Goal: Task Accomplishment & Management: Complete application form

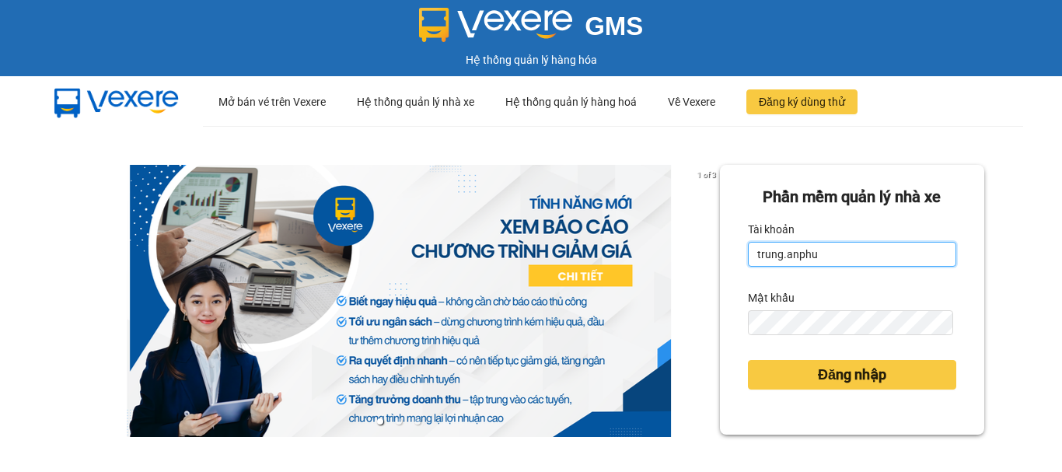
click at [780, 252] on input "trung.anphu" at bounding box center [852, 254] width 208 height 25
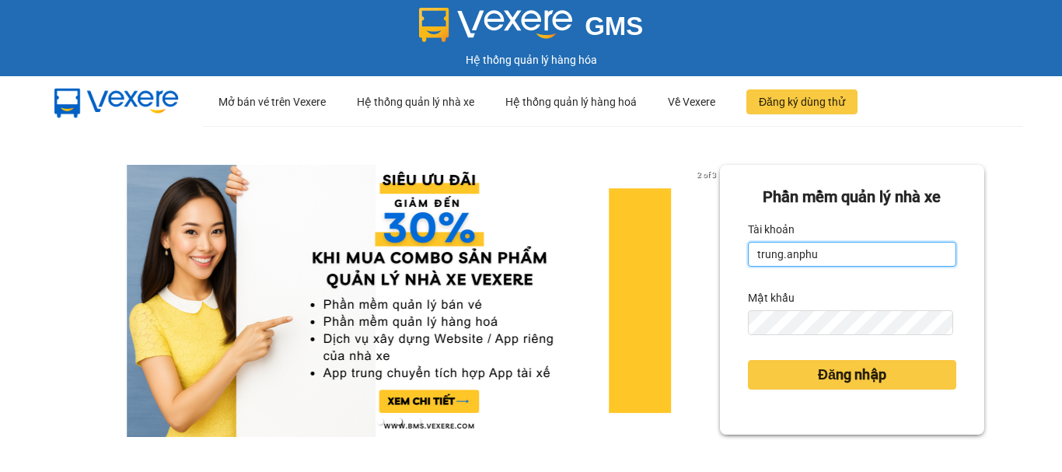
type input "hieu.anphu"
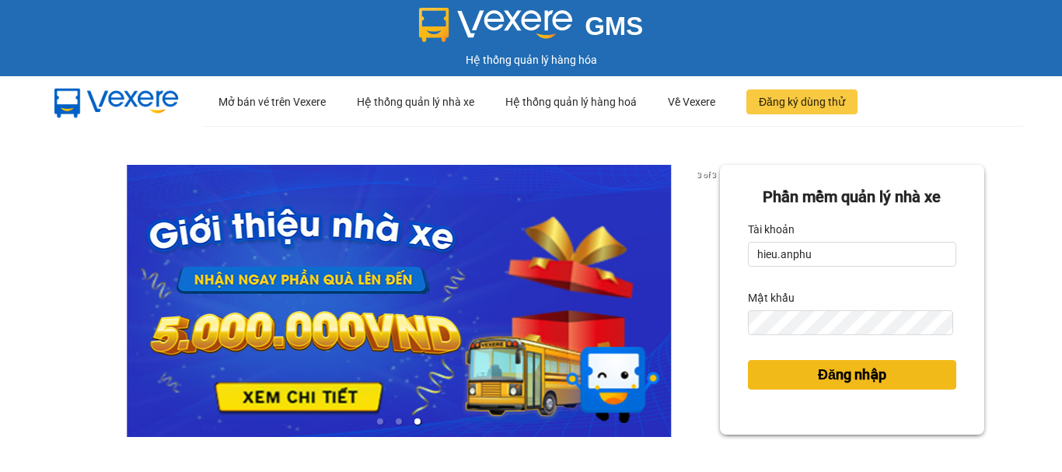
drag, startPoint x: 796, startPoint y: 383, endPoint x: 768, endPoint y: 338, distance: 53.1
click at [797, 383] on button "Đăng nhập" at bounding box center [852, 375] width 208 height 30
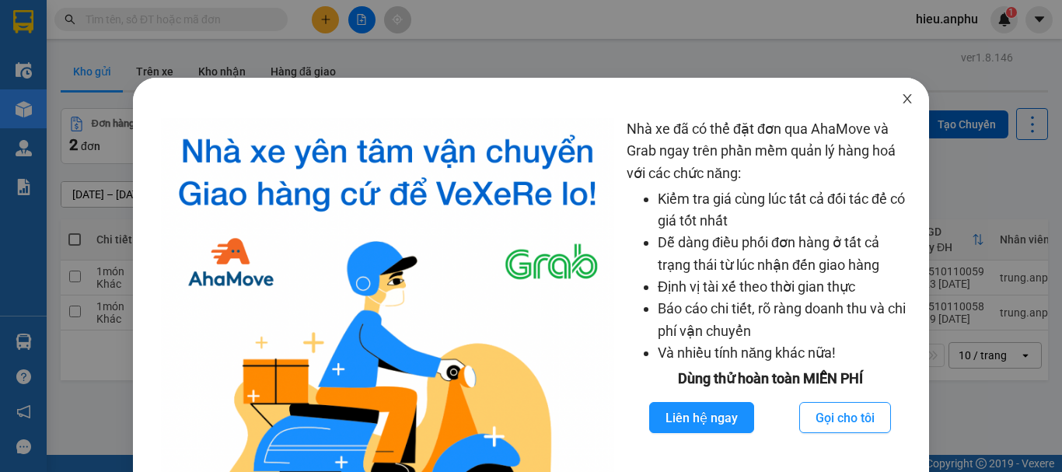
drag, startPoint x: 902, startPoint y: 99, endPoint x: 392, endPoint y: 5, distance: 518.6
click at [901, 96] on icon "close" at bounding box center [907, 99] width 12 height 12
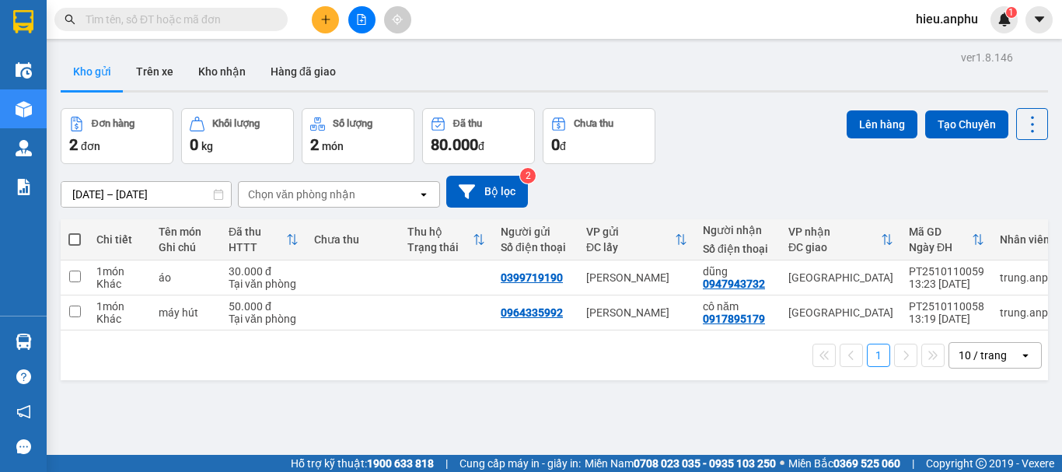
click at [138, 14] on input "text" at bounding box center [177, 19] width 183 height 17
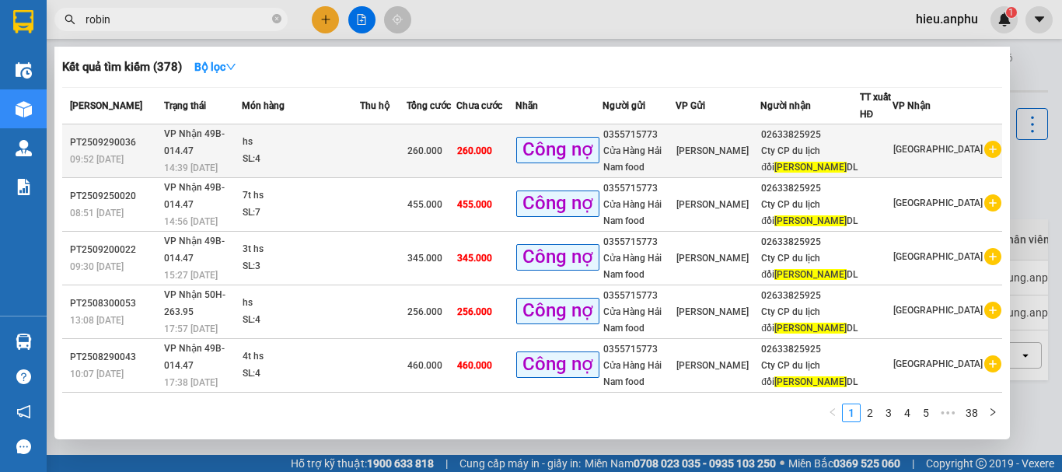
type input "robin"
click at [676, 143] on div "Cửa Hàng Hải Nam food" at bounding box center [639, 159] width 72 height 33
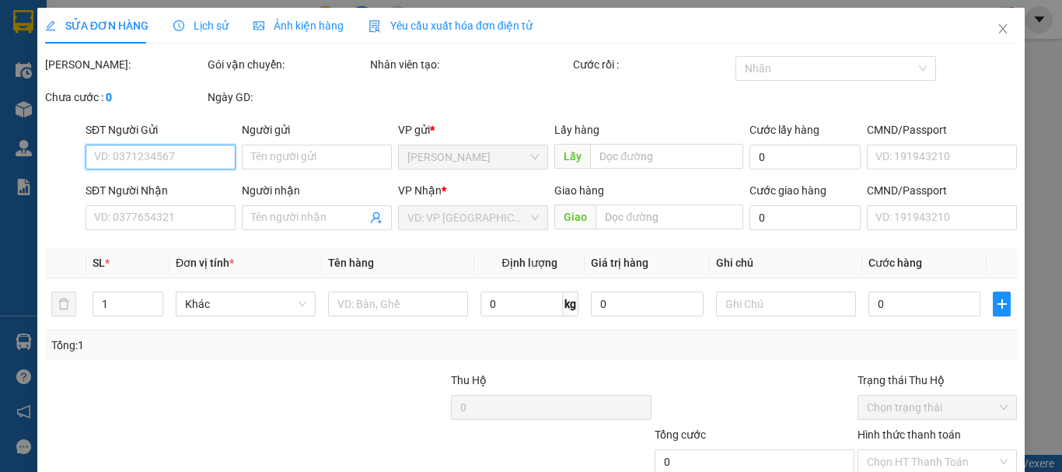
type input "0355715773"
type input "Cửa Hàng Hải Nam food"
type input "02633825925"
type input "Cty CP du lịch đồi Robin DL"
type input "260.000"
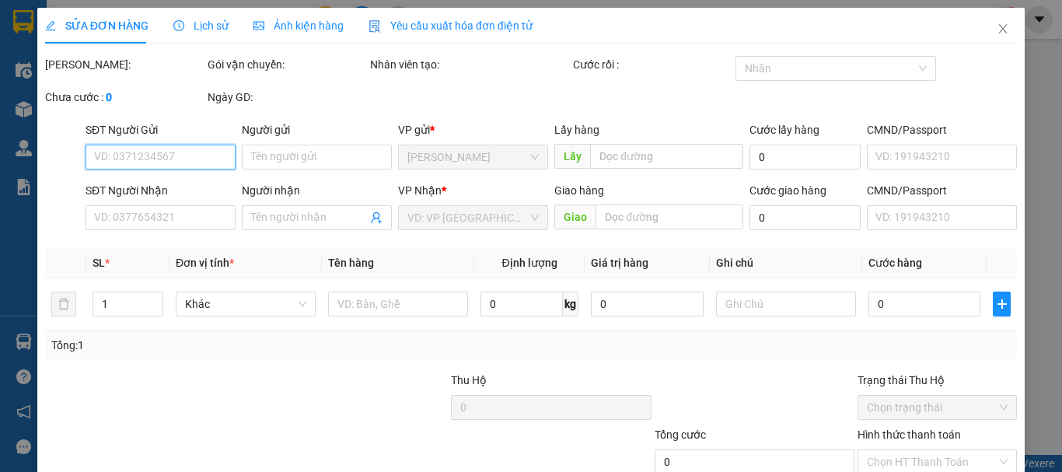
type input "260.000"
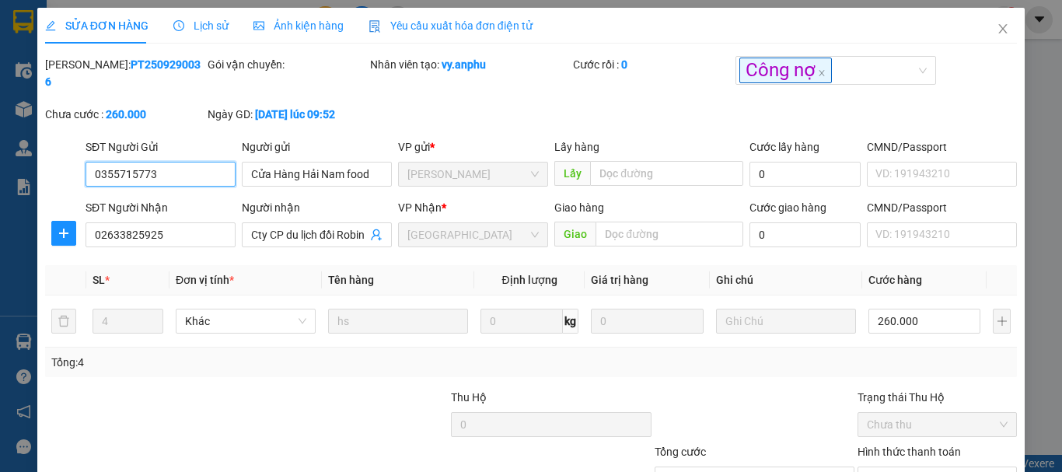
scroll to position [109, 0]
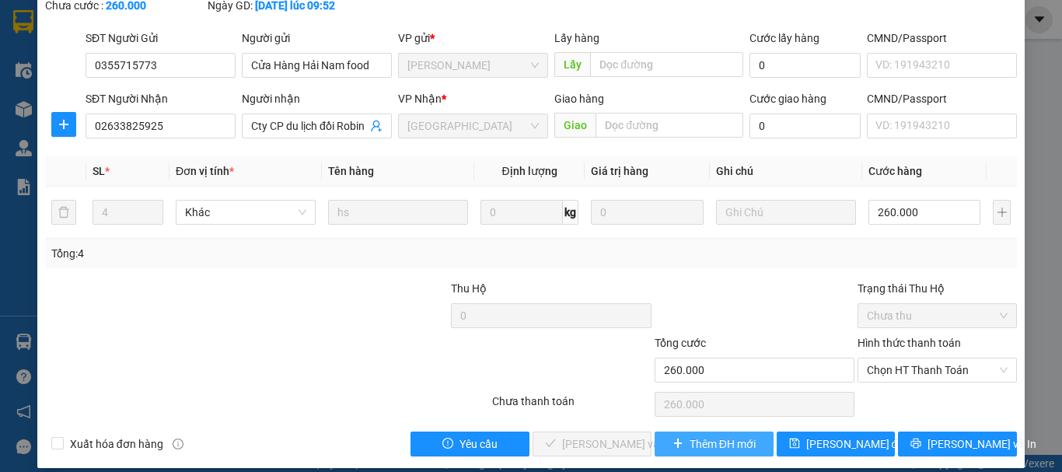
click at [694, 435] on span "Thêm ĐH mới" at bounding box center [723, 443] width 66 height 17
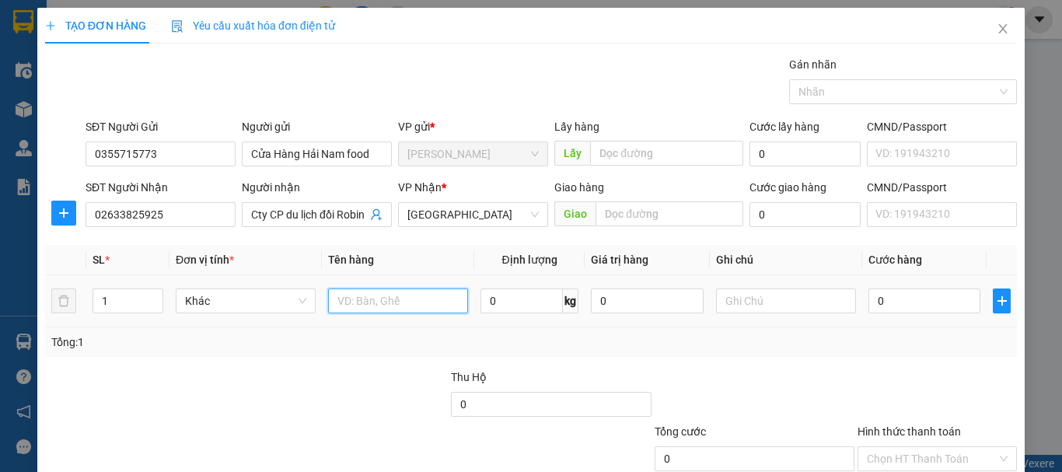
click at [391, 301] on input "text" at bounding box center [398, 300] width 140 height 25
type input "2t hs"
drag, startPoint x: 110, startPoint y: 309, endPoint x: 100, endPoint y: 309, distance: 10.1
click at [100, 309] on input "1" at bounding box center [127, 300] width 69 height 23
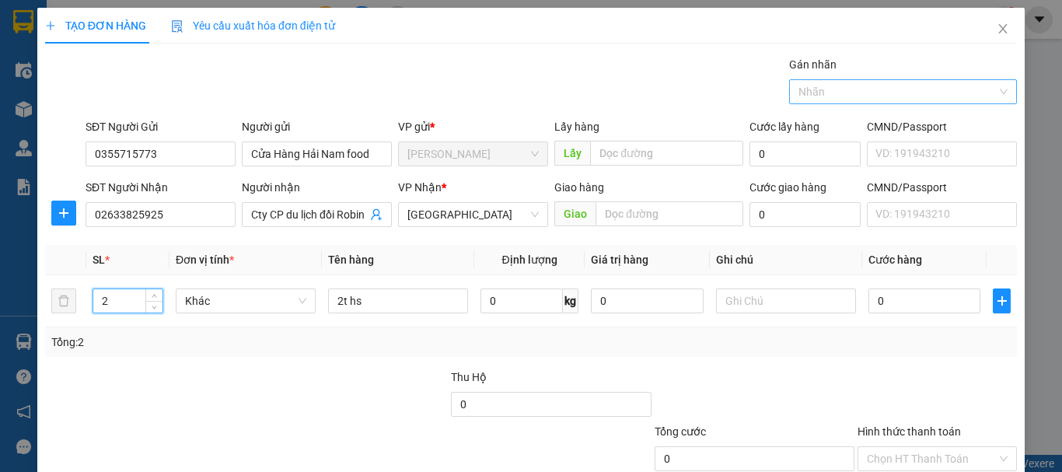
click at [808, 87] on div at bounding box center [895, 91] width 205 height 19
type input "2"
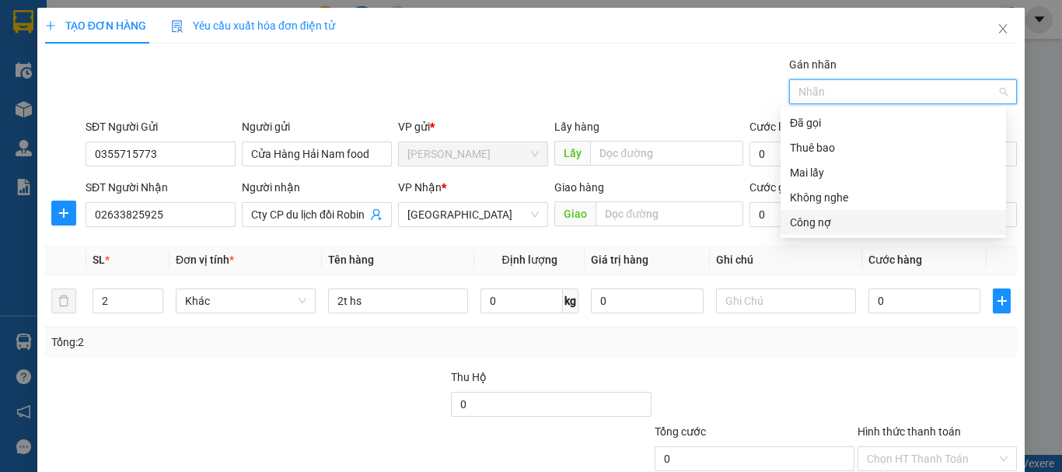
click at [805, 215] on div "Công nợ" at bounding box center [893, 222] width 207 height 17
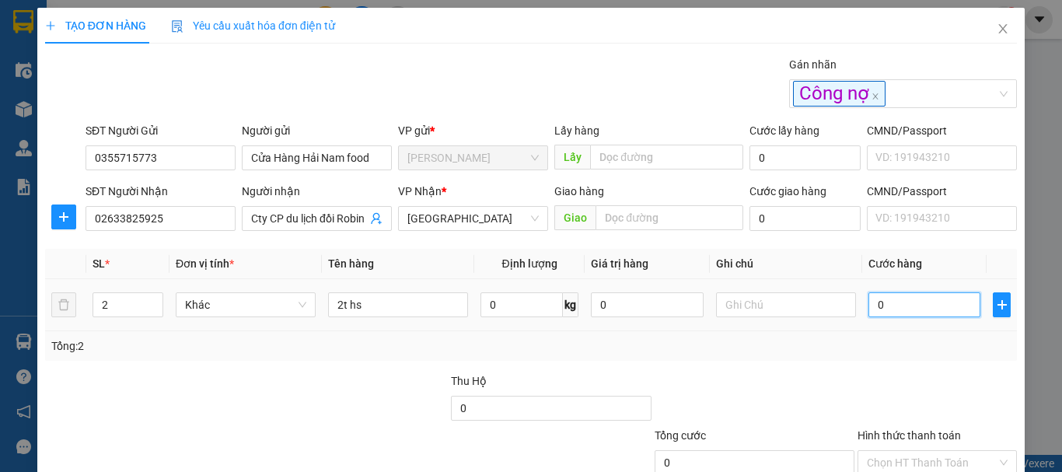
click at [872, 302] on input "0" at bounding box center [924, 304] width 112 height 25
type input "1"
type input "11"
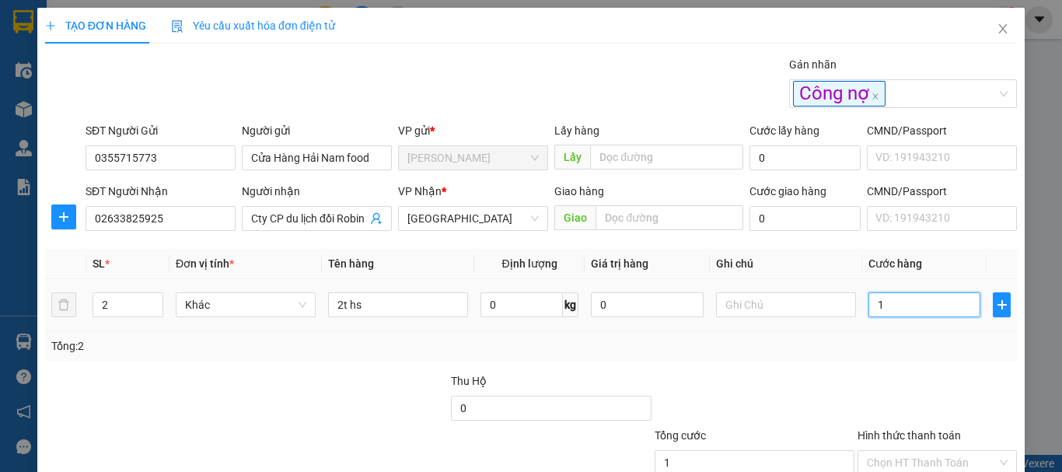
type input "11"
type input "115"
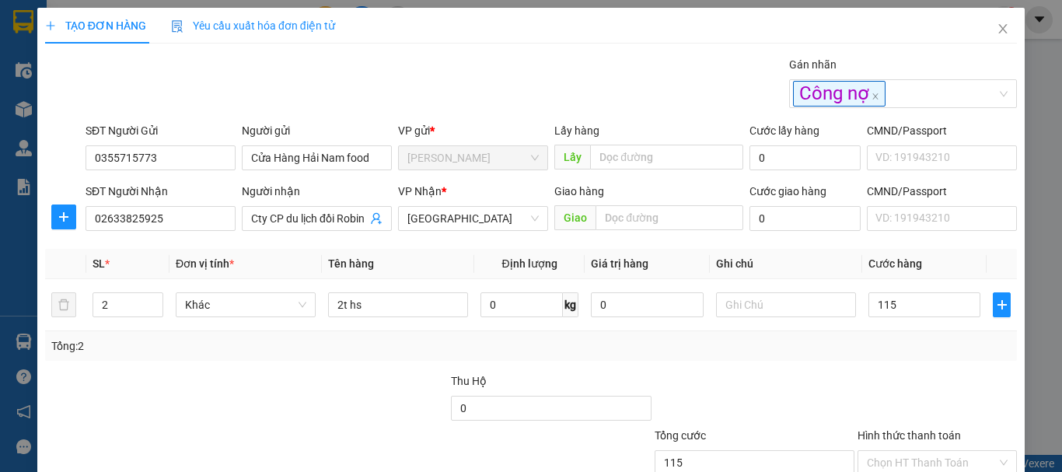
type input "115.000"
drag, startPoint x: 888, startPoint y: 385, endPoint x: 910, endPoint y: 368, distance: 27.2
click at [888, 384] on div at bounding box center [937, 399] width 162 height 54
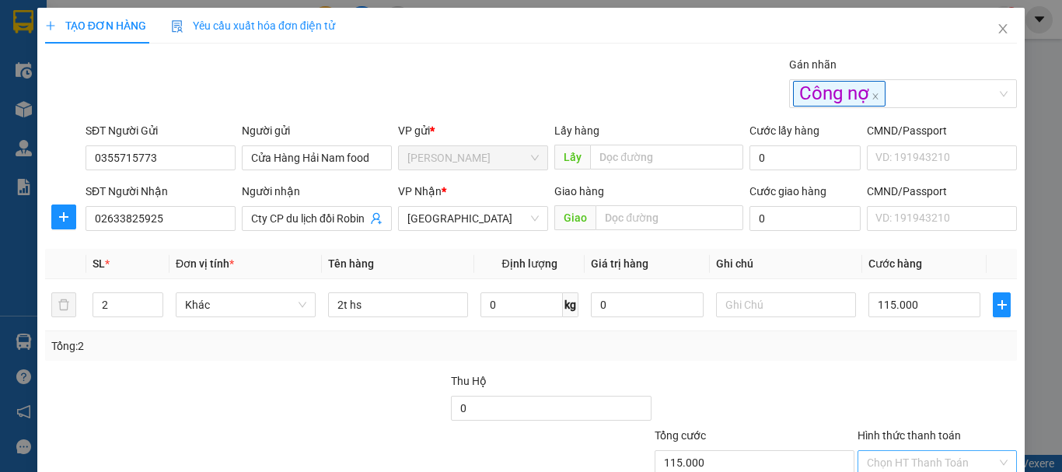
scroll to position [107, 0]
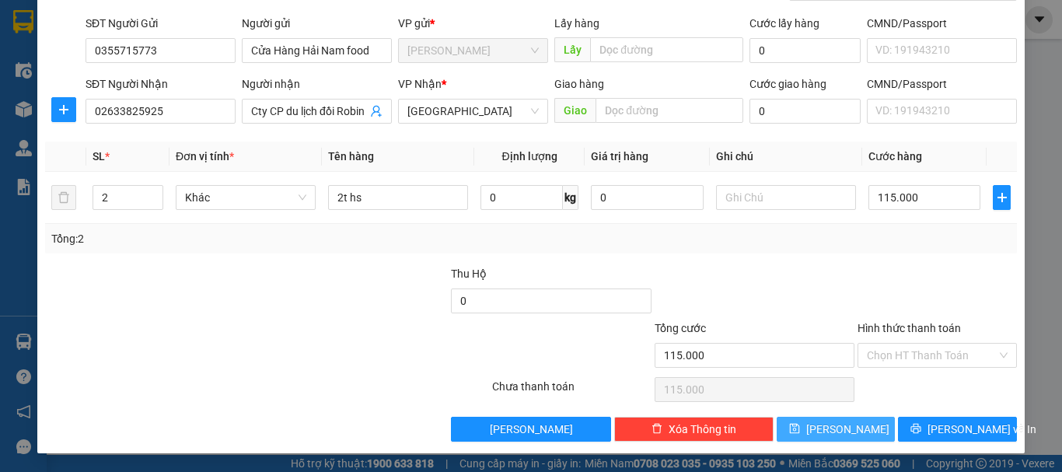
drag, startPoint x: 848, startPoint y: 424, endPoint x: 847, endPoint y: 415, distance: 9.5
click at [848, 424] on button "[PERSON_NAME]" at bounding box center [836, 429] width 119 height 25
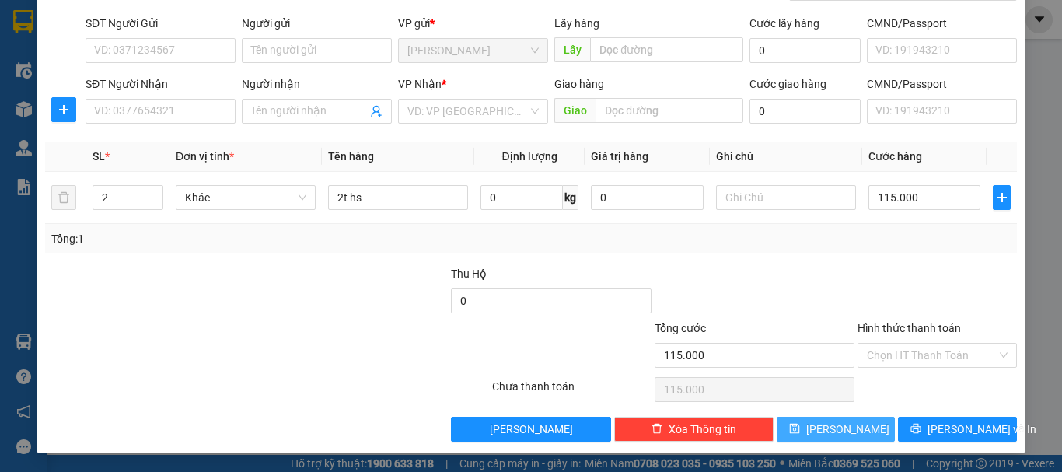
type input "1"
type input "0"
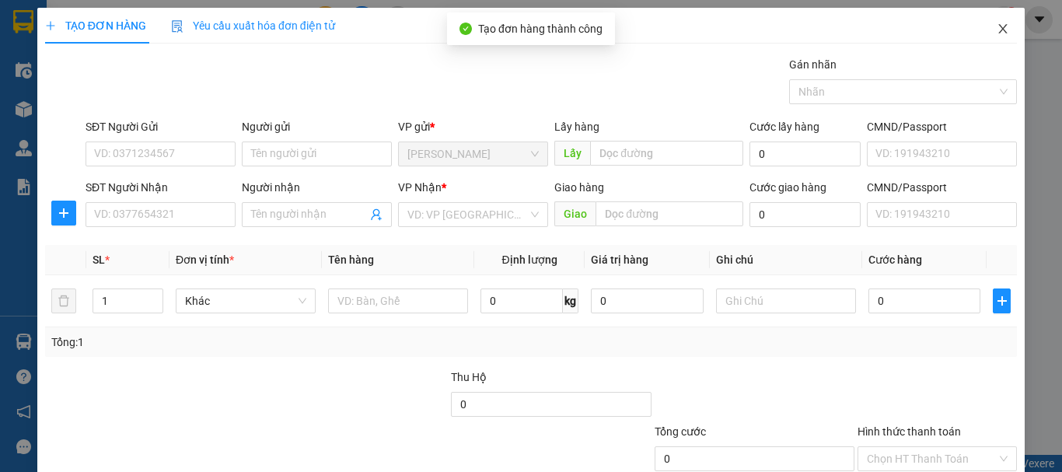
click at [997, 31] on icon "close" at bounding box center [1003, 29] width 12 height 12
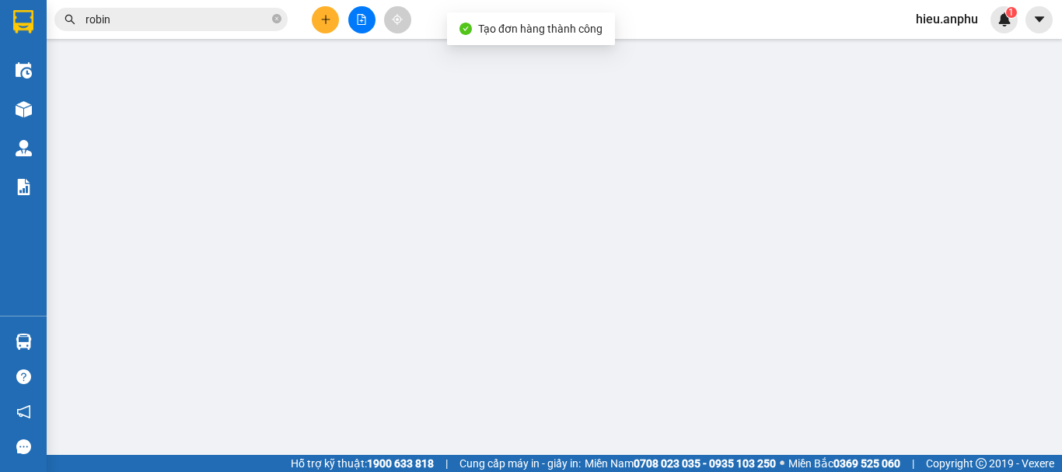
type input "0355715773"
type input "Cửa Hàng Hải Nam food"
type input "02633825925"
type input "Cty CP du lịch đồi Robin DL"
type input "260.000"
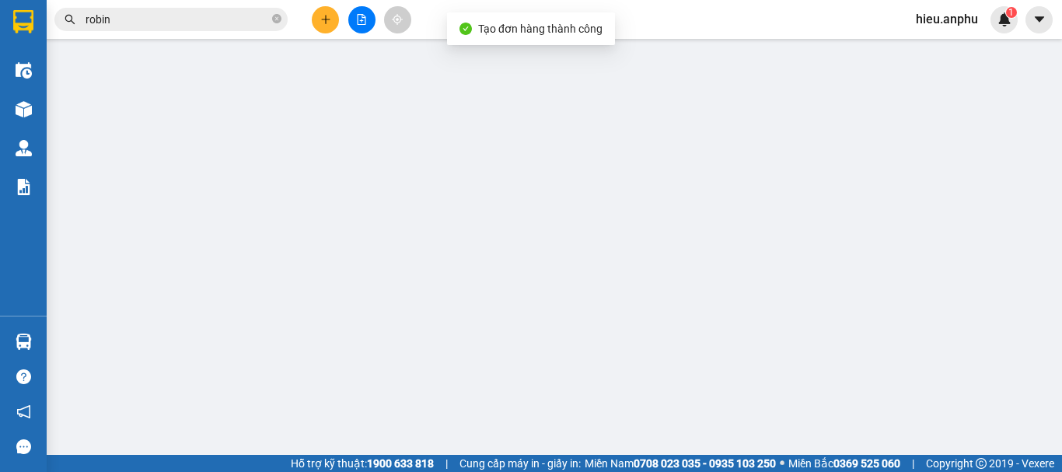
type input "260.000"
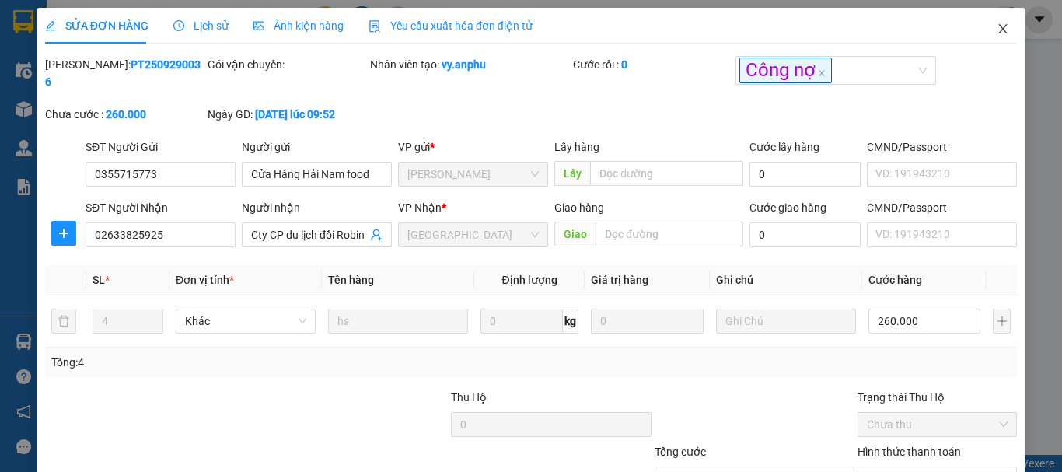
click at [984, 23] on span "Close" at bounding box center [1003, 30] width 44 height 44
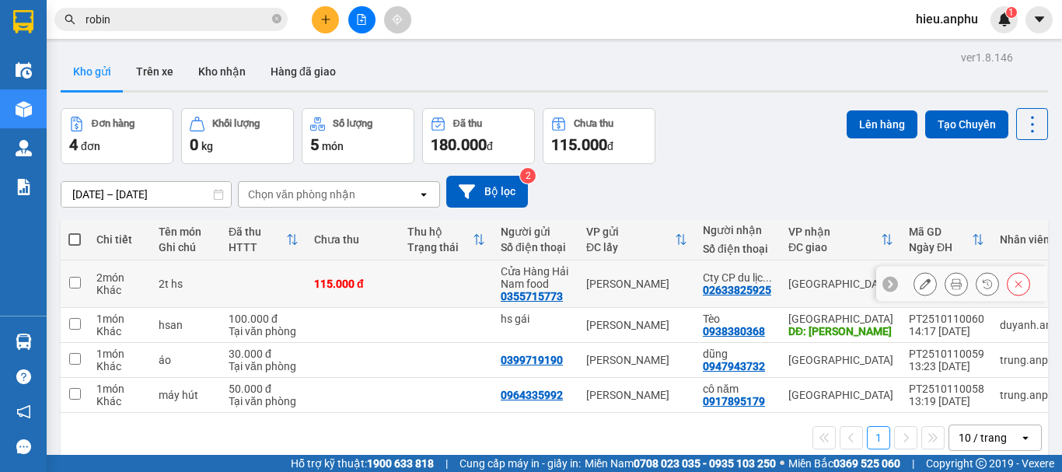
drag, startPoint x: 69, startPoint y: 281, endPoint x: 290, endPoint y: 232, distance: 226.0
click at [73, 278] on input "checkbox" at bounding box center [75, 283] width 12 height 12
checkbox input "true"
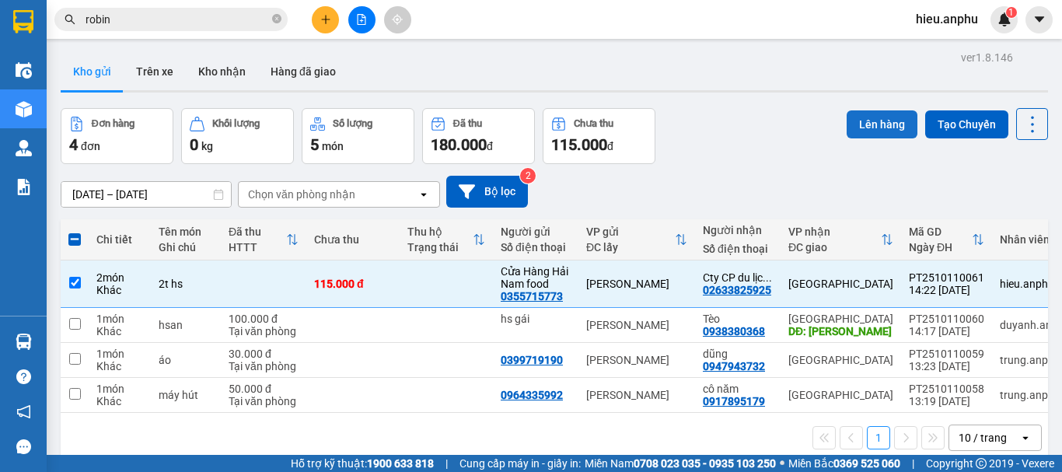
click at [883, 120] on button "Lên hàng" at bounding box center [882, 124] width 71 height 28
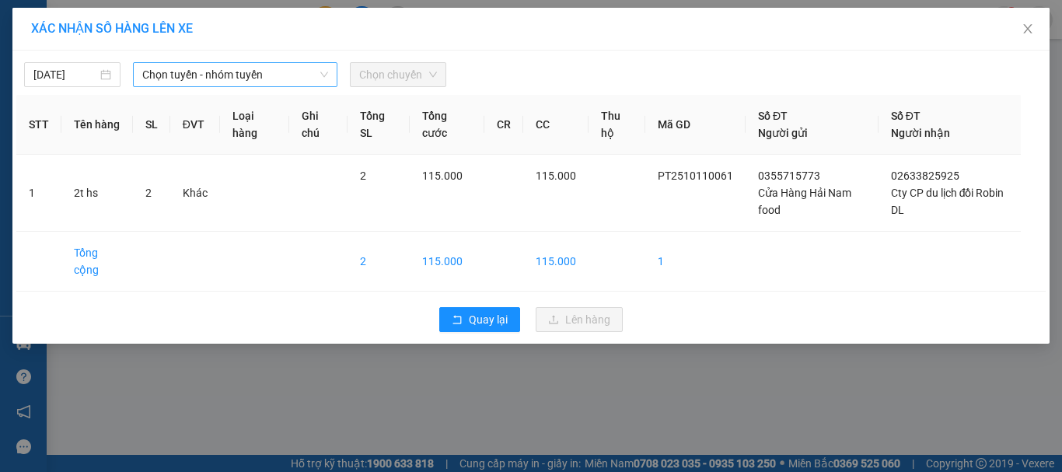
click at [200, 71] on span "Chọn tuyến - nhóm tuyến" at bounding box center [235, 74] width 186 height 23
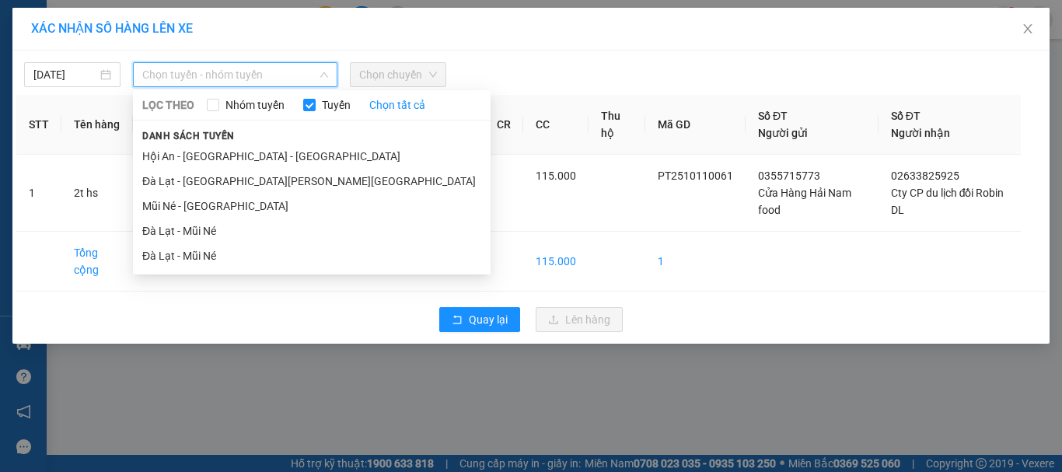
drag, startPoint x: 194, startPoint y: 203, endPoint x: 380, endPoint y: 131, distance: 199.8
click at [197, 201] on li "Mũi Né - [GEOGRAPHIC_DATA]" at bounding box center [312, 206] width 358 height 25
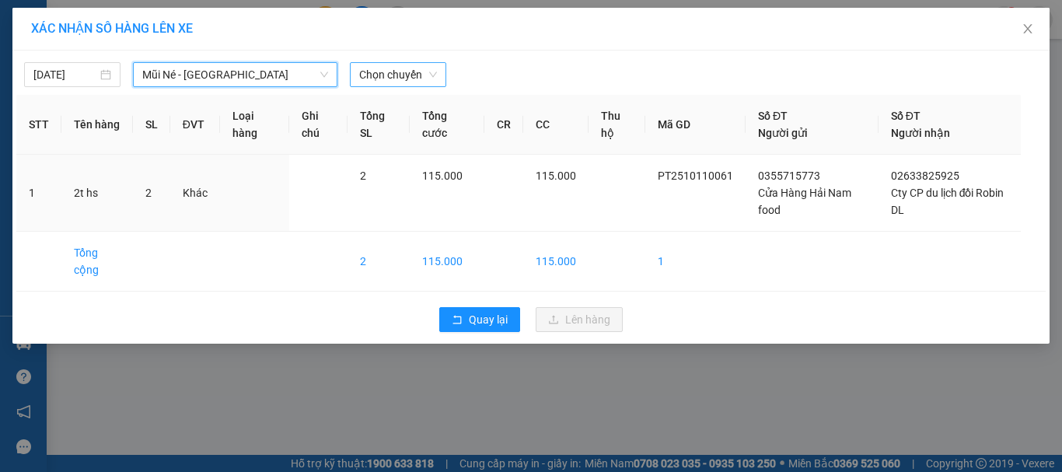
click at [390, 79] on span "Chọn chuyến" at bounding box center [398, 74] width 78 height 23
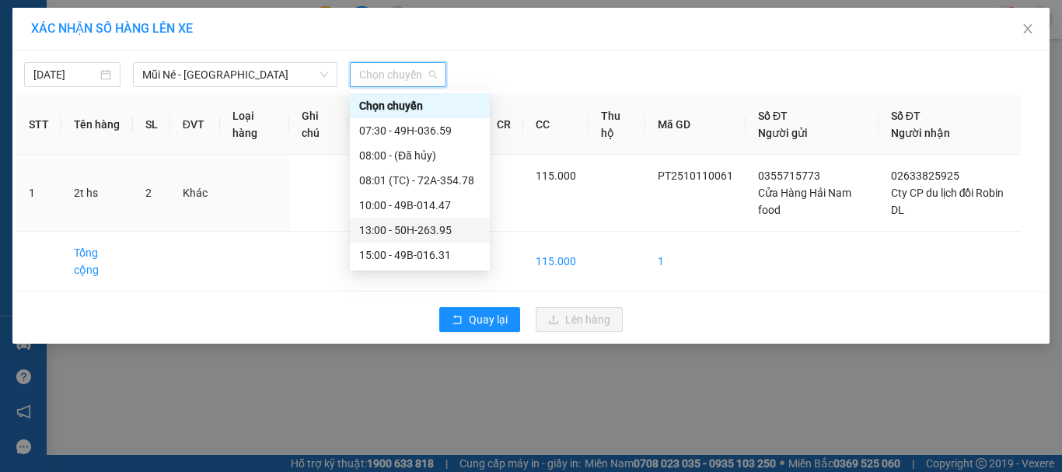
click at [378, 233] on div "13:00 - 50H-263.95" at bounding box center [419, 230] width 121 height 17
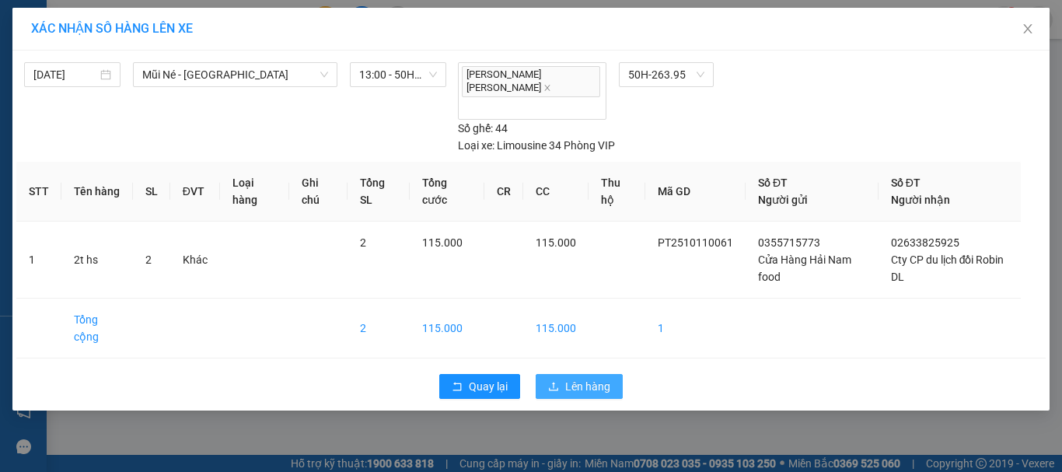
click at [587, 378] on span "Lên hàng" at bounding box center [587, 386] width 45 height 17
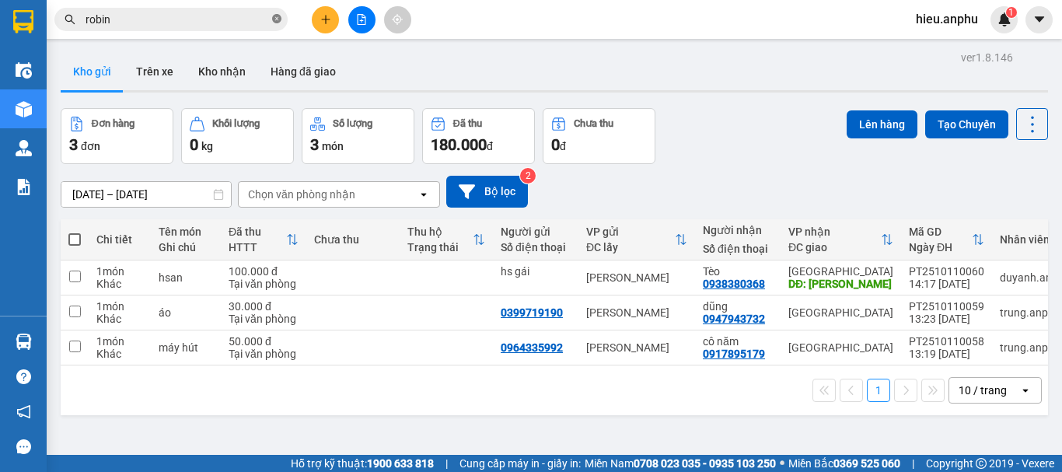
click at [277, 17] on icon "close-circle" at bounding box center [276, 18] width 9 height 9
click at [247, 24] on input "text" at bounding box center [177, 19] width 183 height 17
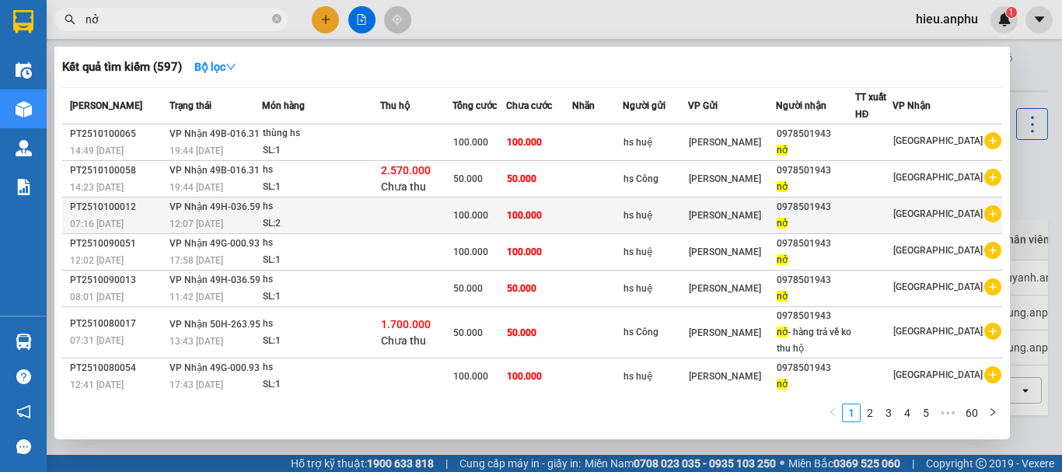
type input "nở"
click at [723, 219] on tr "PT2510100012 07:16 [DATE] [PERSON_NAME] 49H-036.59 12:07 [DATE] hs SL: 2 100.00…" at bounding box center [532, 215] width 940 height 37
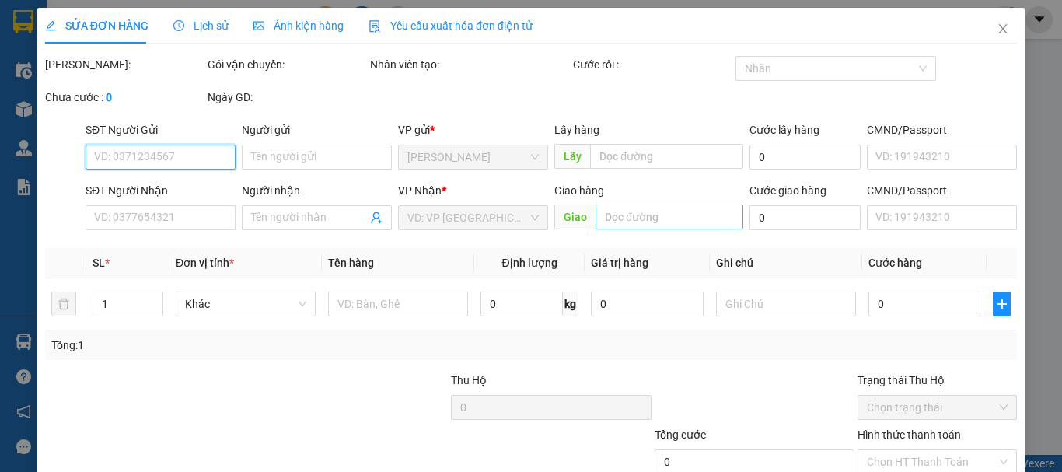
type input "hs huệ"
type input "0978501943"
type input "nở"
type input "100.000"
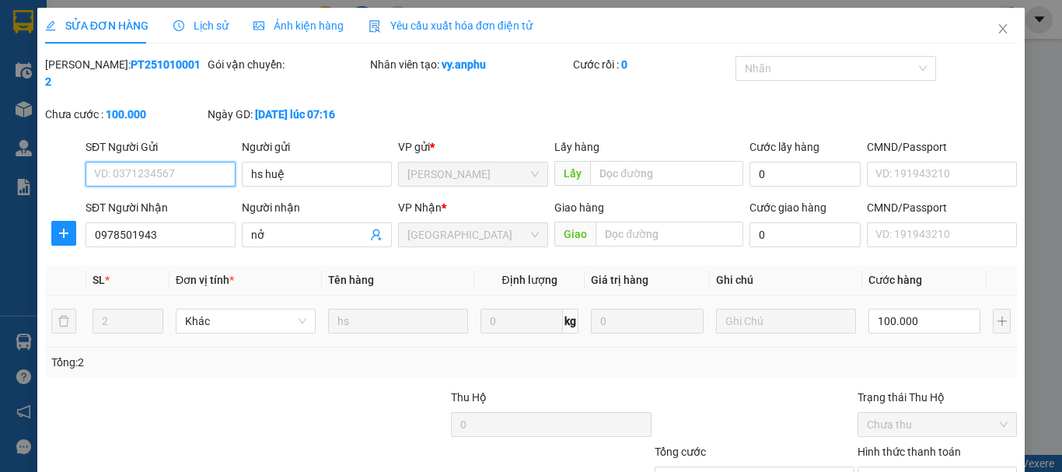
scroll to position [106, 0]
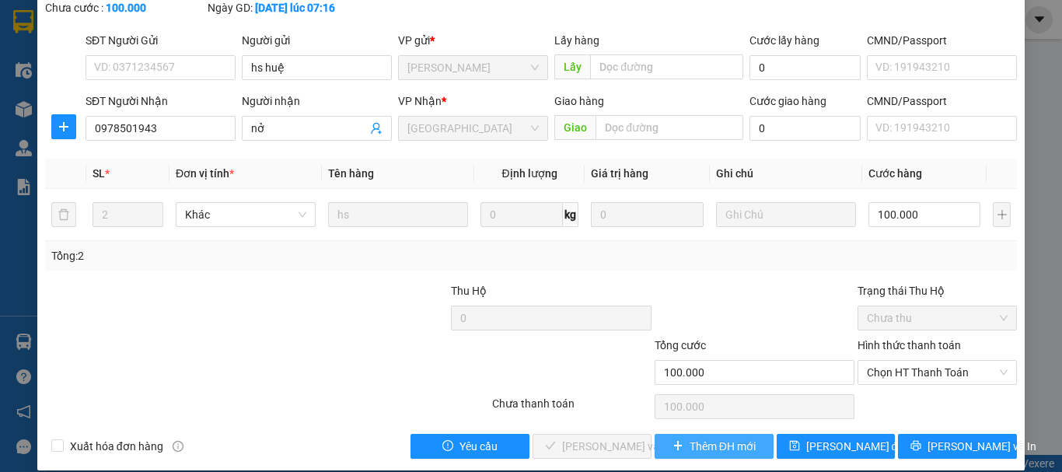
click at [731, 438] on span "Thêm ĐH mới" at bounding box center [723, 446] width 66 height 17
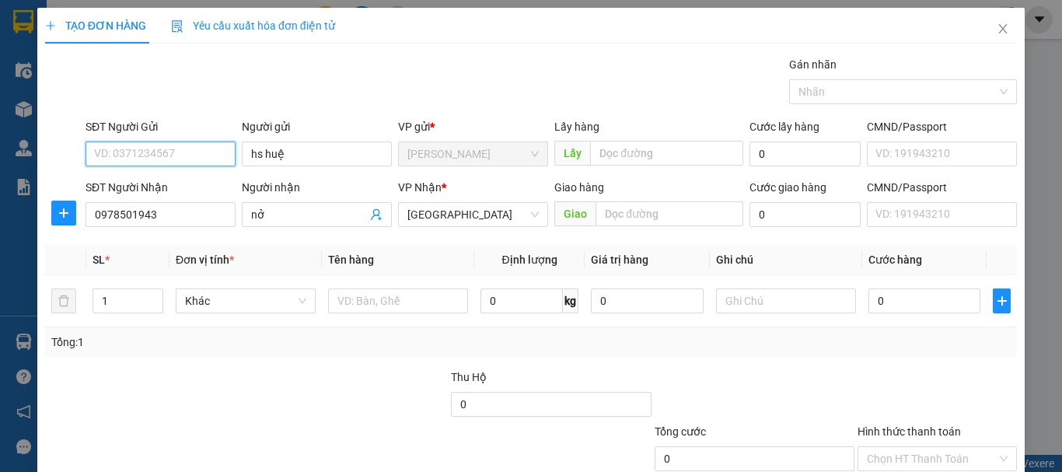
scroll to position [103, 0]
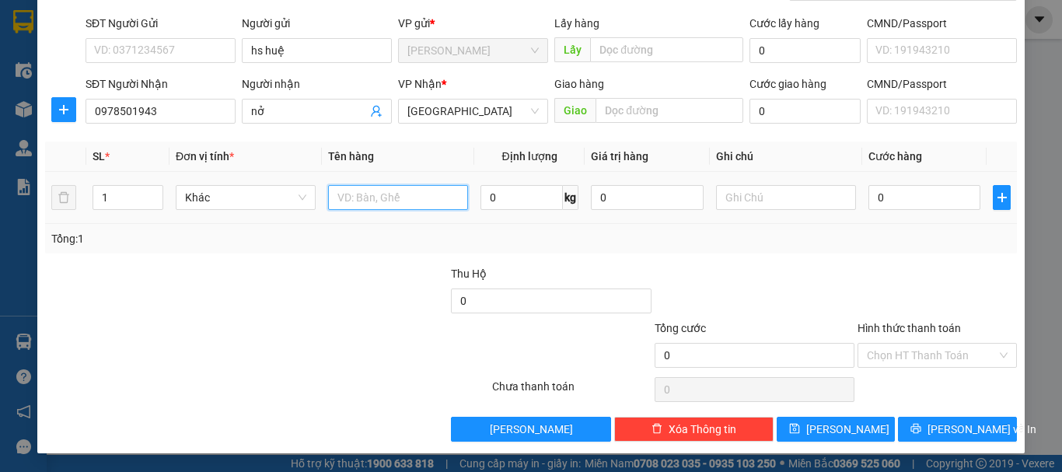
click at [354, 191] on input "text" at bounding box center [398, 197] width 140 height 25
type input "2t hs"
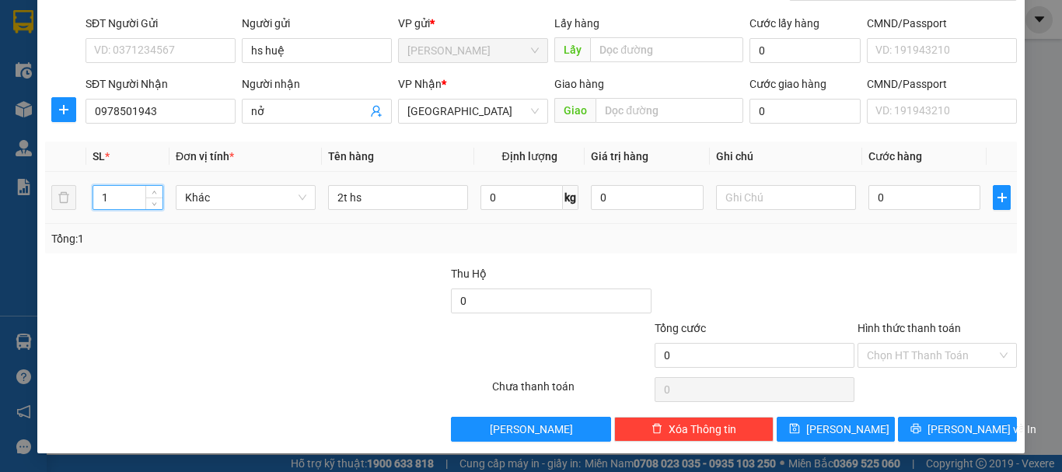
drag, startPoint x: 116, startPoint y: 200, endPoint x: 90, endPoint y: 201, distance: 25.7
click at [90, 201] on td "1" at bounding box center [127, 198] width 83 height 52
type input "2"
click at [894, 194] on input "0" at bounding box center [924, 197] width 112 height 25
type input "2"
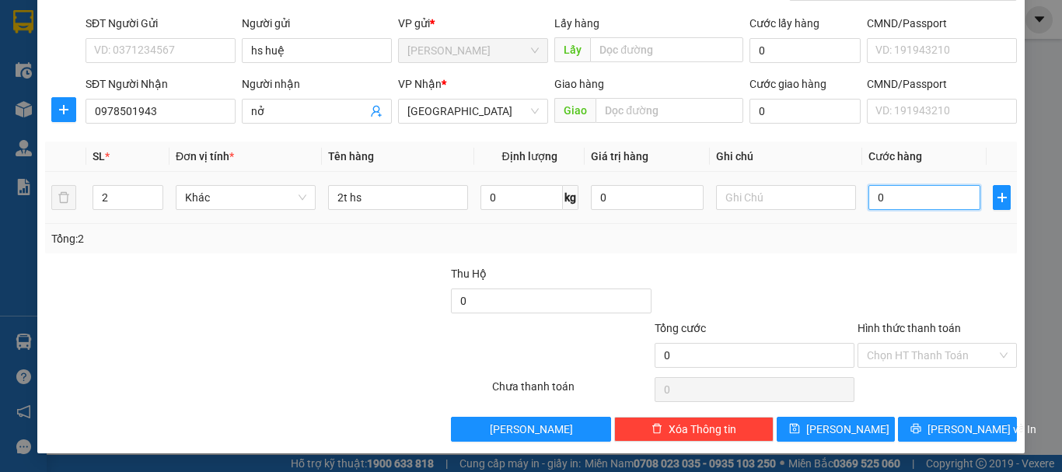
type input "2"
type input "20"
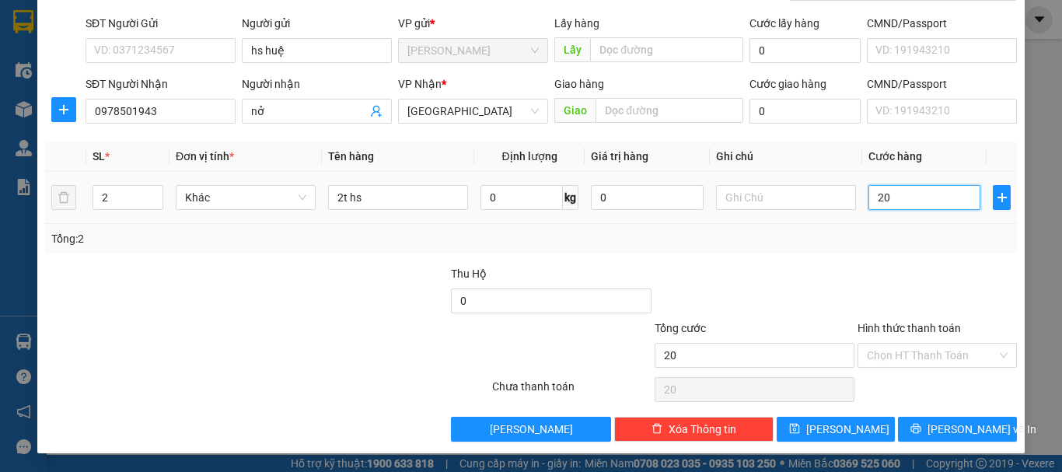
type input "200"
type input "200.000"
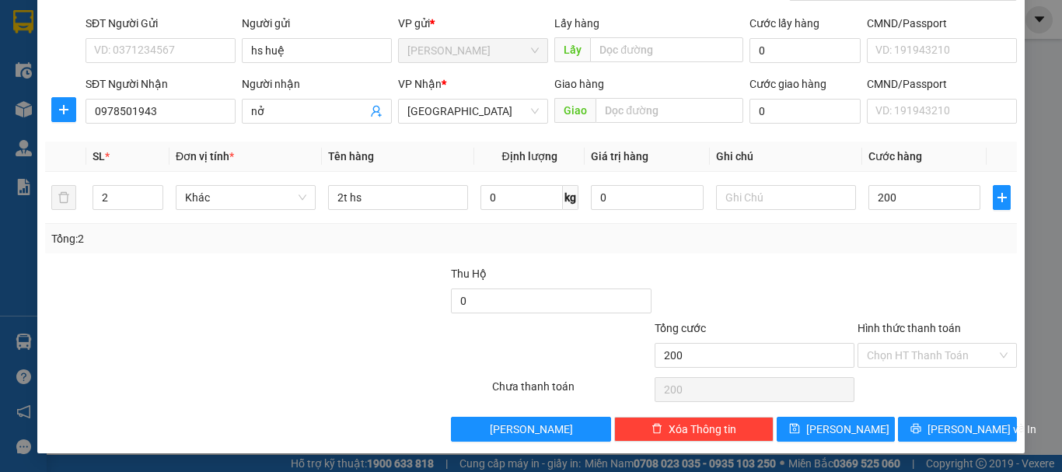
type input "200.000"
click at [878, 278] on div at bounding box center [937, 292] width 162 height 54
click at [958, 427] on span "[PERSON_NAME] và In" at bounding box center [981, 429] width 109 height 17
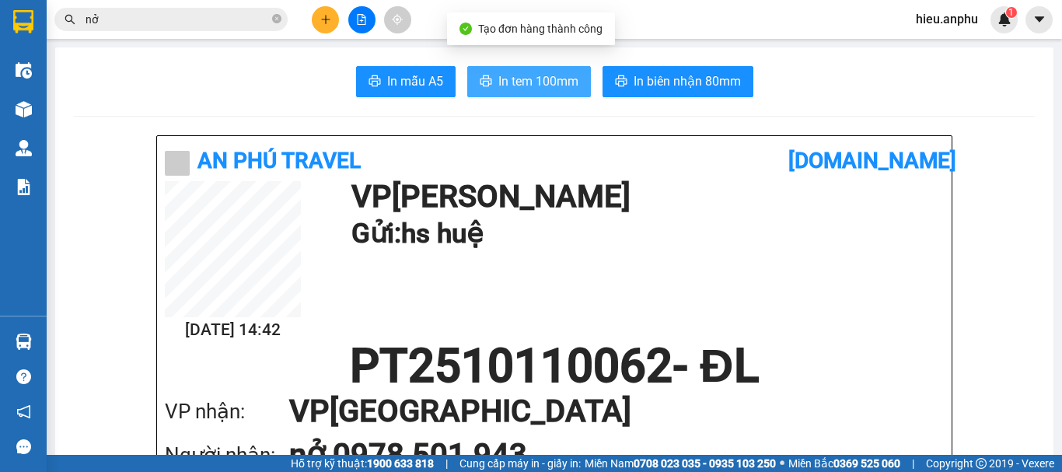
click at [511, 68] on button "In tem 100mm" at bounding box center [529, 81] width 124 height 31
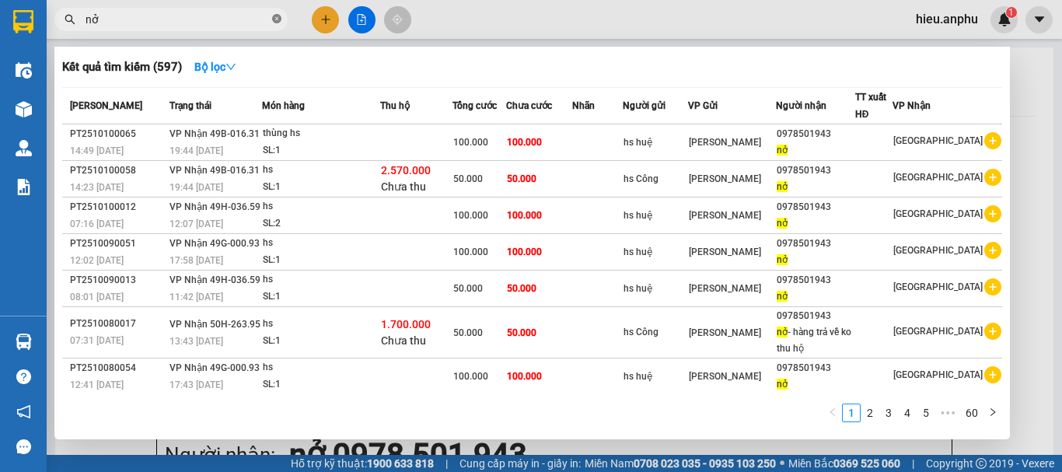
click at [278, 19] on icon "close-circle" at bounding box center [276, 18] width 9 height 9
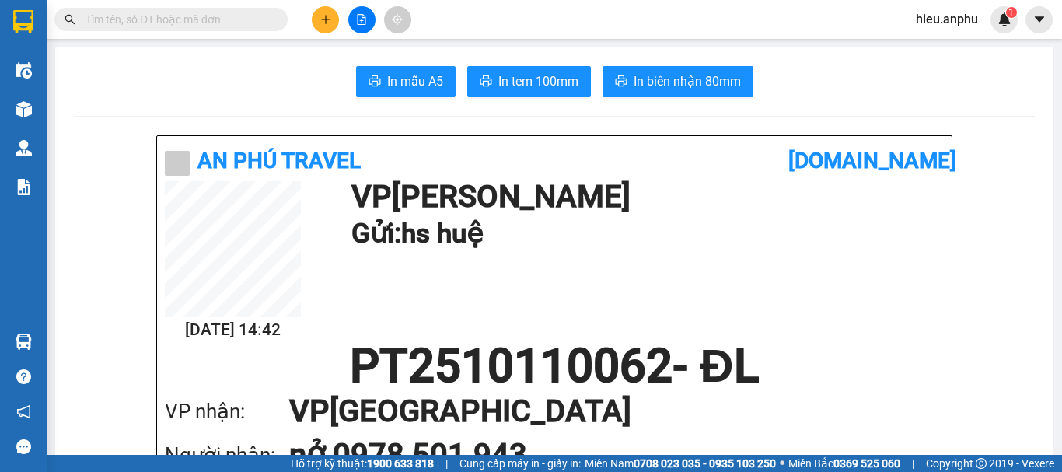
click at [156, 22] on input "text" at bounding box center [177, 19] width 183 height 17
type input "t"
click at [171, 20] on input "text" at bounding box center [177, 19] width 183 height 17
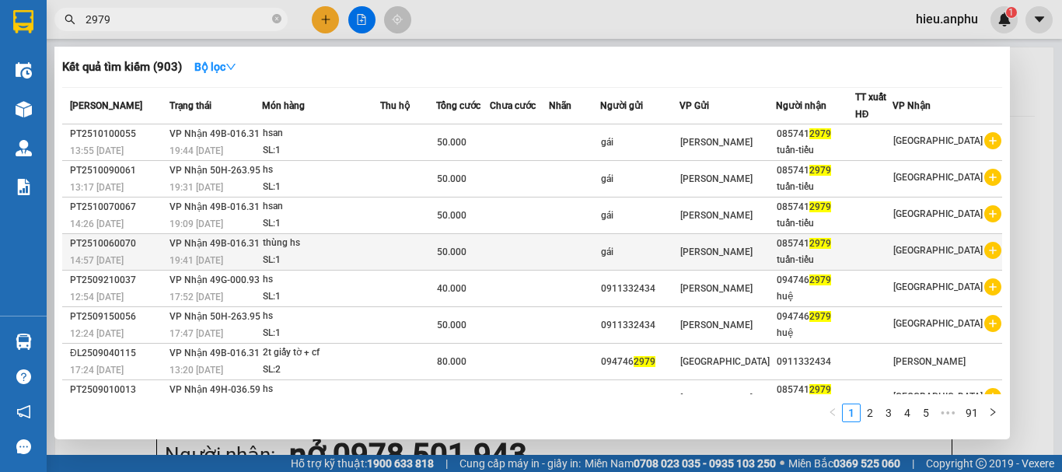
scroll to position [96, 0]
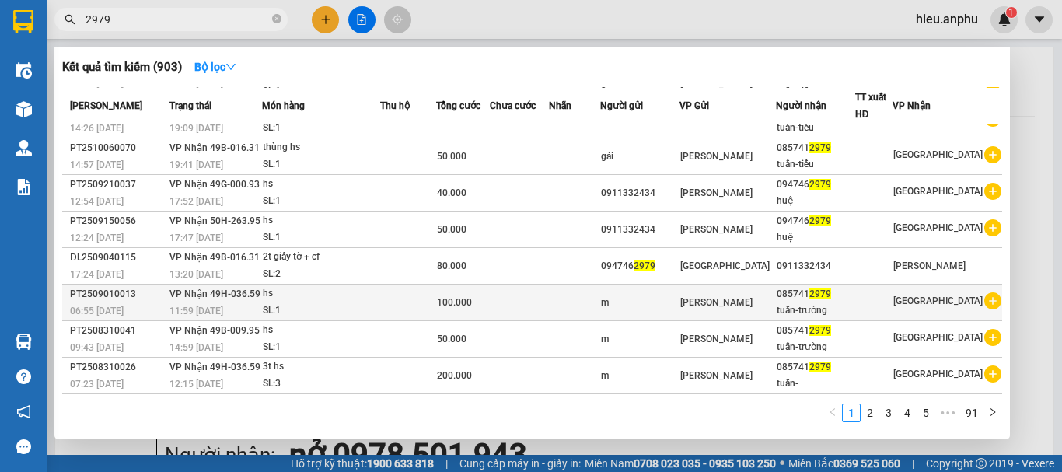
type input "2979"
click at [984, 297] on icon "plus-circle" at bounding box center [992, 300] width 17 height 17
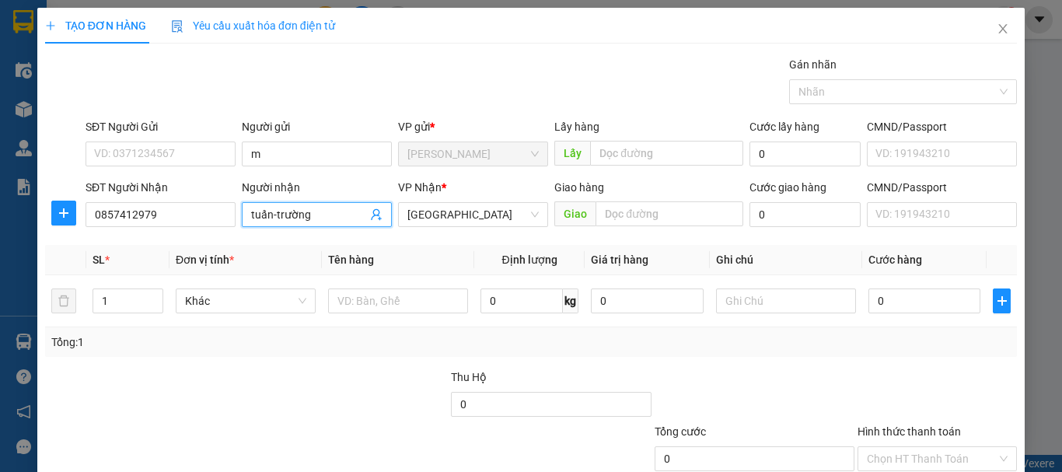
drag, startPoint x: 315, startPoint y: 218, endPoint x: 274, endPoint y: 222, distance: 40.6
click at [274, 222] on input "tuấn-trường" at bounding box center [309, 214] width 116 height 17
type input "[PERSON_NAME]"
click at [406, 299] on input "text" at bounding box center [398, 300] width 140 height 25
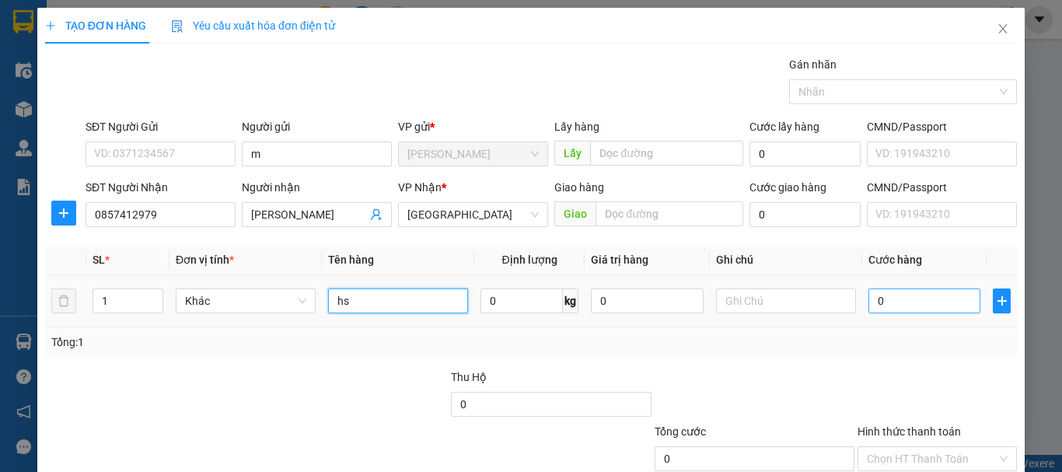
type input "hs"
click at [939, 304] on input "0" at bounding box center [924, 300] width 112 height 25
type input "5"
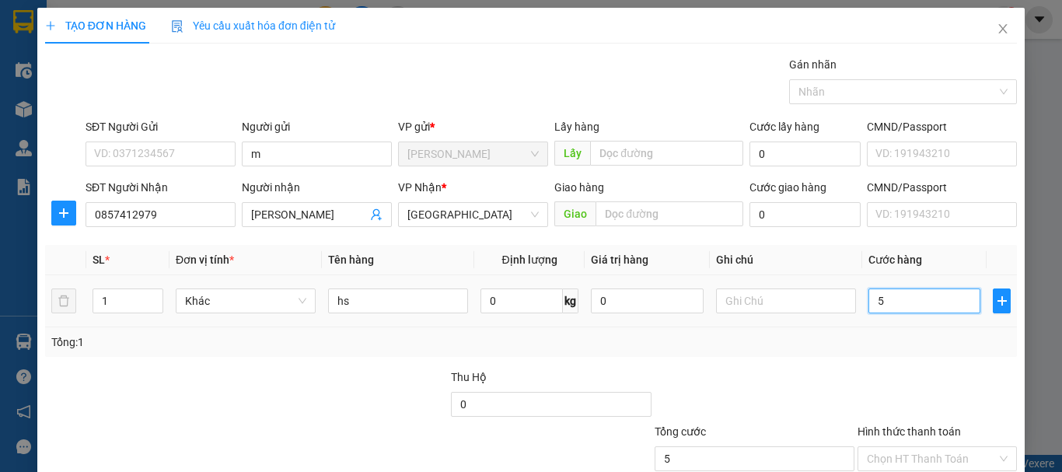
type input "50"
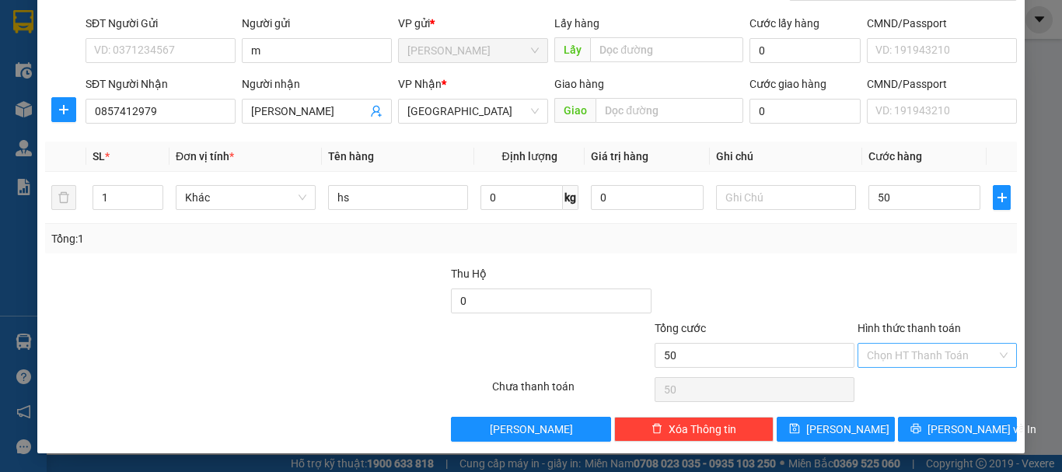
type input "50.000"
click at [891, 350] on input "Hình thức thanh toán" at bounding box center [932, 355] width 130 height 23
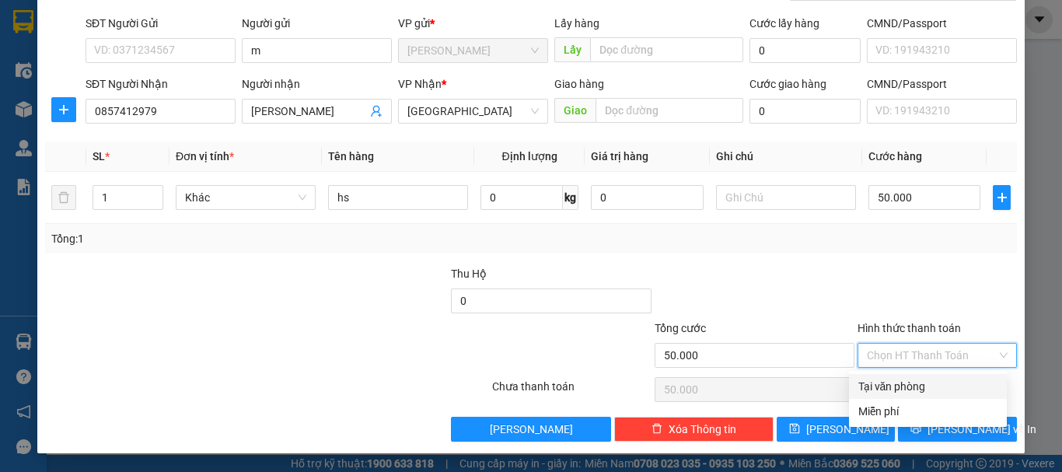
click at [913, 384] on div "Tại văn phòng" at bounding box center [927, 386] width 139 height 17
type input "0"
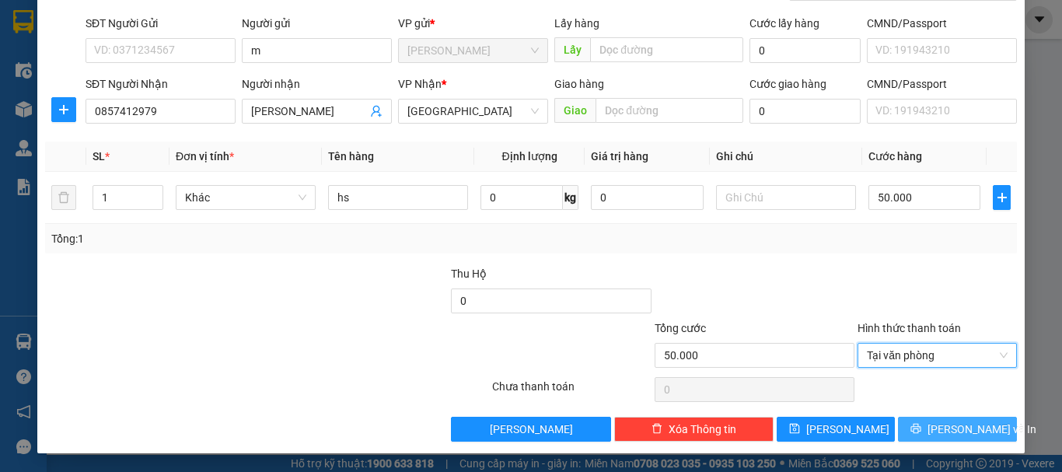
click at [921, 427] on icon "printer" at bounding box center [915, 428] width 11 height 11
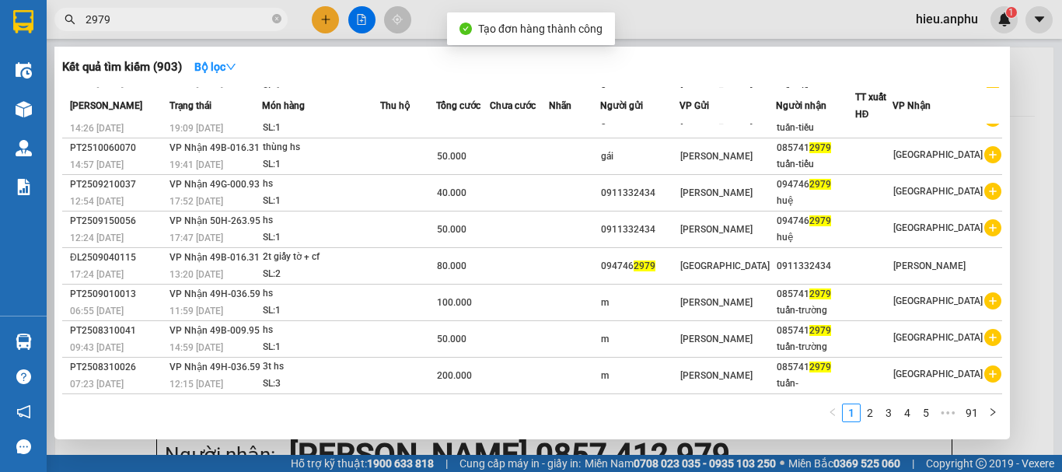
click at [356, 22] on div at bounding box center [531, 236] width 1062 height 472
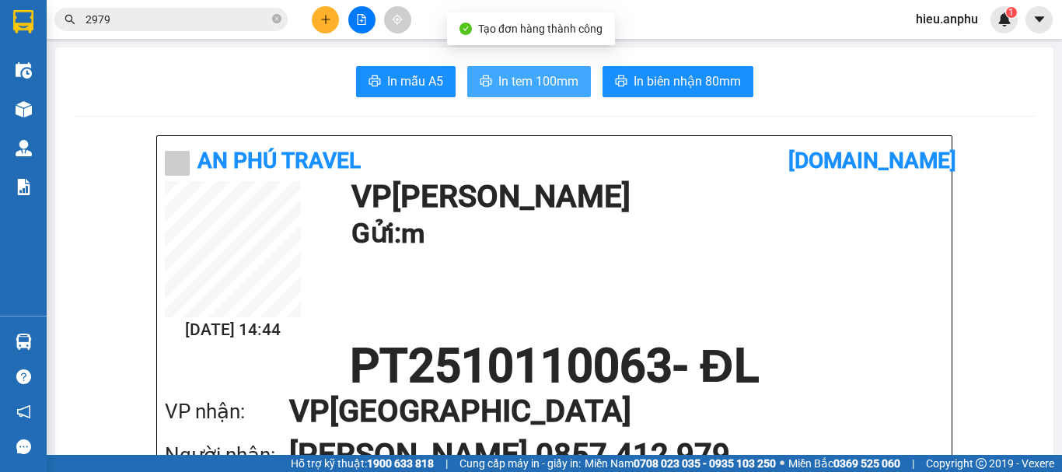
click at [491, 72] on button "In tem 100mm" at bounding box center [529, 81] width 124 height 31
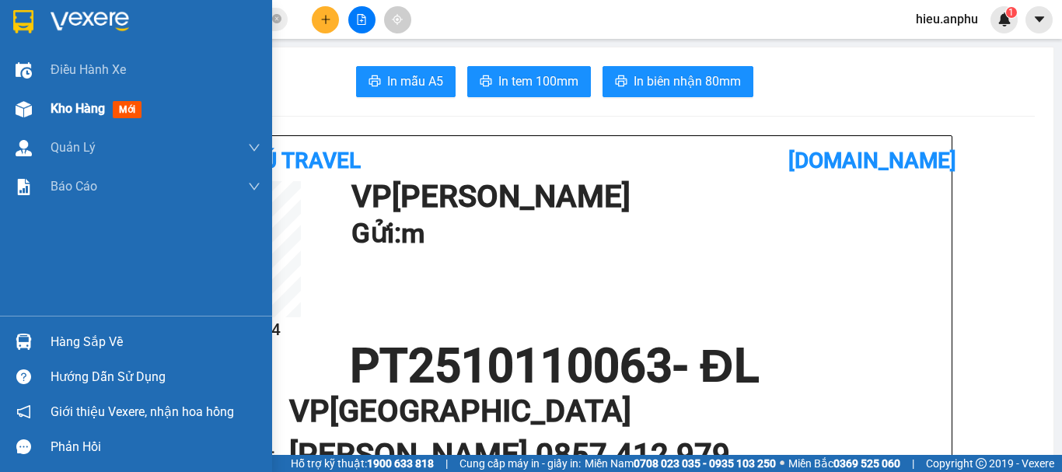
click at [90, 110] on span "Kho hàng" at bounding box center [78, 108] width 54 height 15
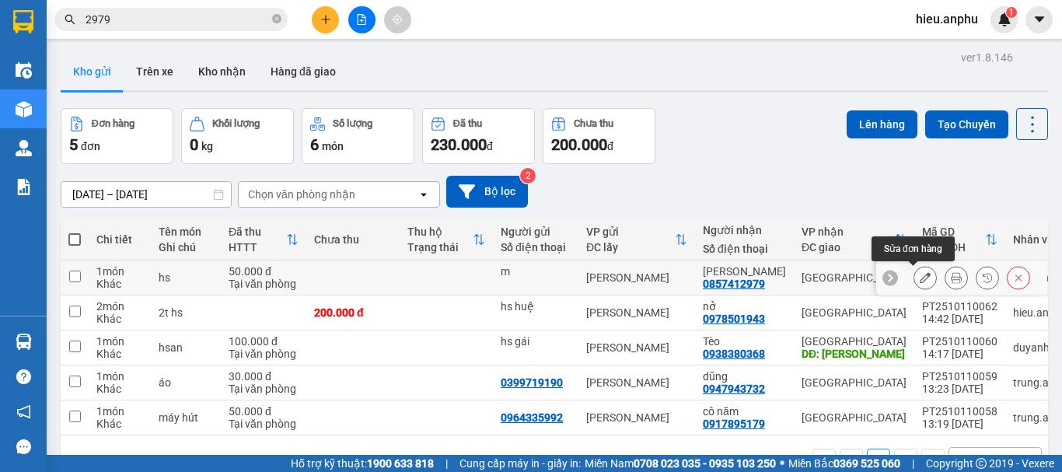
click at [920, 277] on icon at bounding box center [925, 277] width 11 height 11
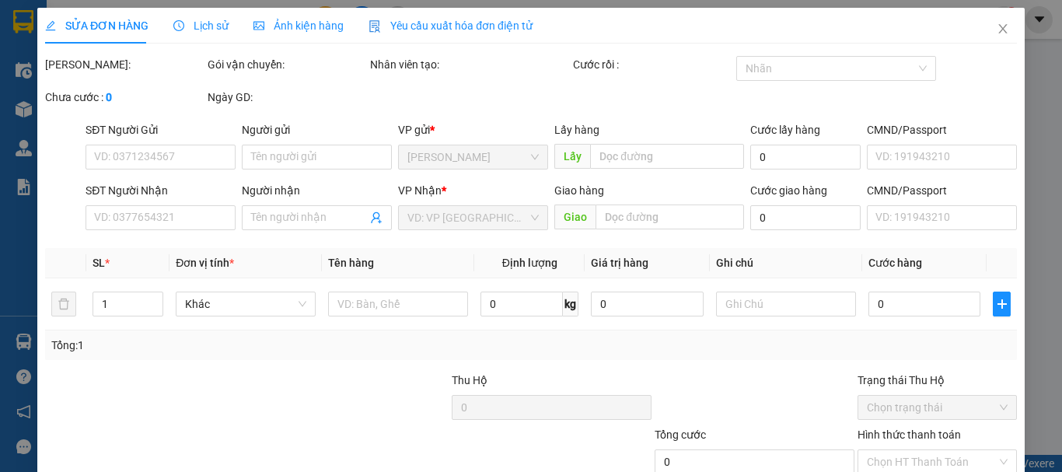
type input "m"
type input "0857412979"
type input "[PERSON_NAME]"
type input "50.000"
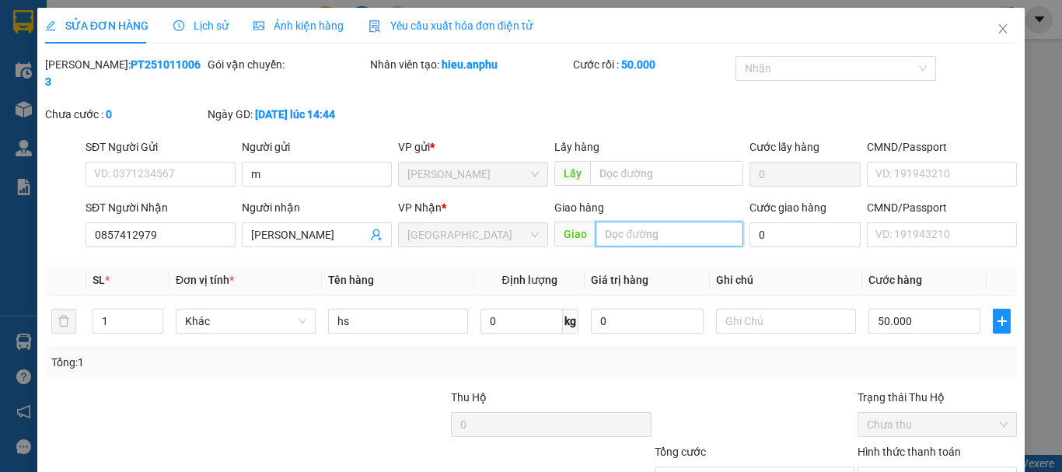
click at [629, 222] on input "text" at bounding box center [669, 234] width 148 height 25
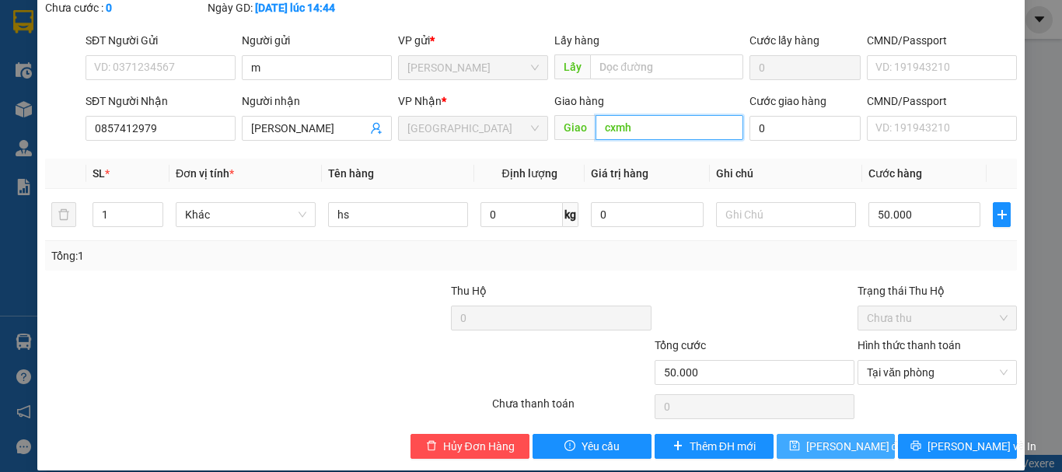
type input "cxmh"
click at [815, 438] on span "[PERSON_NAME] đổi" at bounding box center [856, 446] width 100 height 17
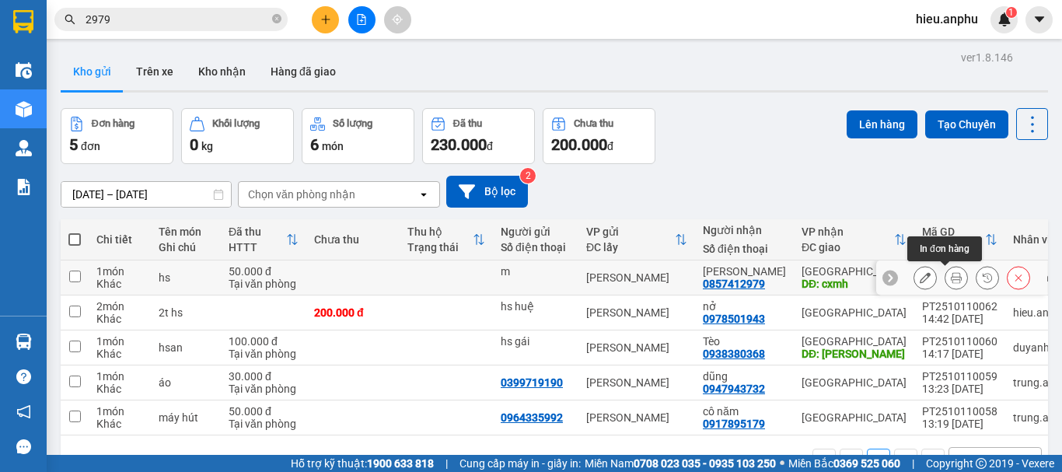
click at [951, 276] on icon at bounding box center [956, 277] width 11 height 11
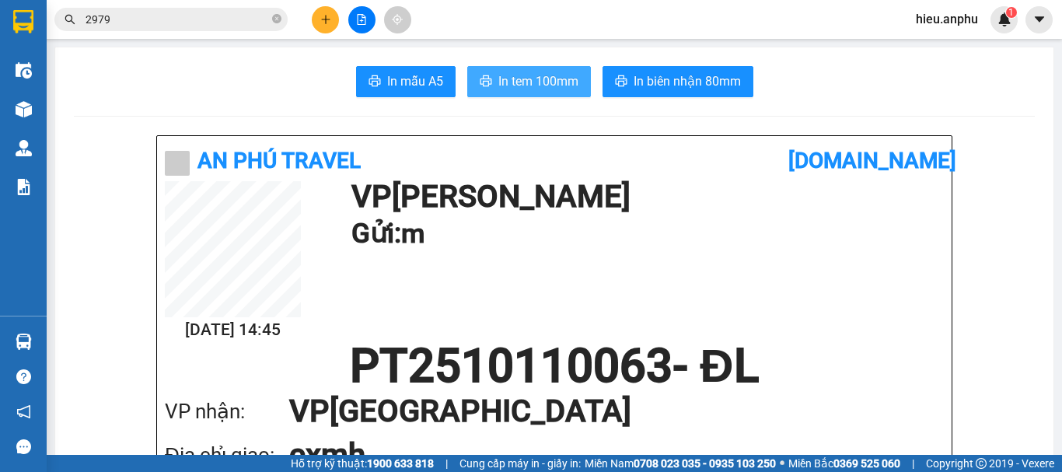
click at [553, 89] on span "In tem 100mm" at bounding box center [538, 81] width 80 height 19
click at [276, 19] on icon "close-circle" at bounding box center [276, 18] width 9 height 9
click at [524, 76] on span "In tem 100mm" at bounding box center [538, 81] width 80 height 19
click at [138, 18] on input "text" at bounding box center [177, 19] width 183 height 17
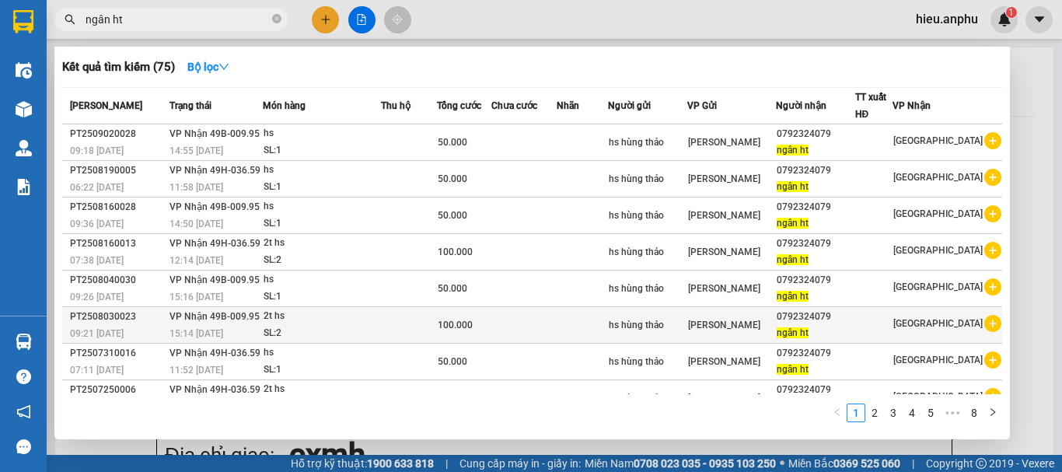
scroll to position [113, 0]
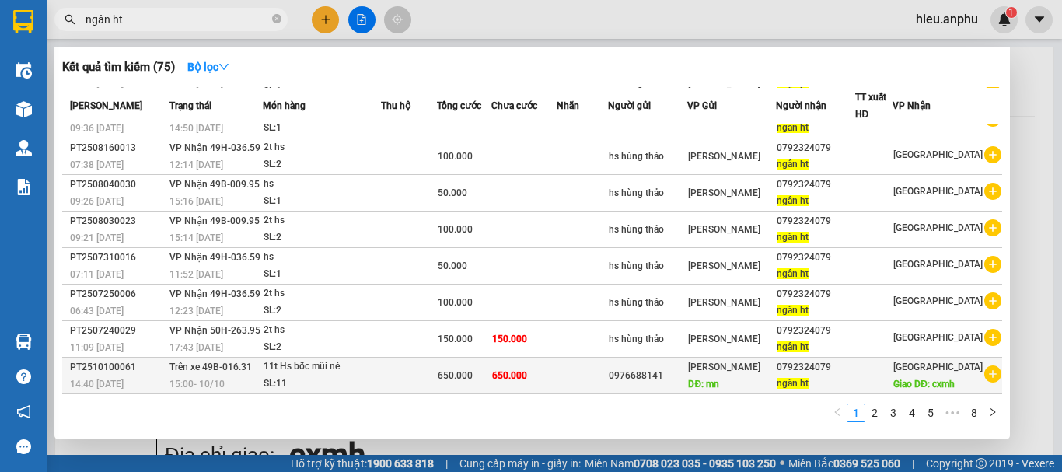
type input "ngân ht"
click at [798, 362] on div "0792324079" at bounding box center [816, 367] width 78 height 16
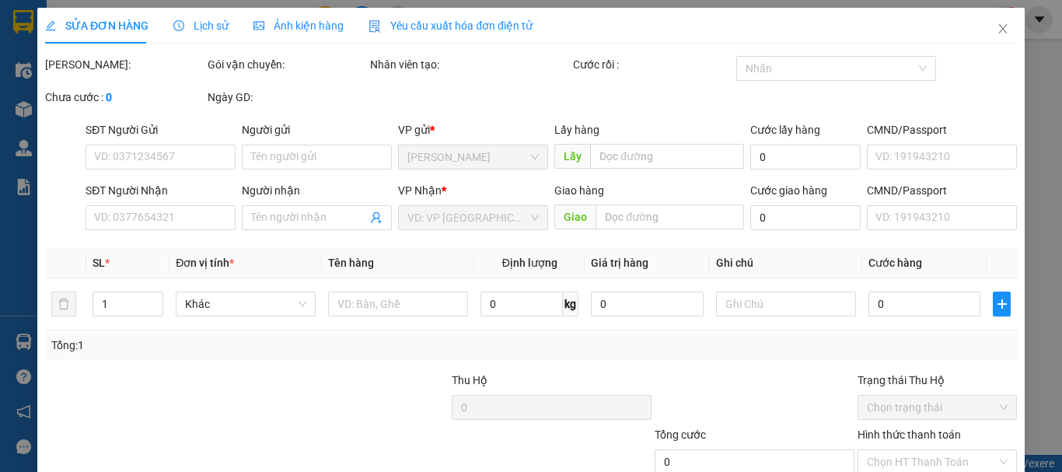
type input "0976688141"
type input "mn"
type input "0792324079"
type input "ngân ht"
type input "cxmh"
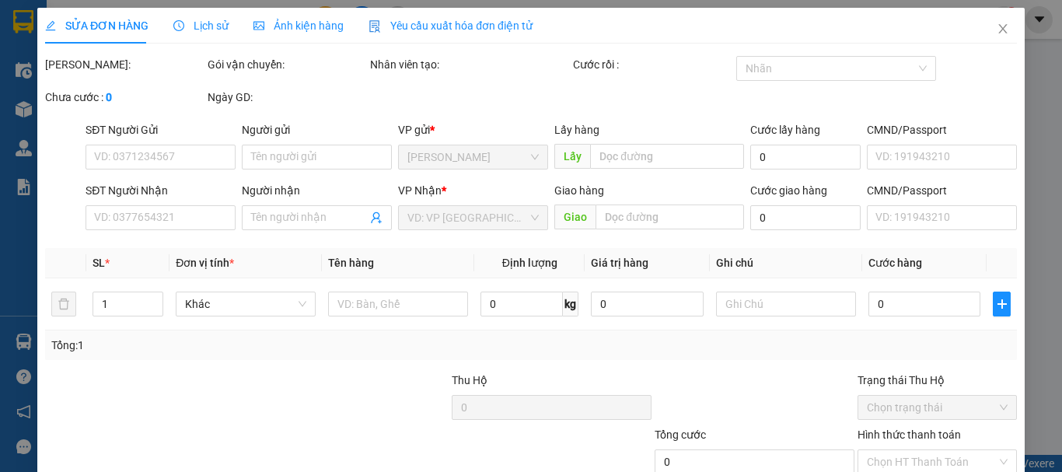
type input "650.000"
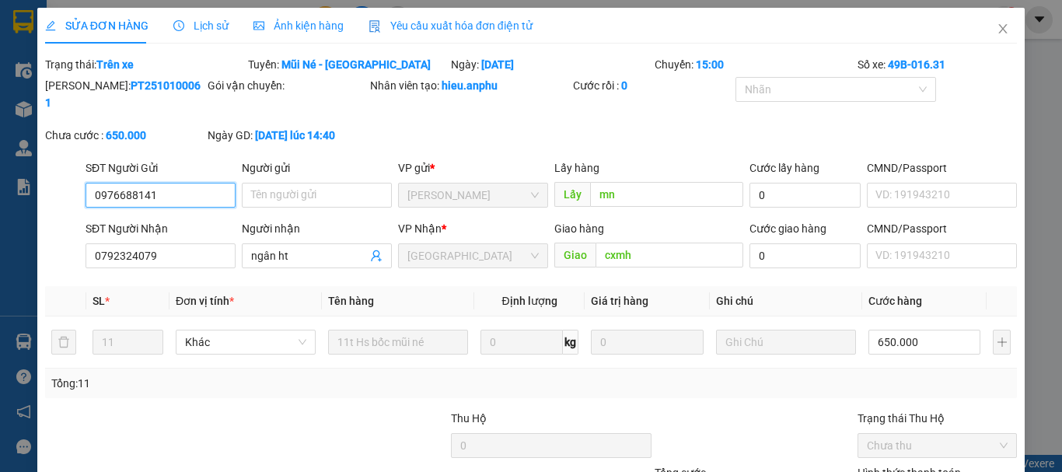
scroll to position [127, 0]
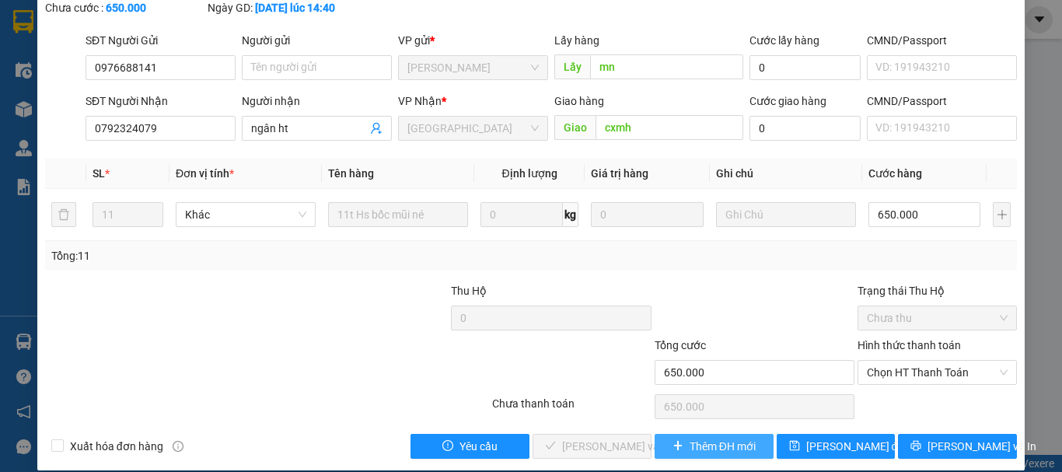
click at [701, 438] on span "Thêm ĐH mới" at bounding box center [723, 446] width 66 height 17
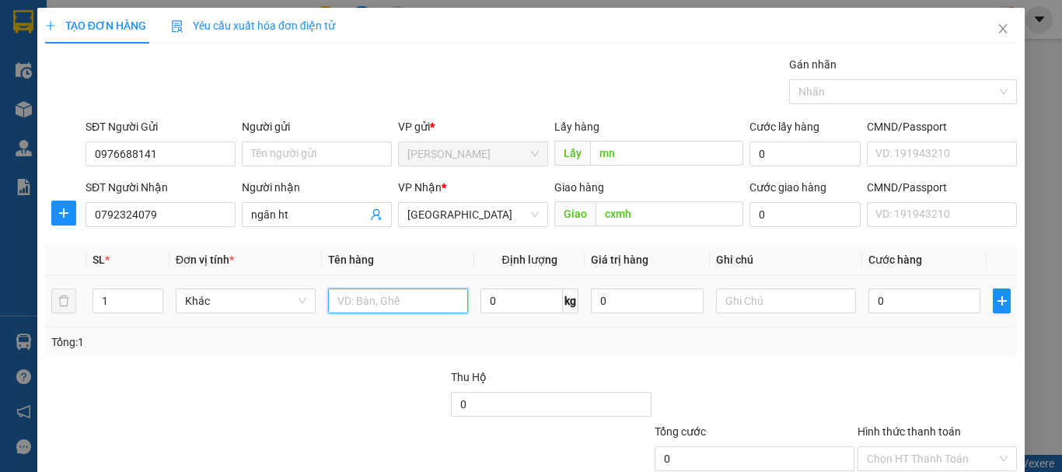
click at [386, 312] on input "text" at bounding box center [398, 300] width 140 height 25
type input "7hs bốc mn"
drag, startPoint x: 120, startPoint y: 292, endPoint x: 87, endPoint y: 300, distance: 33.6
click at [87, 300] on td "1" at bounding box center [127, 301] width 83 height 52
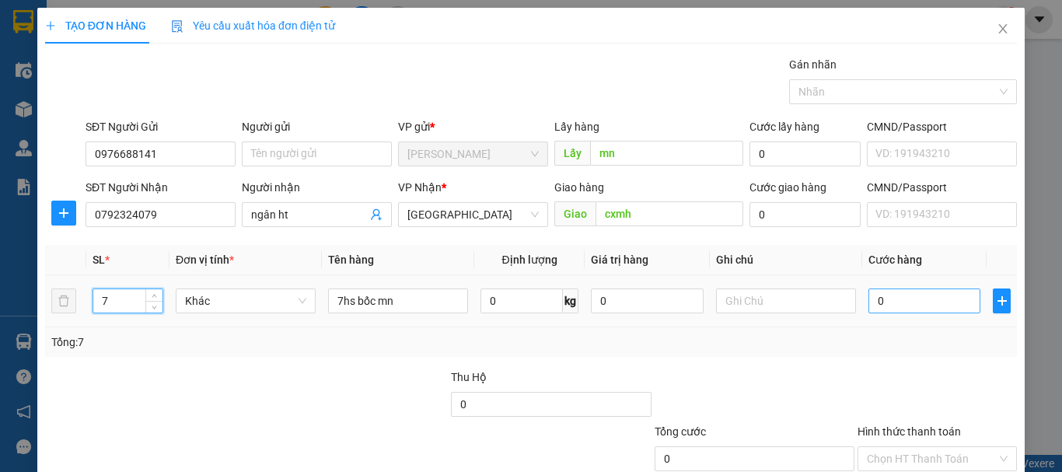
type input "7"
click at [875, 305] on input "0" at bounding box center [924, 300] width 112 height 25
type input "4"
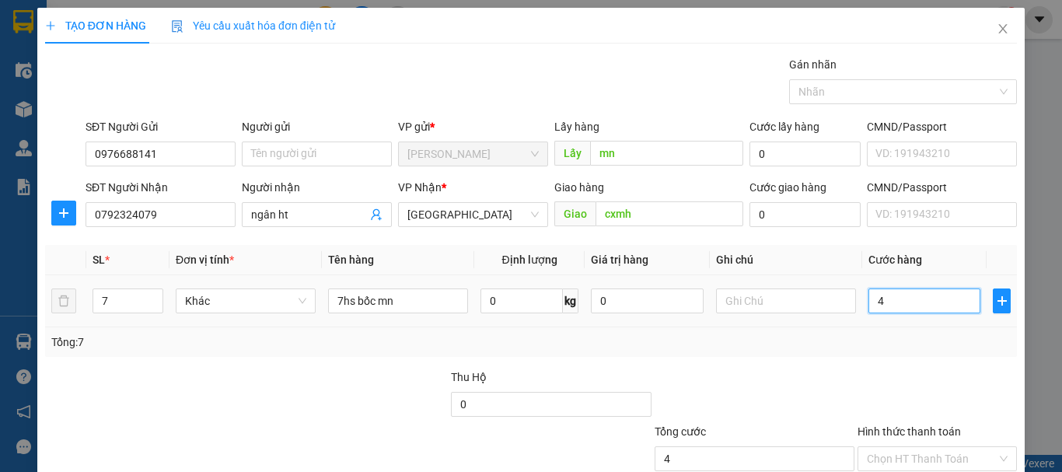
type input "42"
type input "420"
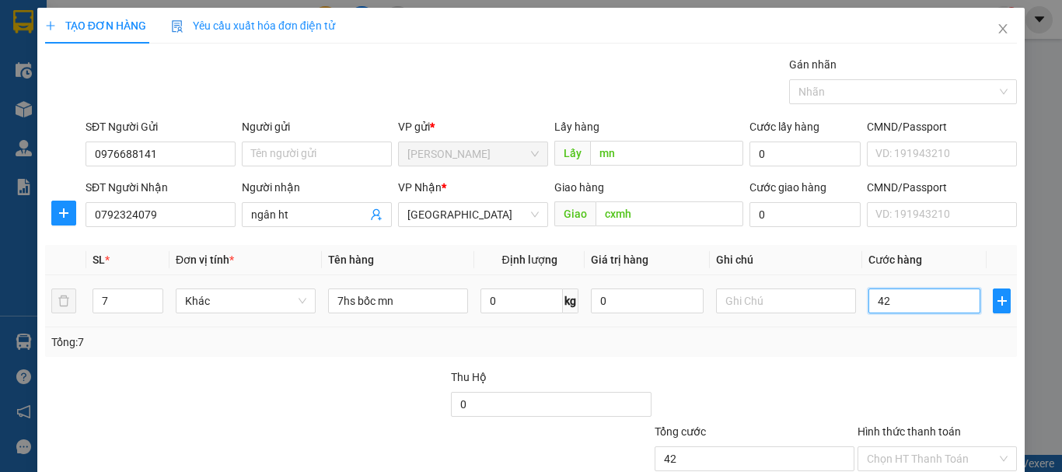
type input "420"
type input "420.000"
click at [878, 333] on div "Tổng: 7" at bounding box center [530, 341] width 959 height 17
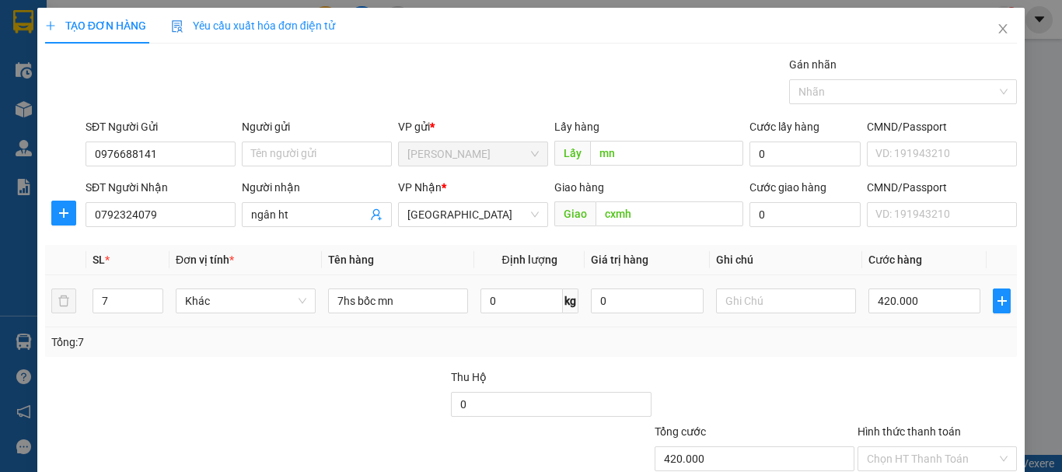
click at [878, 322] on td "420.000" at bounding box center [924, 301] width 124 height 52
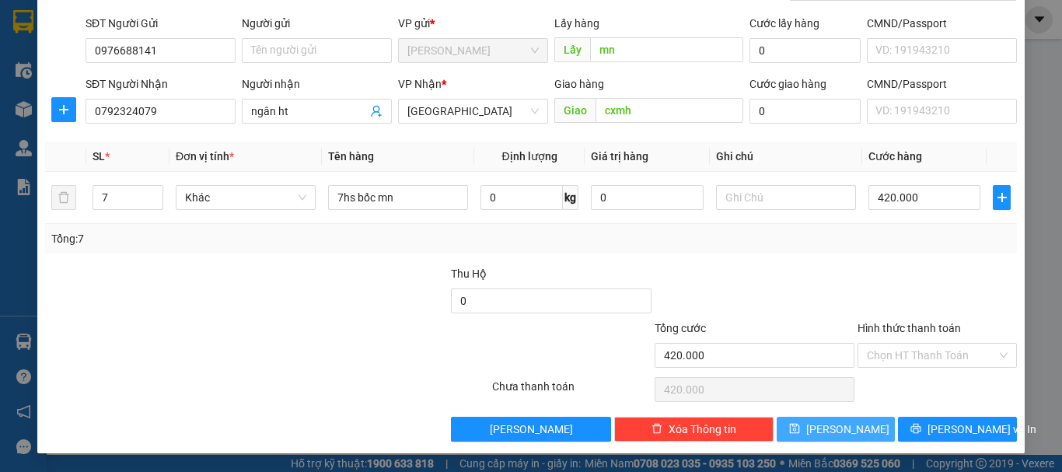
click at [834, 421] on span "[PERSON_NAME]" at bounding box center [847, 429] width 83 height 17
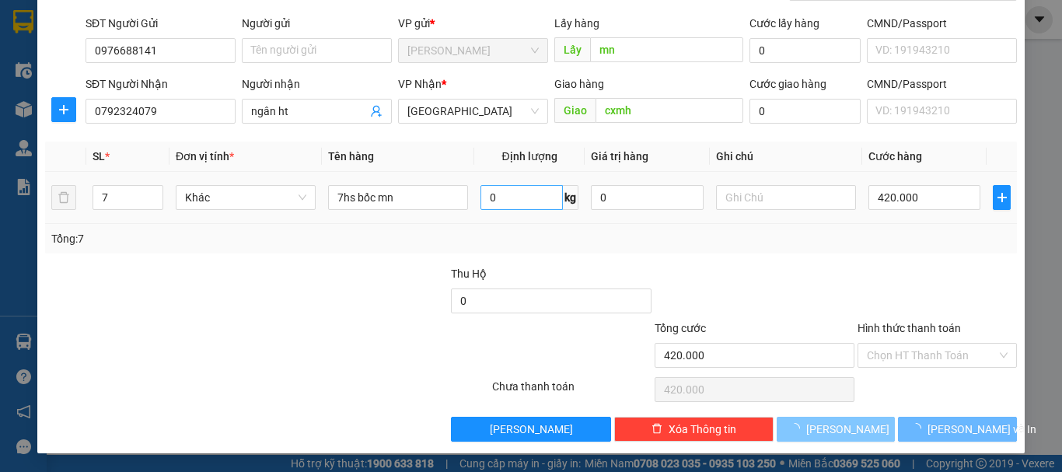
type input "1"
type input "0"
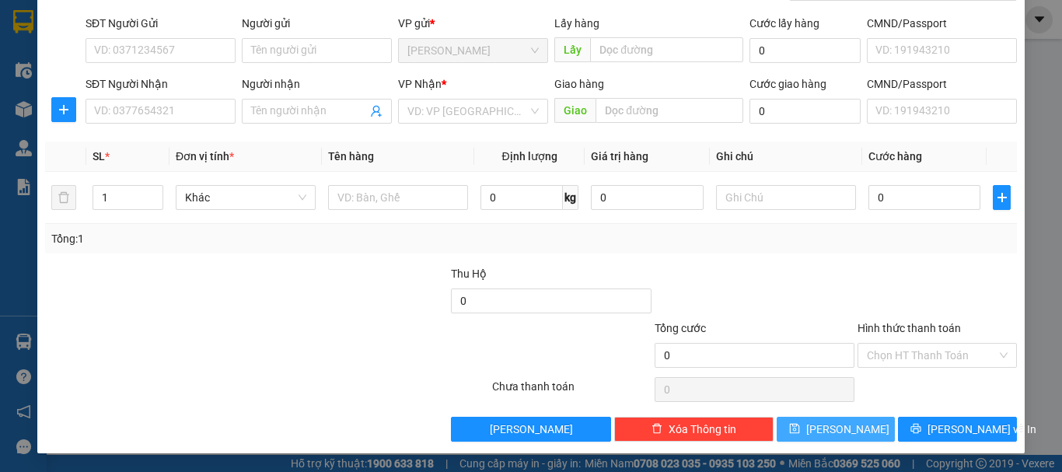
scroll to position [0, 0]
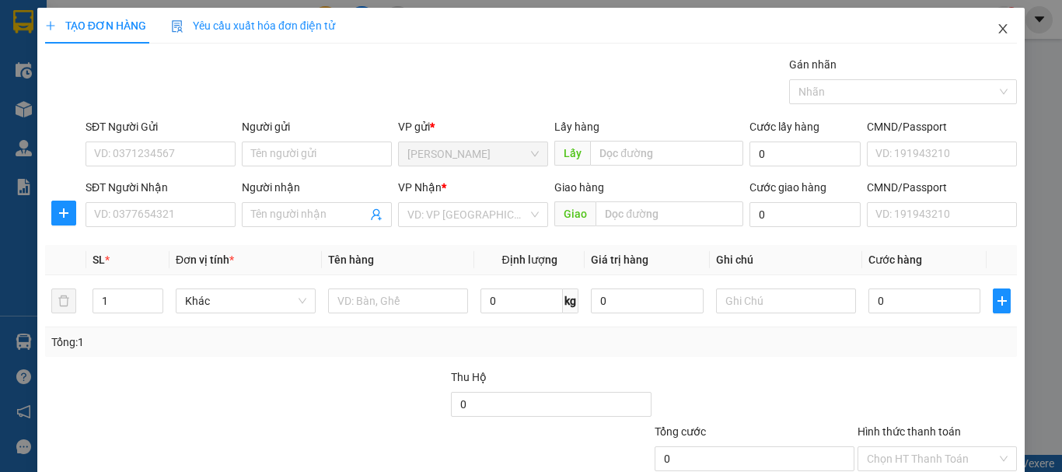
click at [999, 26] on icon "close" at bounding box center [1003, 28] width 9 height 9
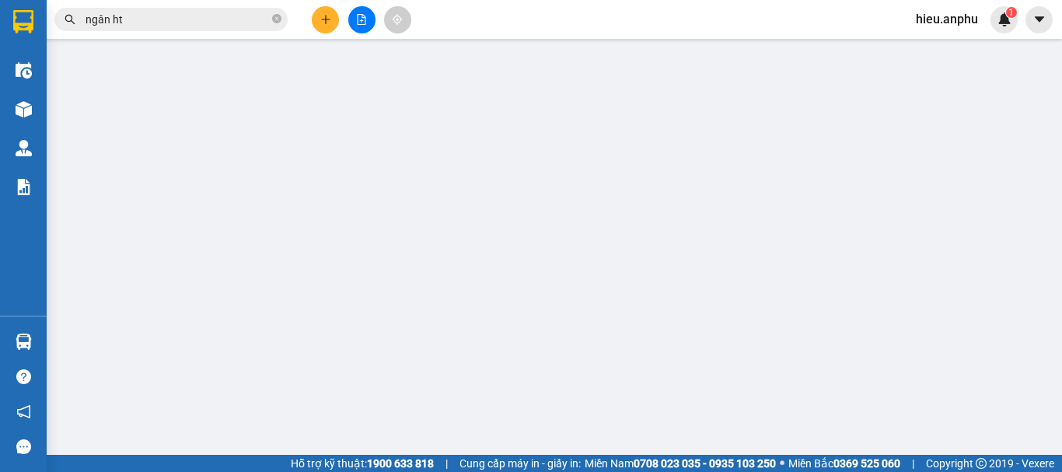
type input "0976688141"
type input "mn"
type input "0792324079"
type input "ngân ht"
type input "cxmh"
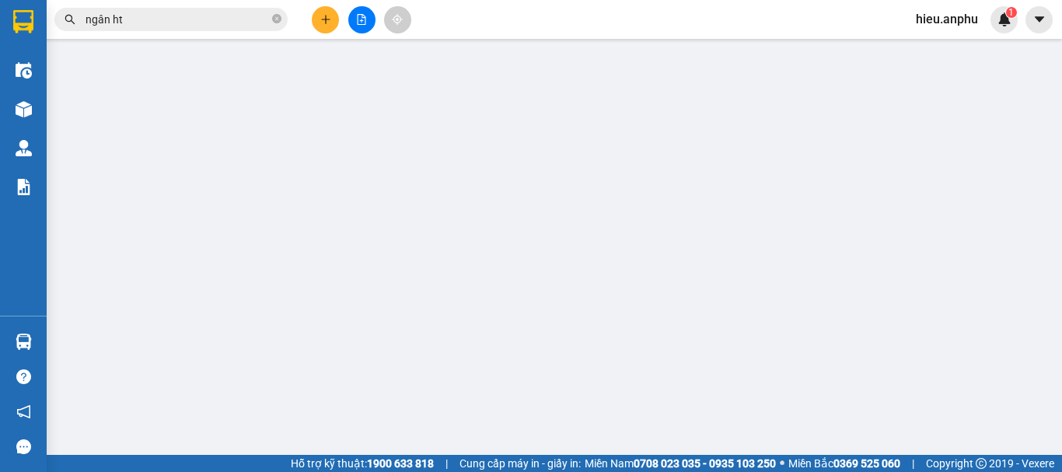
type input "650.000"
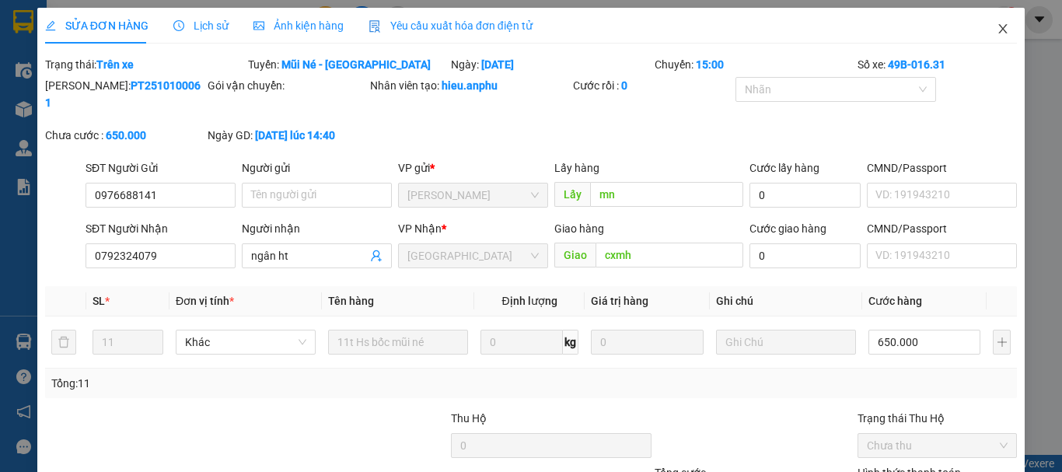
drag, startPoint x: 995, startPoint y: 27, endPoint x: 951, endPoint y: 27, distance: 44.3
click at [982, 27] on span "Close" at bounding box center [1003, 30] width 44 height 44
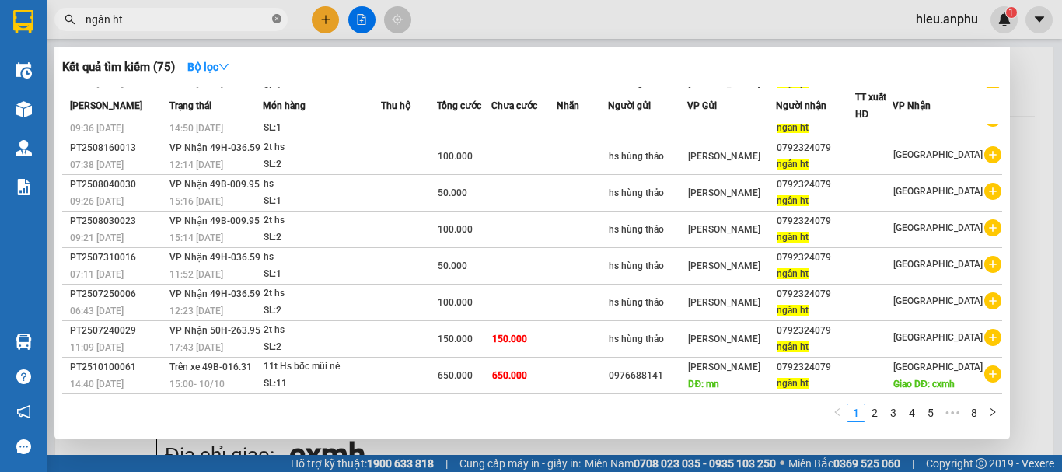
click at [277, 14] on span at bounding box center [276, 19] width 9 height 15
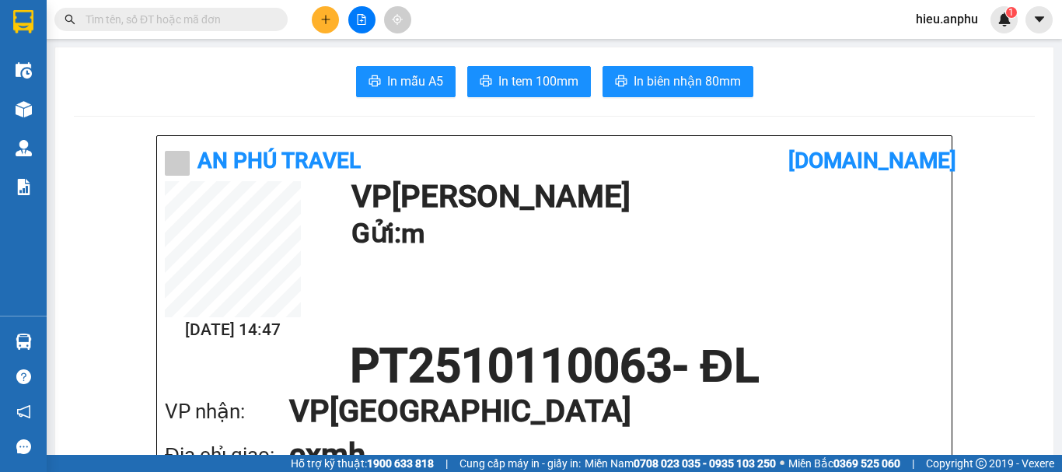
click at [122, 15] on input "text" at bounding box center [177, 19] width 183 height 17
click at [156, 19] on input "text" at bounding box center [177, 19] width 183 height 17
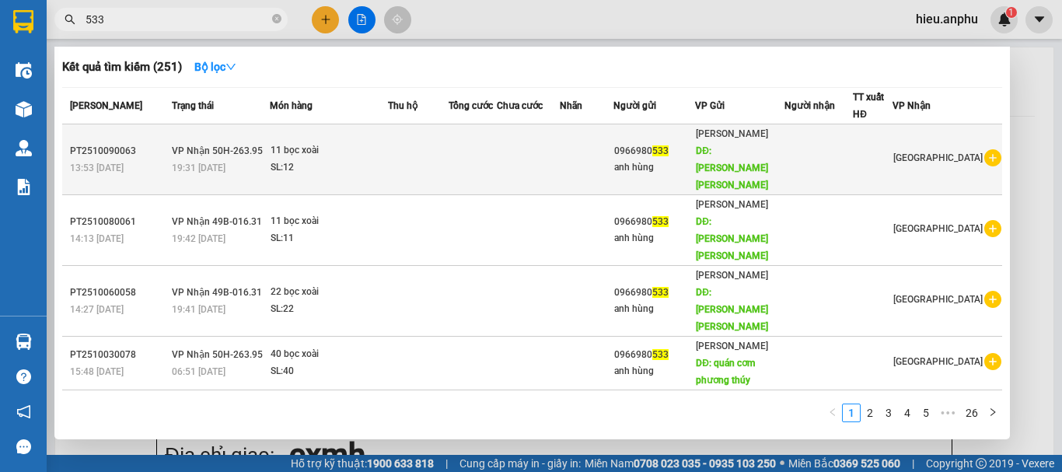
type input "533"
click at [299, 148] on div "11 bọc xoài" at bounding box center [329, 150] width 117 height 17
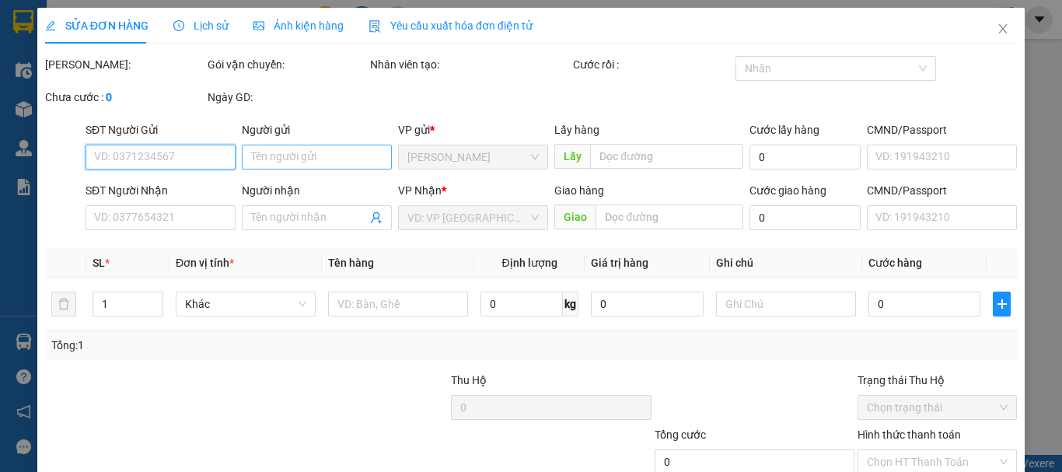
type input "0966980533"
type input "anh hùng"
type input "trạm dừng xuân anh"
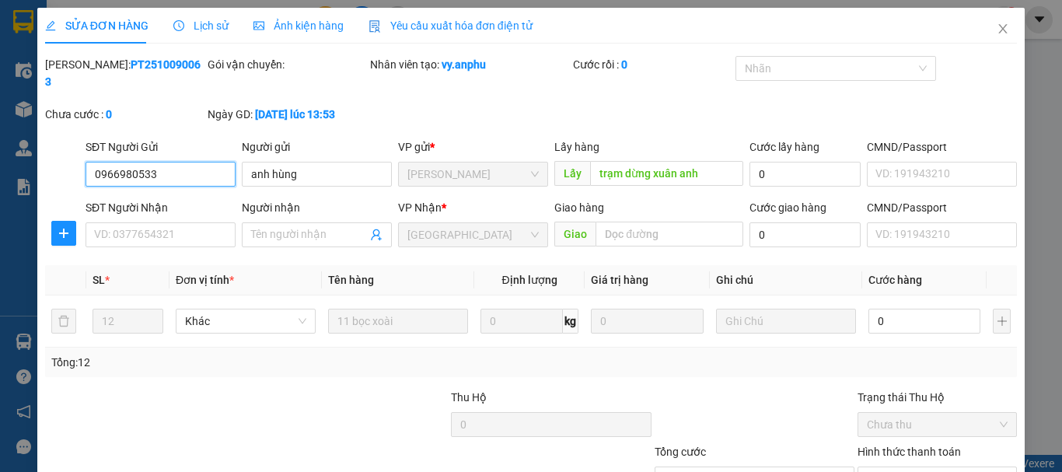
scroll to position [106, 0]
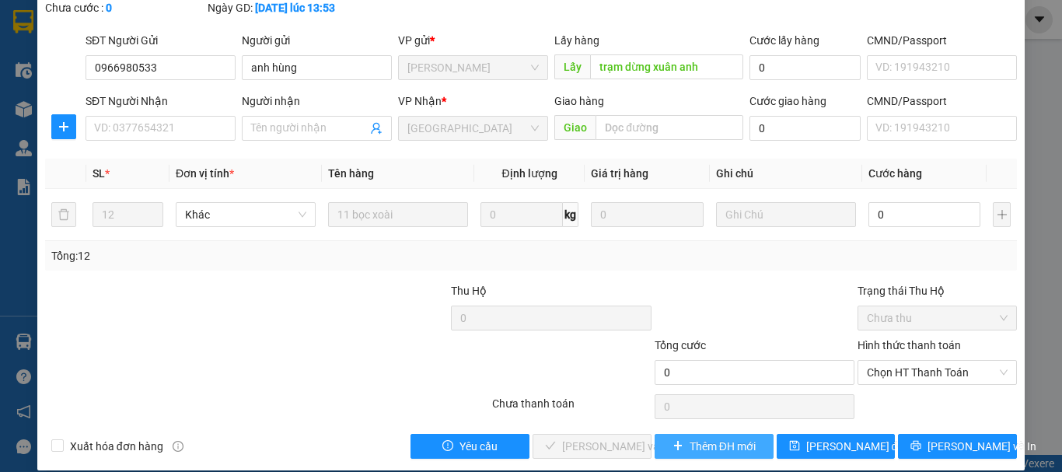
click at [707, 438] on span "Thêm ĐH mới" at bounding box center [723, 446] width 66 height 17
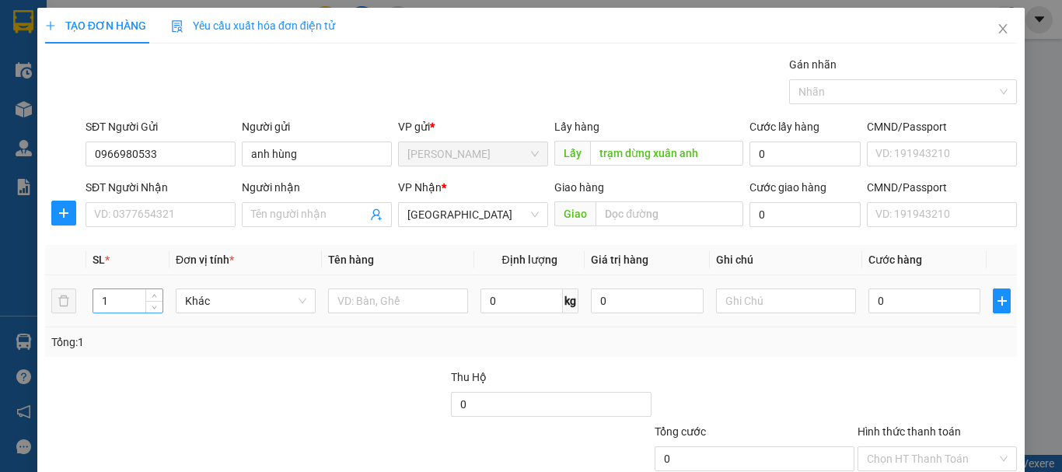
click at [109, 298] on input "1" at bounding box center [127, 300] width 69 height 23
type input "1"
type input "67"
click at [404, 299] on input "text" at bounding box center [398, 300] width 140 height 25
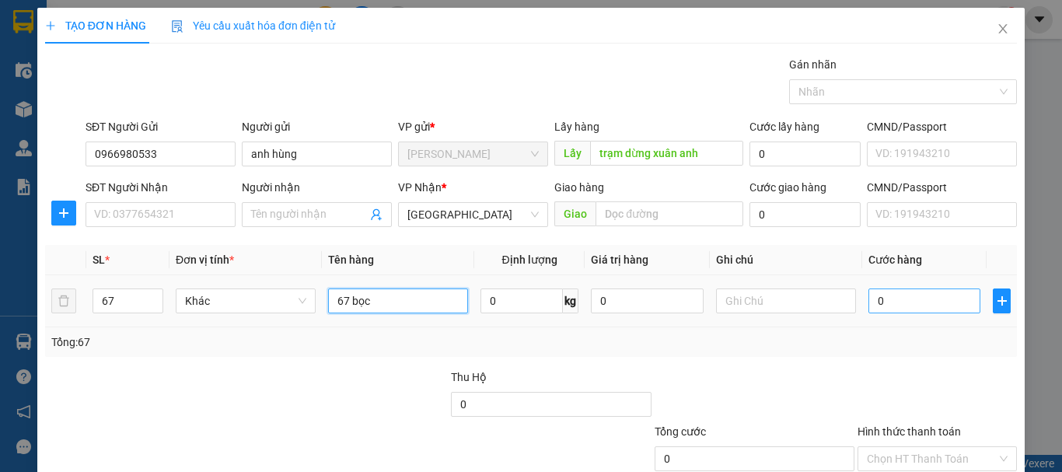
type input "67 bọc"
click at [889, 303] on input "0" at bounding box center [924, 300] width 112 height 25
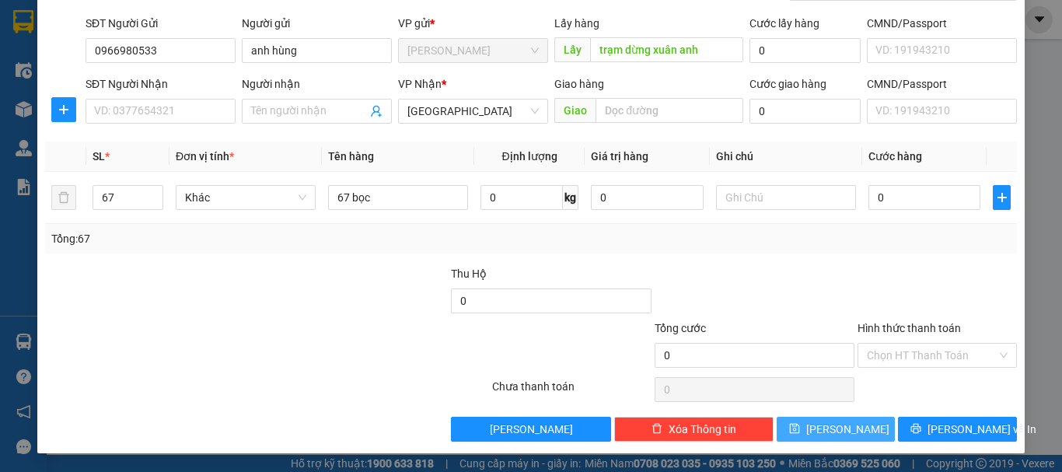
click at [800, 430] on icon "save" at bounding box center [794, 428] width 11 height 11
type input "1"
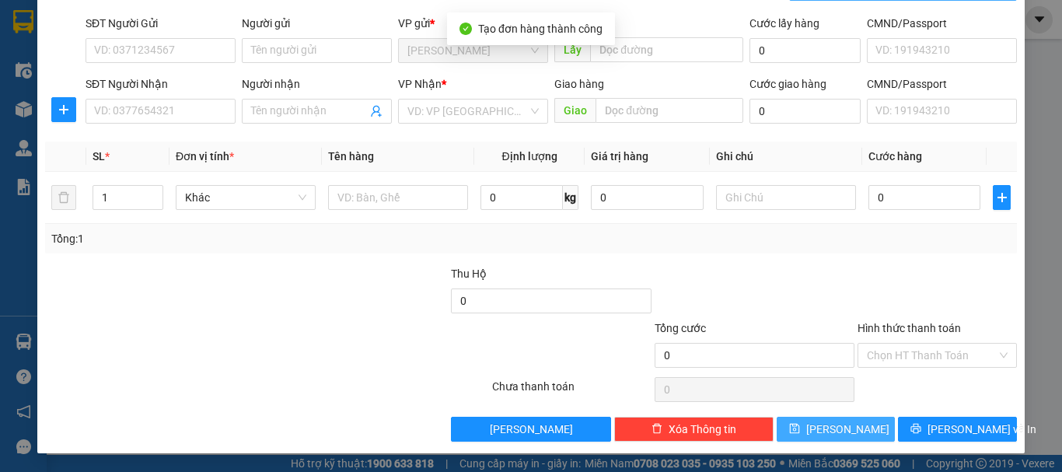
scroll to position [0, 0]
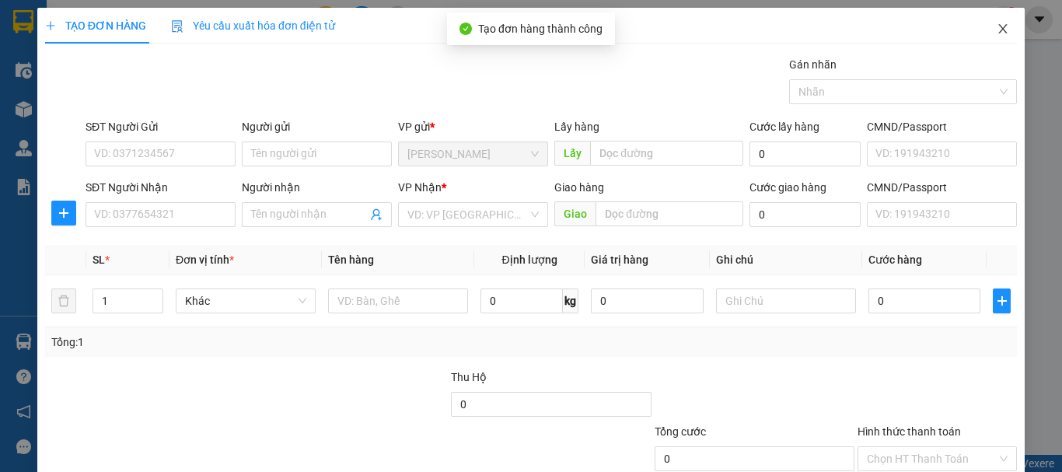
click at [999, 29] on icon "close" at bounding box center [1003, 28] width 9 height 9
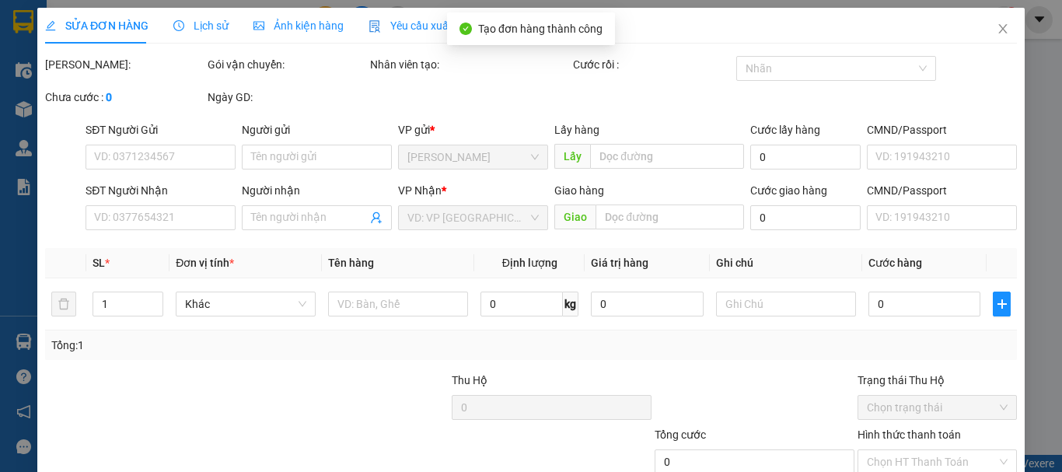
type input "0966980533"
type input "anh hùng"
type input "trạm dừng xuân anh"
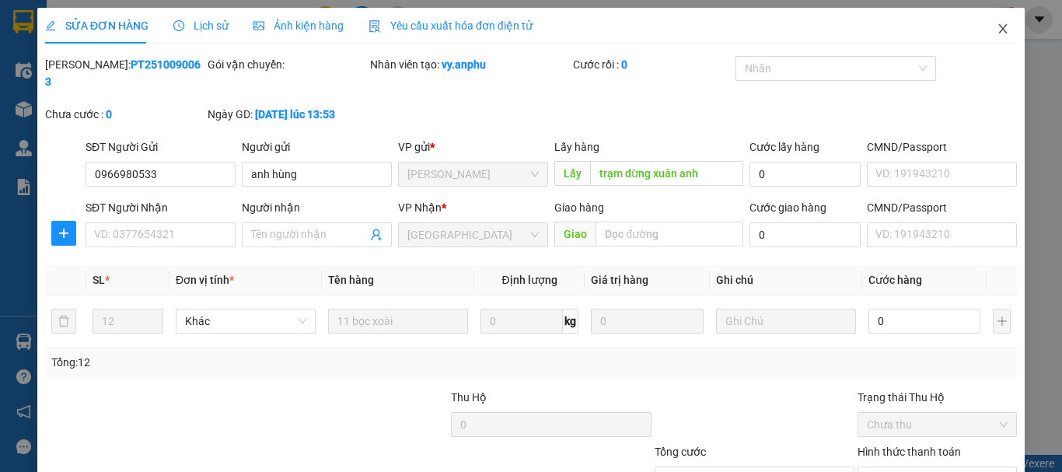
click at [997, 30] on icon "close" at bounding box center [1003, 29] width 12 height 12
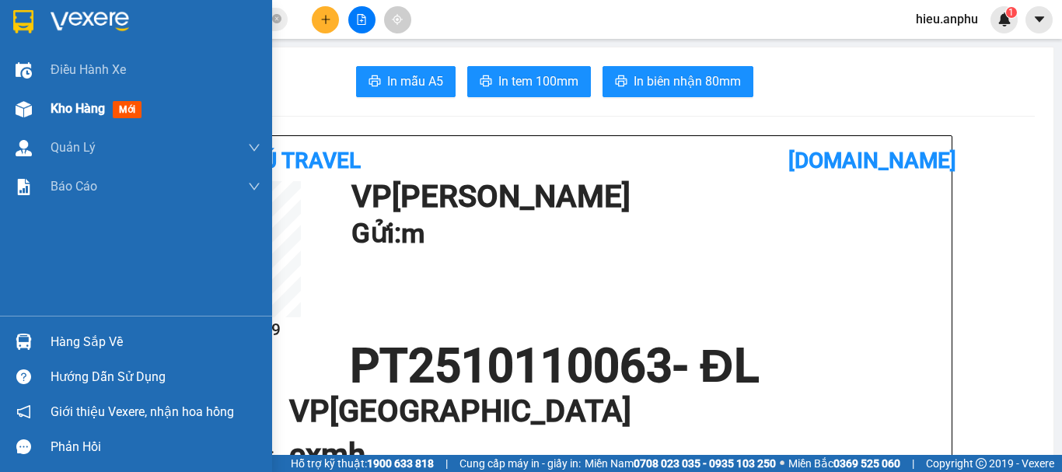
drag, startPoint x: 49, startPoint y: 114, endPoint x: 40, endPoint y: 108, distance: 10.6
click at [48, 113] on div "Kho hàng mới" at bounding box center [136, 108] width 272 height 39
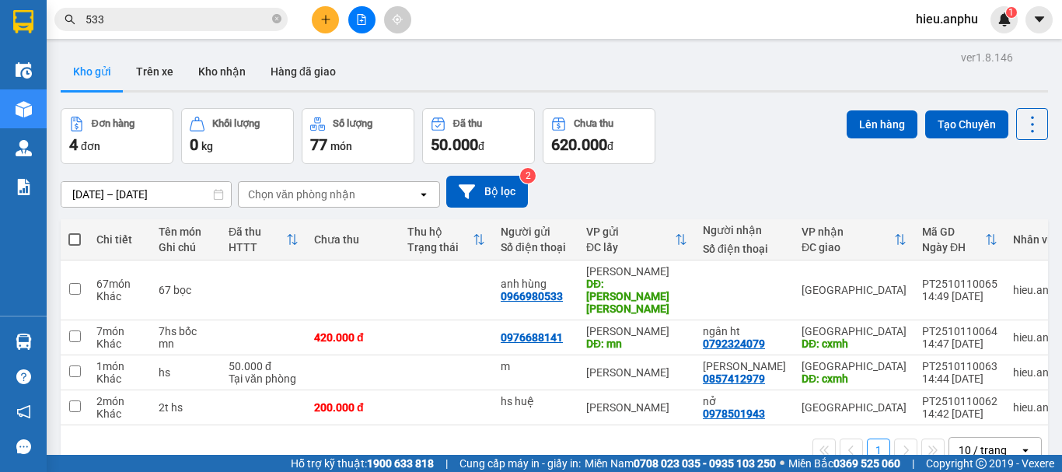
click at [718, 75] on div "Kho gửi Trên xe Kho nhận Hàng đã giao" at bounding box center [554, 73] width 987 height 41
click at [70, 238] on span at bounding box center [74, 239] width 12 height 12
click at [75, 232] on input "checkbox" at bounding box center [75, 232] width 0 height 0
checkbox input "true"
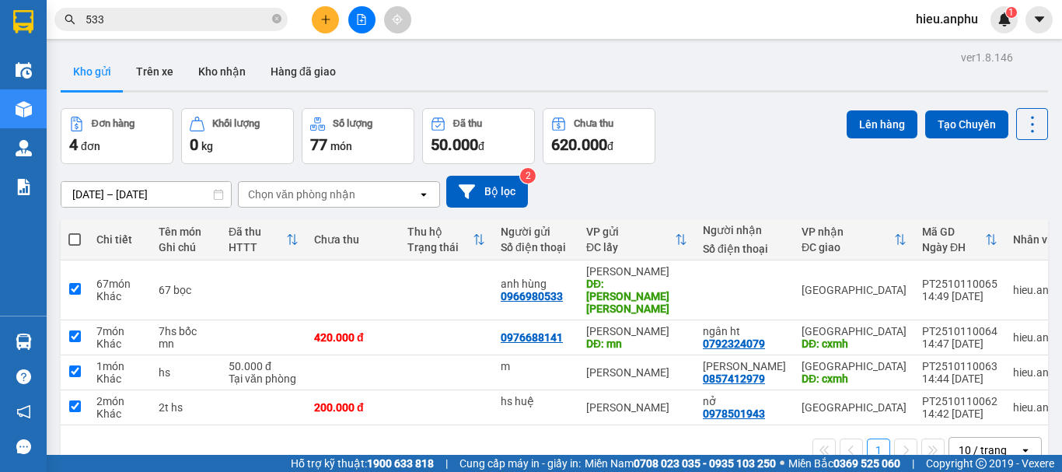
checkbox input "true"
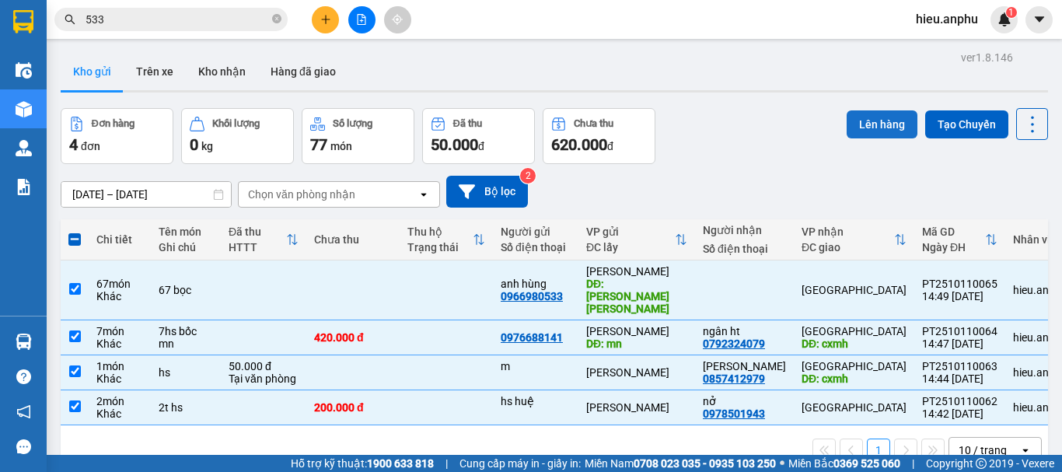
click at [848, 134] on button "Lên hàng" at bounding box center [882, 124] width 71 height 28
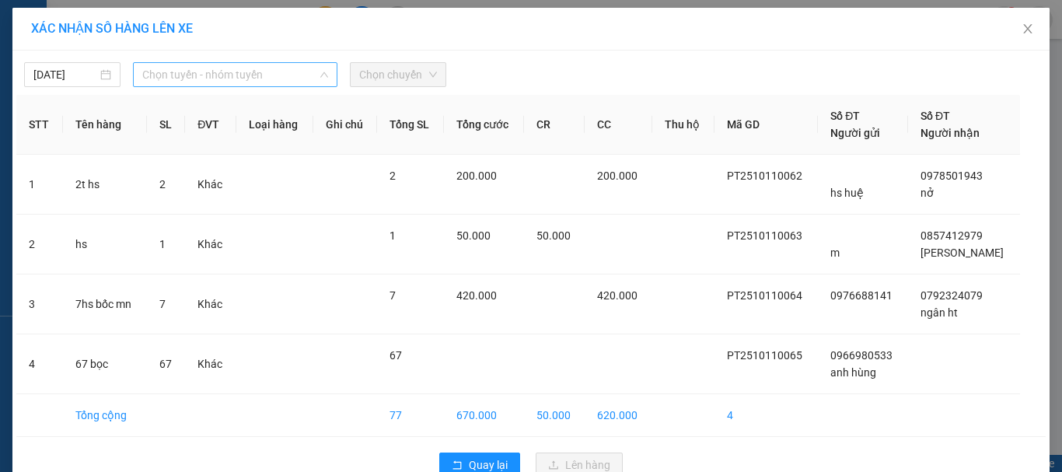
click at [179, 77] on span "Chọn tuyến - nhóm tuyến" at bounding box center [235, 74] width 186 height 23
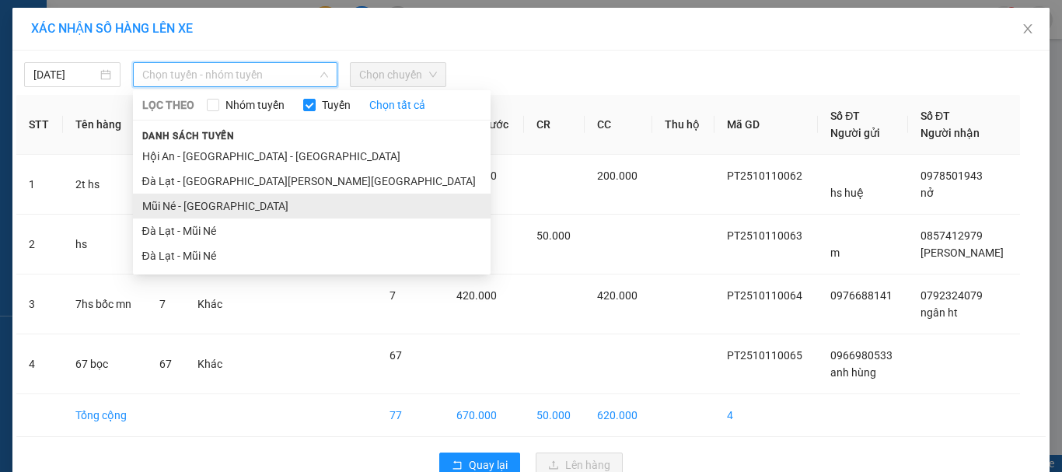
click at [173, 202] on li "Mũi Né - [GEOGRAPHIC_DATA]" at bounding box center [312, 206] width 358 height 25
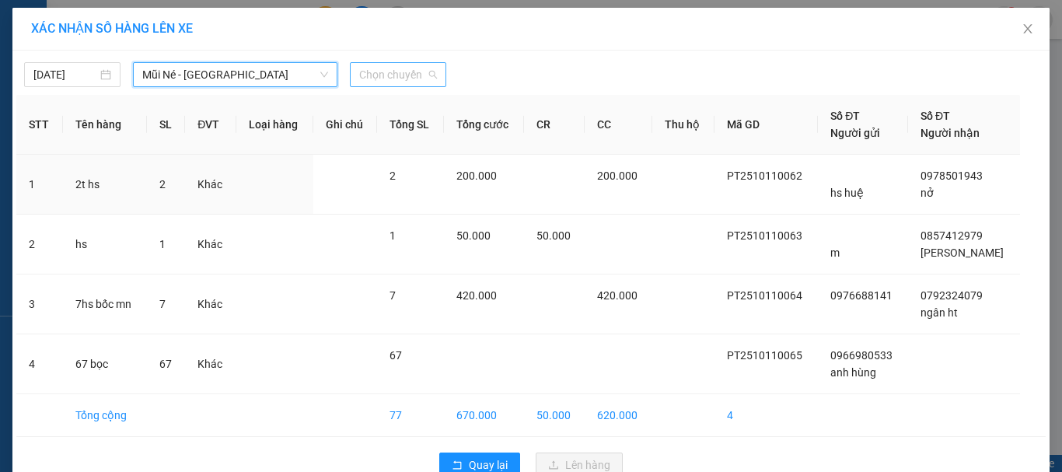
click at [391, 76] on span "Chọn chuyến" at bounding box center [398, 74] width 78 height 23
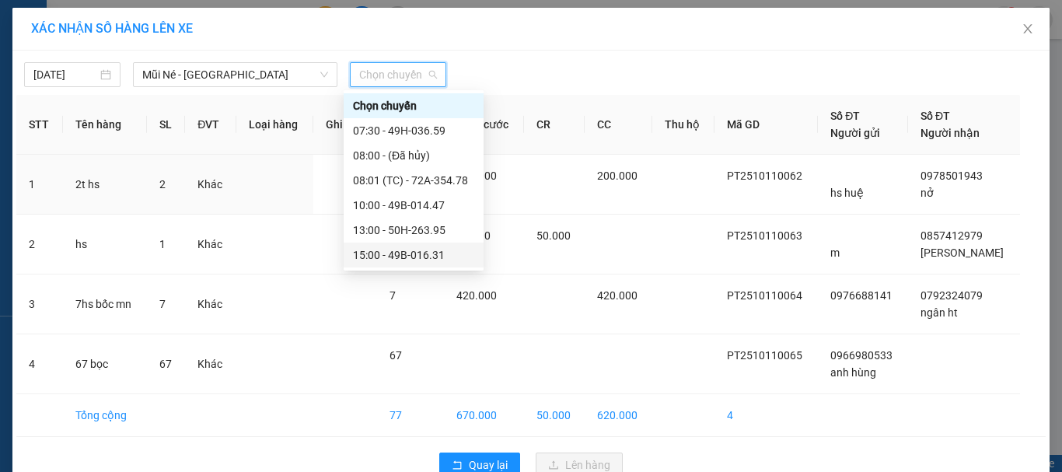
click at [378, 257] on div "15:00 - 49B-016.31" at bounding box center [413, 254] width 121 height 17
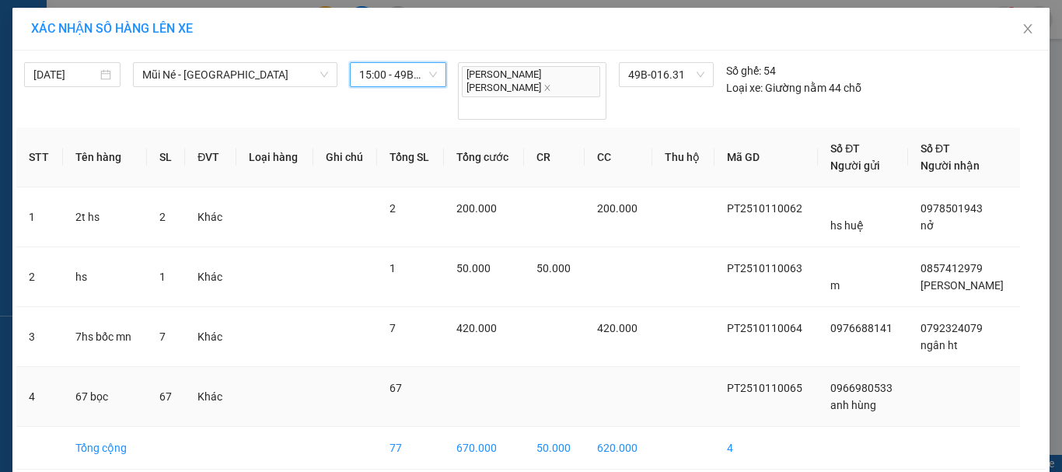
scroll to position [45, 0]
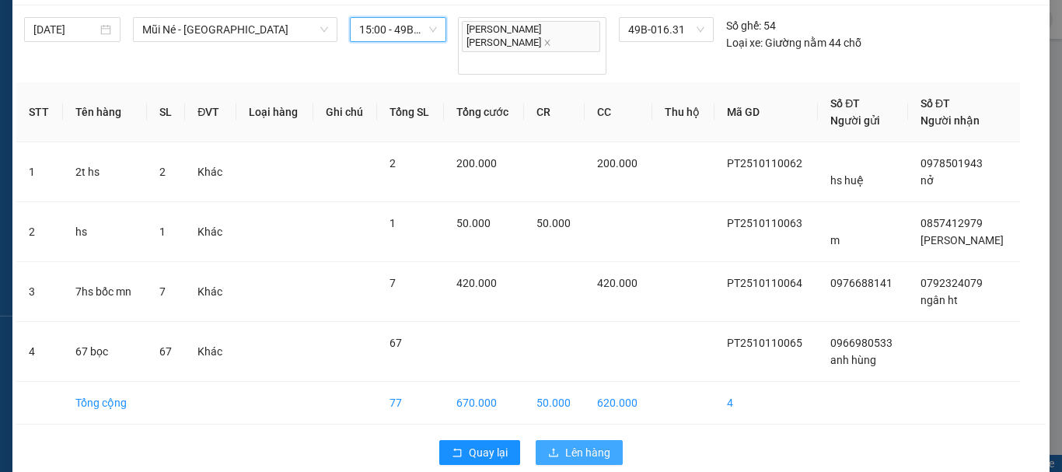
click at [559, 440] on button "Lên hàng" at bounding box center [579, 452] width 87 height 25
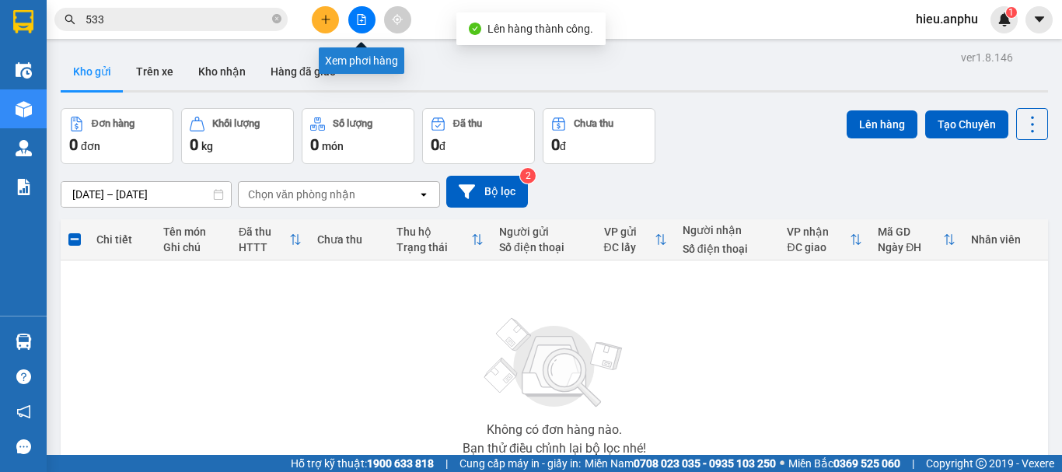
click at [358, 9] on button at bounding box center [361, 19] width 27 height 27
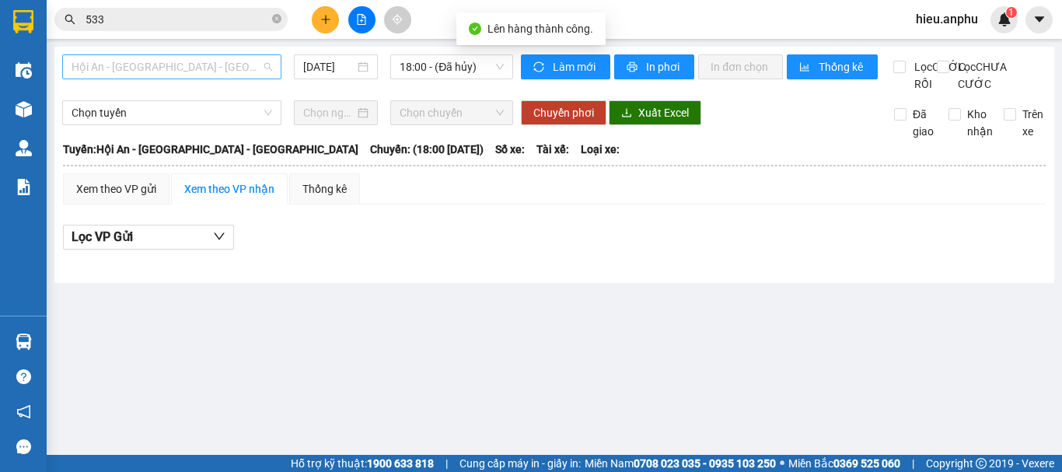
click at [114, 64] on span "Hội An - [GEOGRAPHIC_DATA] - [GEOGRAPHIC_DATA]" at bounding box center [172, 66] width 201 height 23
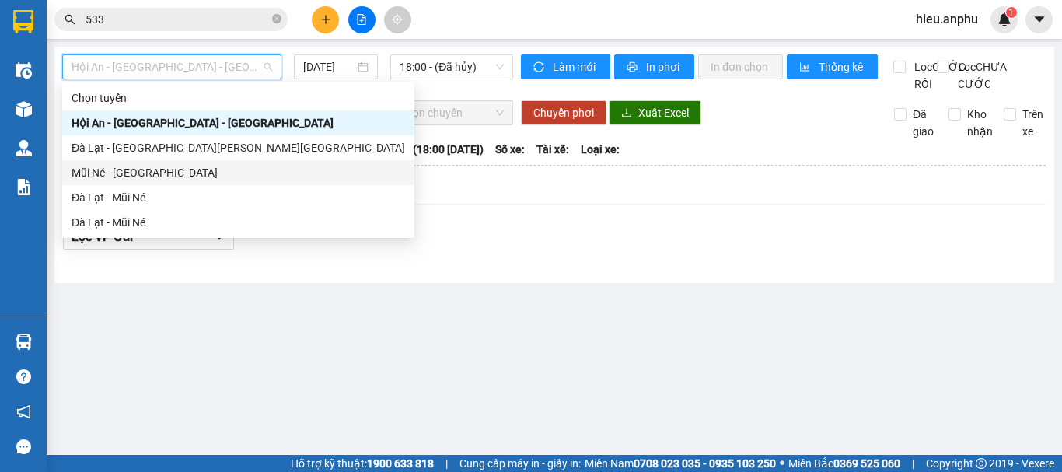
click at [99, 165] on div "Mũi Né - [GEOGRAPHIC_DATA]" at bounding box center [238, 172] width 333 height 17
type input "[DATE]"
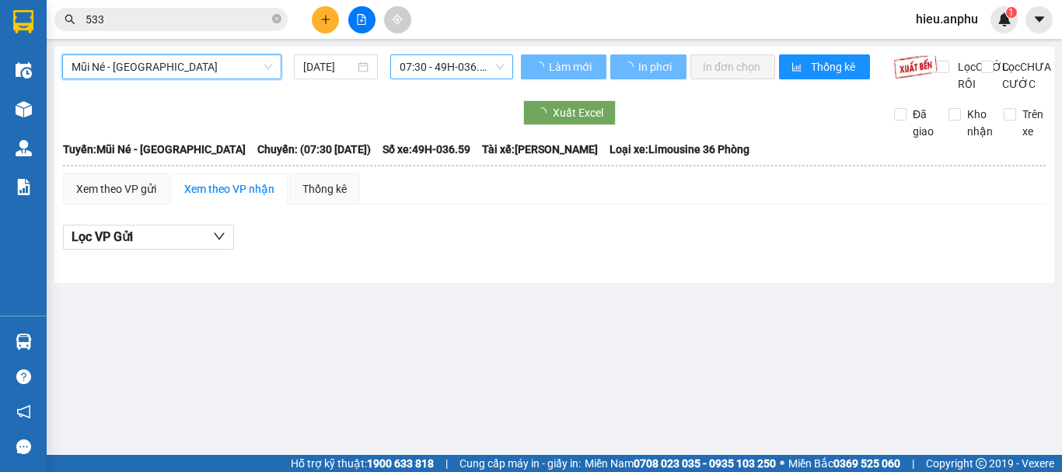
click at [435, 58] on span "07:30 - 49H-036.59" at bounding box center [452, 66] width 104 height 23
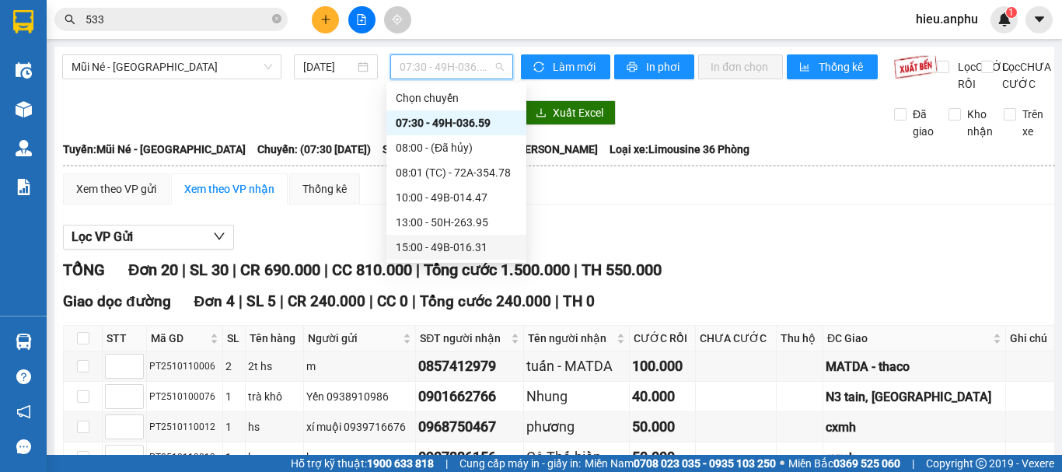
click at [423, 248] on div "15:00 - 49B-016.31" at bounding box center [456, 247] width 121 height 17
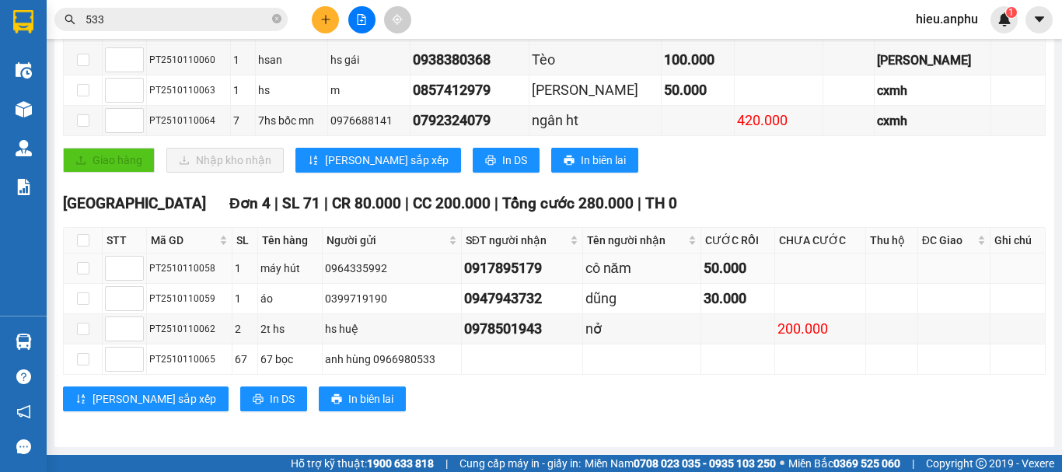
scroll to position [12, 0]
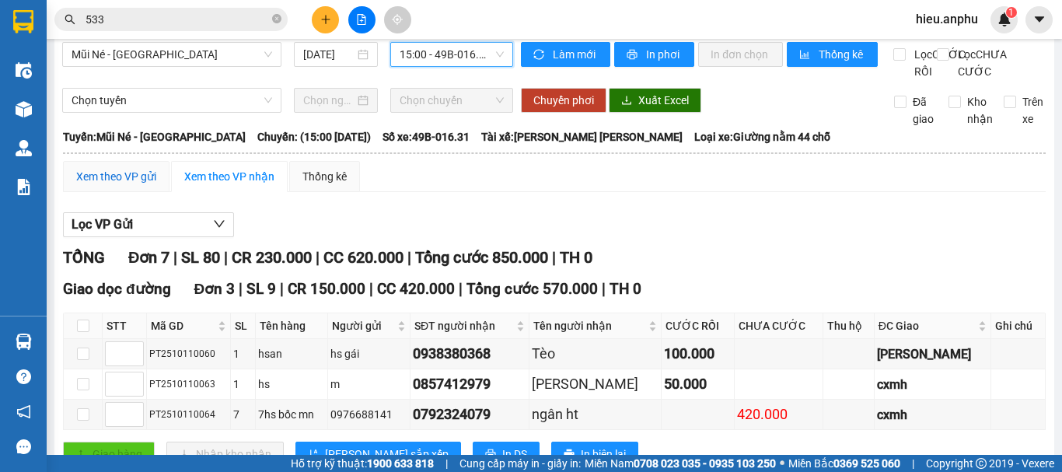
click at [136, 185] on div "Xem theo VP gửi" at bounding box center [116, 176] width 80 height 17
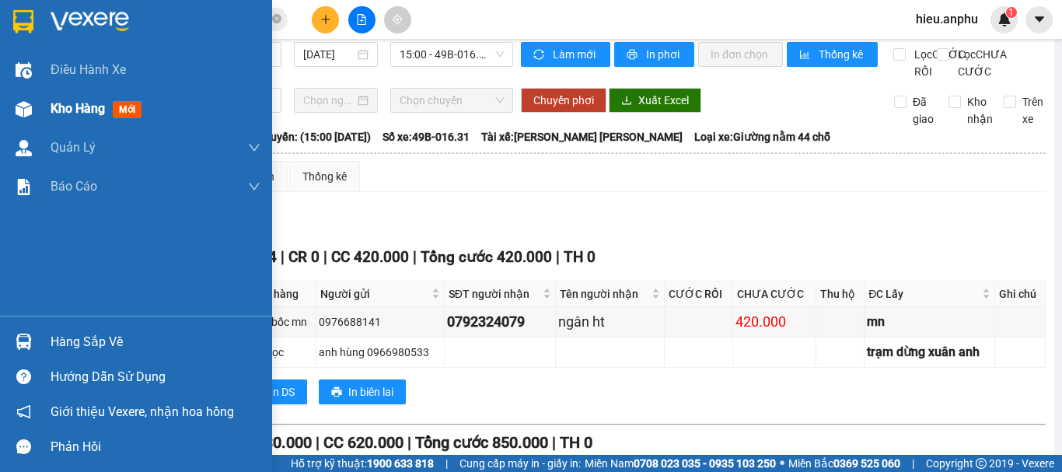
click at [37, 105] on div "Kho hàng mới" at bounding box center [136, 108] width 272 height 39
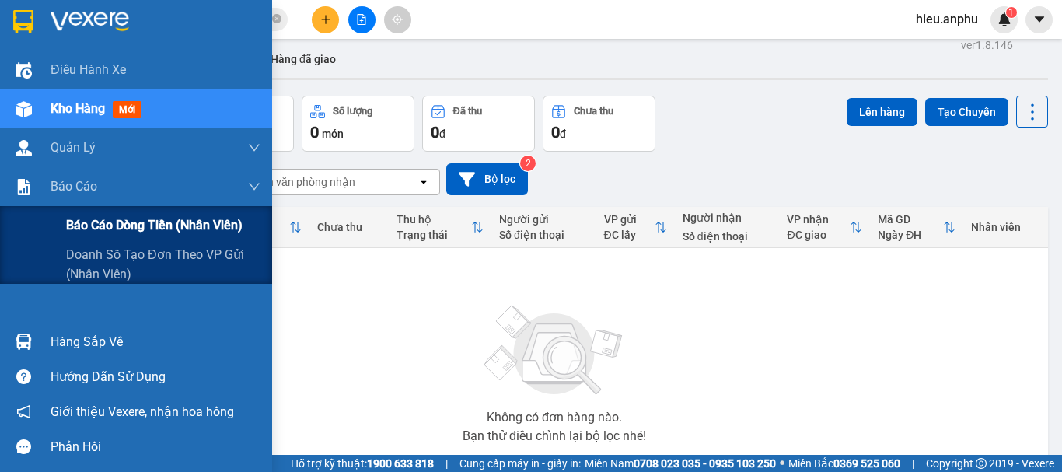
click at [65, 224] on div "Báo cáo dòng tiền (nhân viên)" at bounding box center [136, 225] width 272 height 39
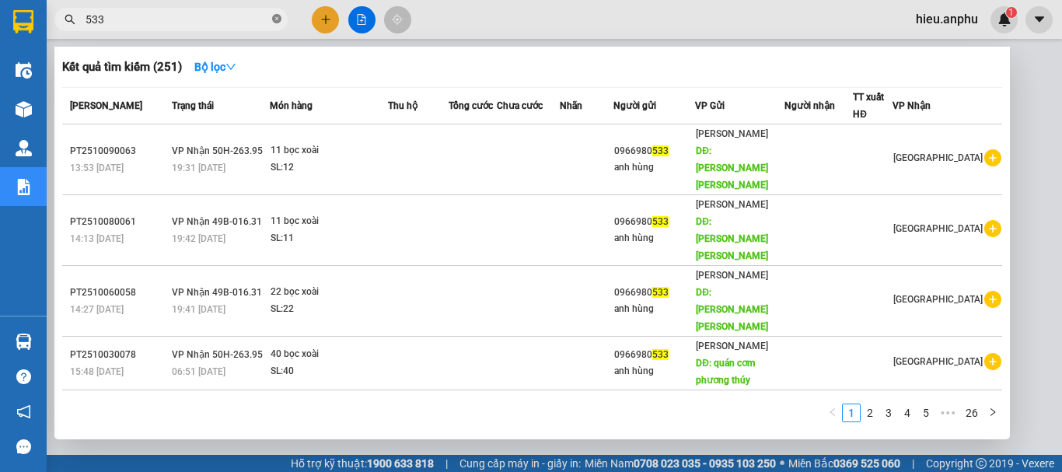
click at [273, 25] on span at bounding box center [276, 19] width 9 height 15
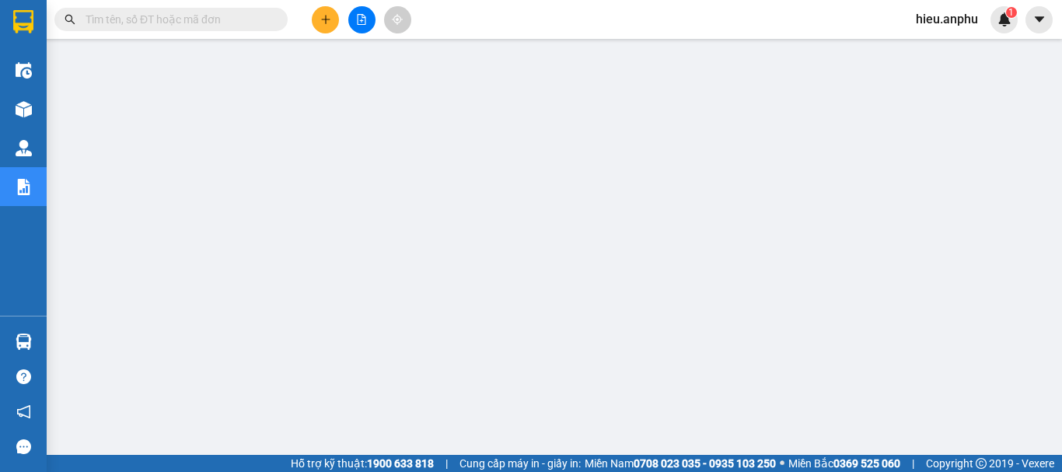
click at [273, 19] on span at bounding box center [276, 19] width 9 height 17
click at [155, 16] on input "text" at bounding box center [177, 19] width 183 height 17
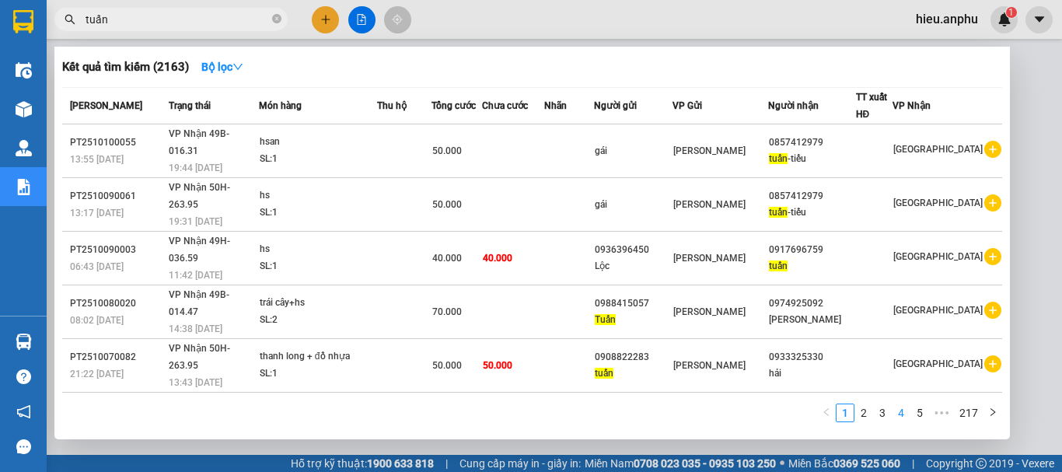
type input "tuấn"
click at [893, 414] on link "4" at bounding box center [900, 412] width 17 height 17
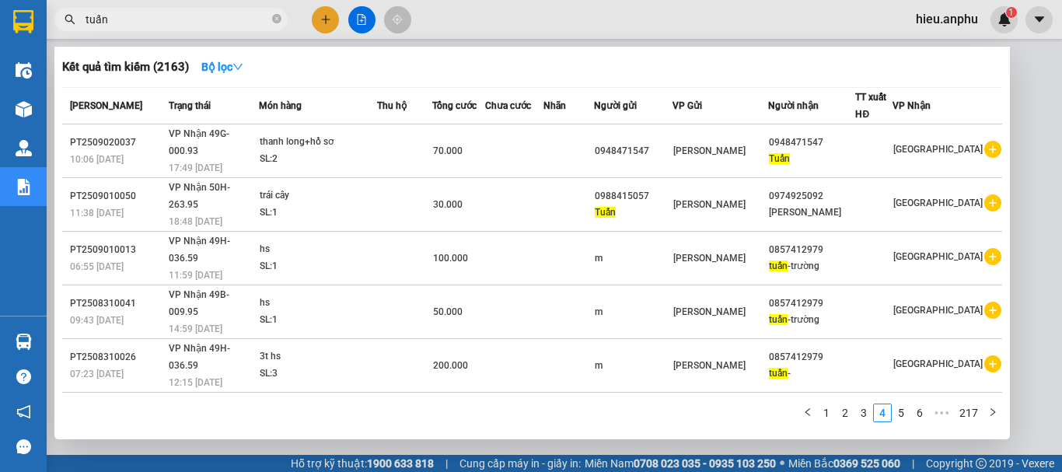
click at [159, 0] on div at bounding box center [531, 236] width 1062 height 472
click at [120, 24] on input "tuấn" at bounding box center [177, 19] width 183 height 17
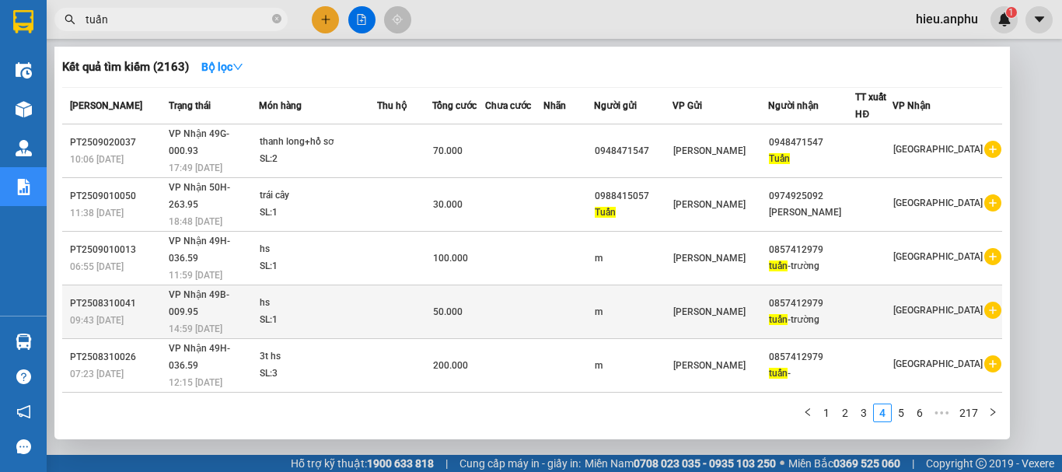
click at [815, 312] on div "tuấn -trường" at bounding box center [812, 320] width 86 height 16
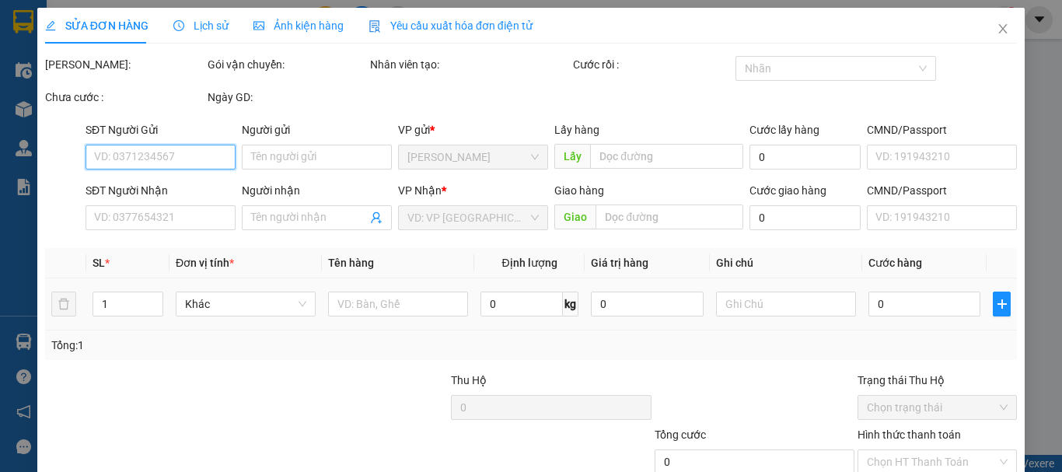
scroll to position [106, 0]
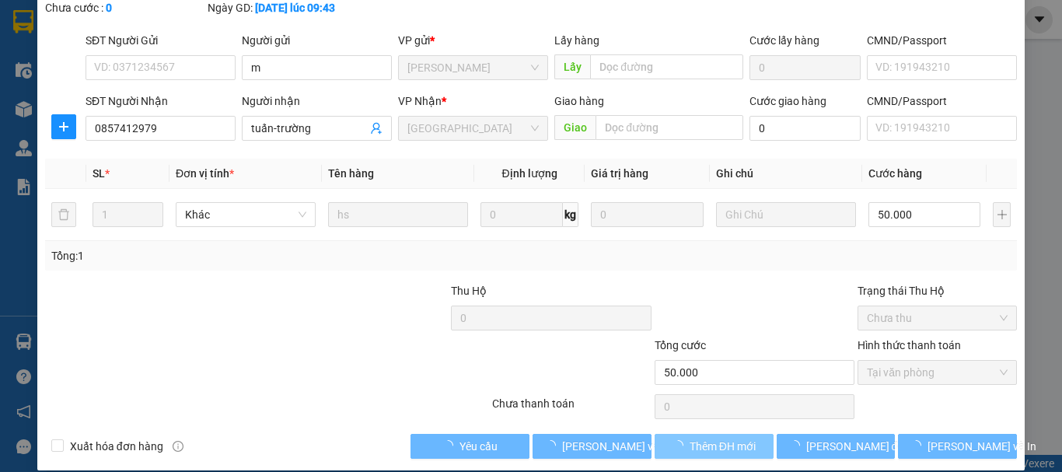
type input "m"
type input "0857412979"
type input "tuấn-trường"
type input "50.000"
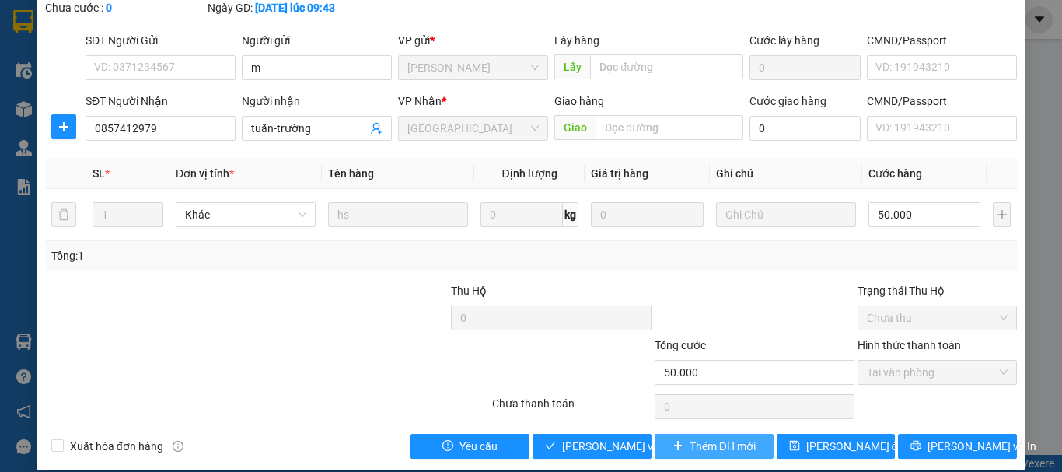
click at [707, 438] on span "Thêm ĐH mới" at bounding box center [723, 446] width 66 height 17
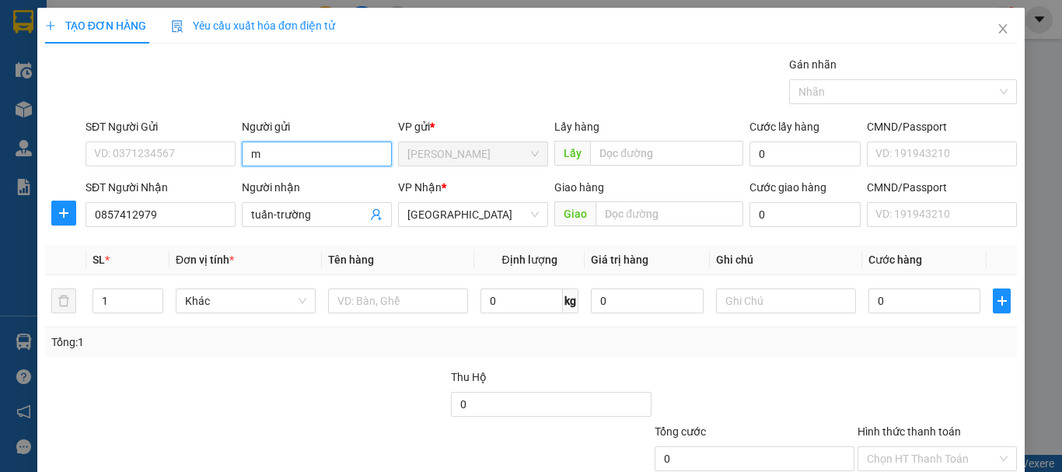
click at [271, 156] on input "m" at bounding box center [317, 153] width 150 height 25
type input "nhung"
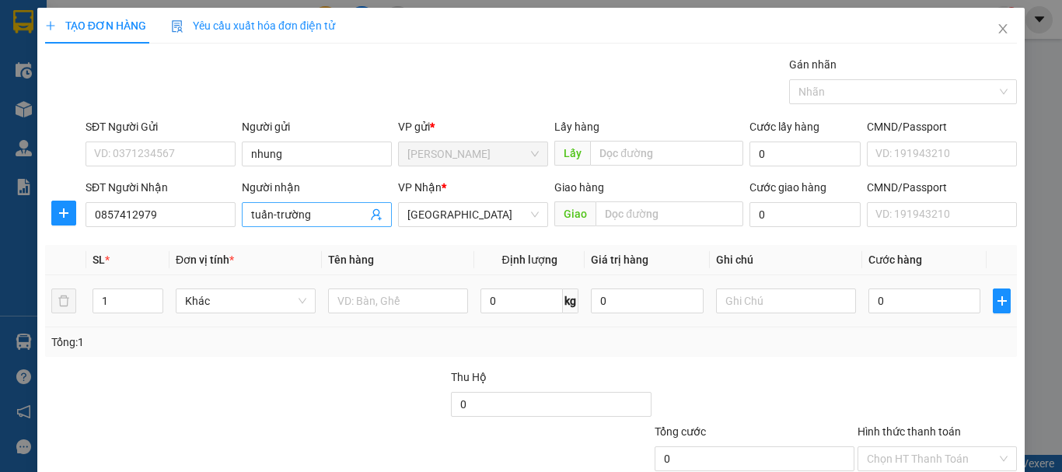
click at [336, 215] on input "tuấn-trường" at bounding box center [309, 214] width 116 height 17
type input "[PERSON_NAME]"
click at [641, 219] on input "text" at bounding box center [669, 213] width 148 height 25
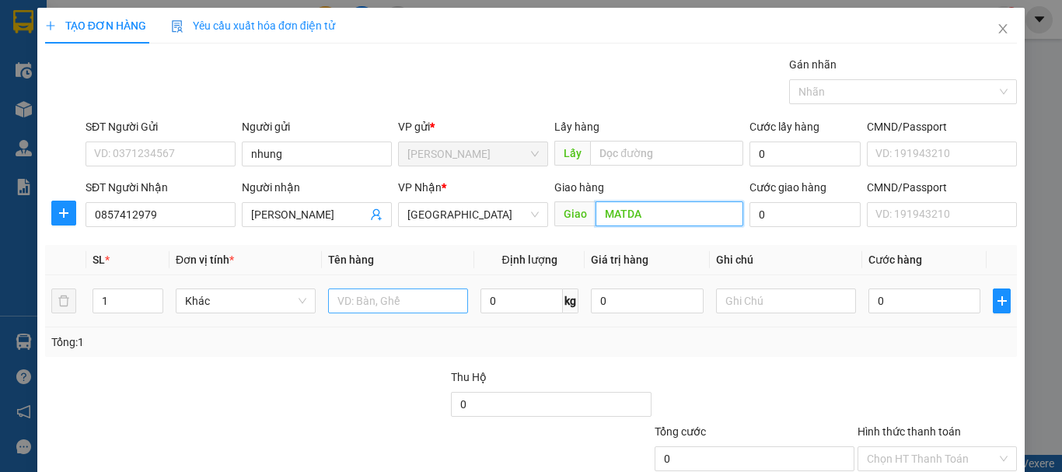
type input "MATDA"
click at [344, 300] on input "text" at bounding box center [398, 300] width 140 height 25
type input "thùng hs"
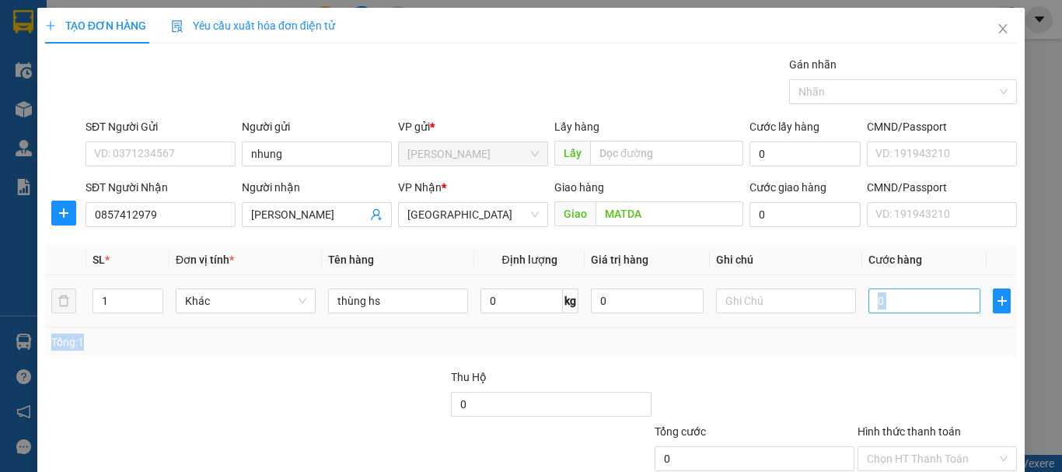
drag, startPoint x: 899, startPoint y: 327, endPoint x: 892, endPoint y: 309, distance: 19.7
click at [895, 314] on div "SL * Đơn vị tính * Tên hàng Định lượng Giá trị hàng Ghi chú Cước hàng 1 Khác th…" at bounding box center [531, 301] width 972 height 112
click at [892, 309] on input "0" at bounding box center [924, 300] width 112 height 25
type input "5"
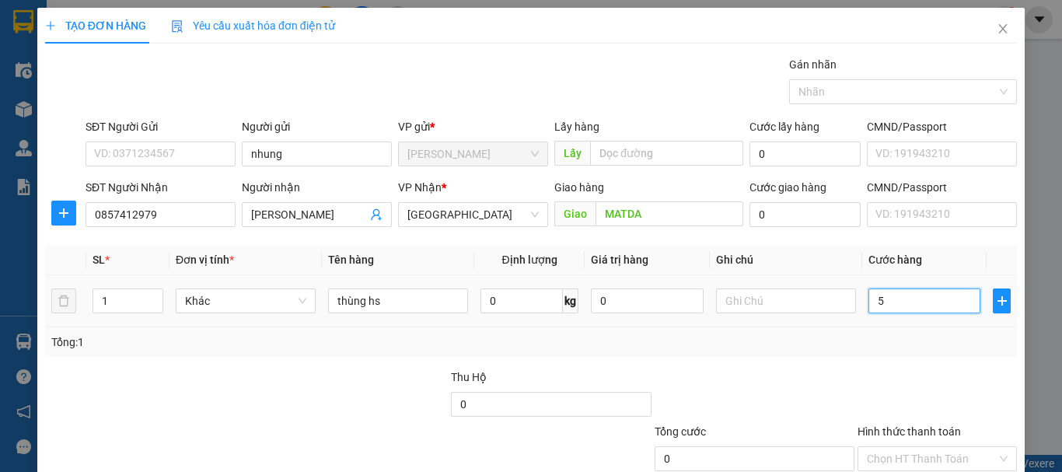
type input "5"
type input "50"
type input "50.000"
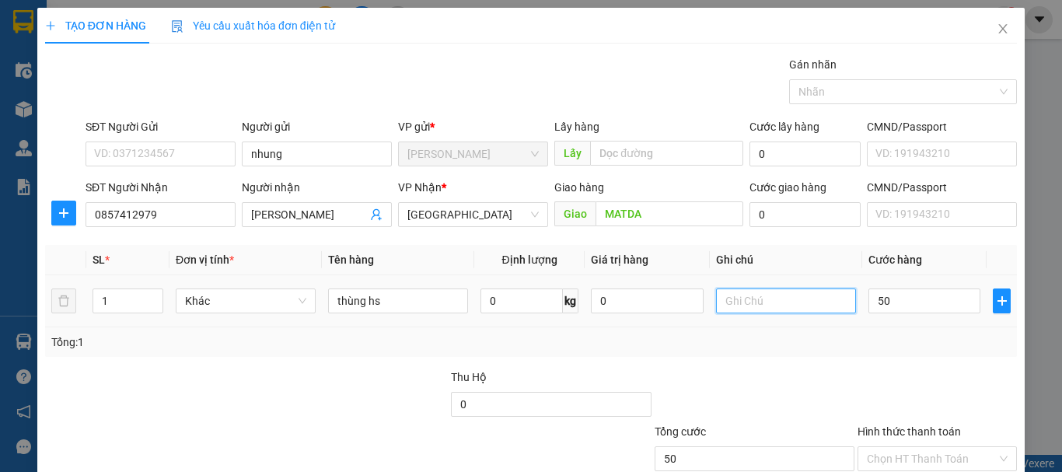
type input "50.000"
click at [776, 303] on input "text" at bounding box center [786, 300] width 140 height 25
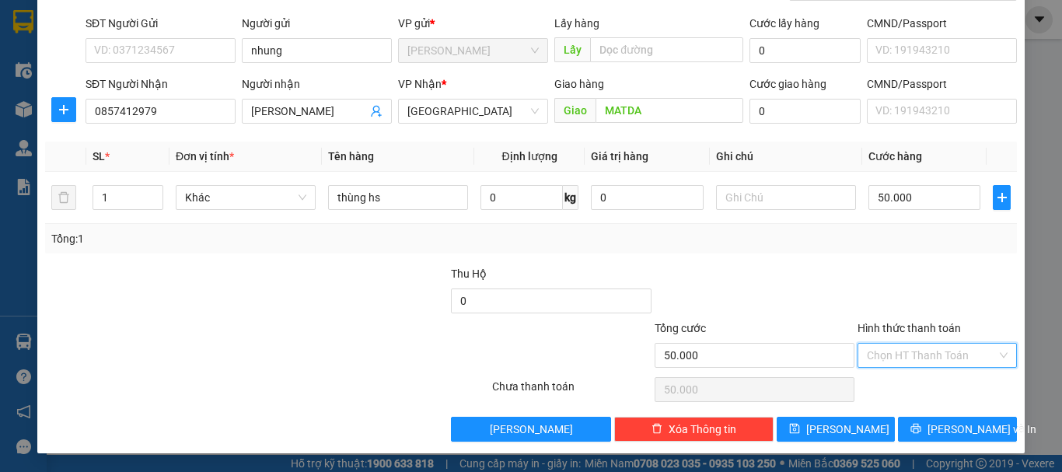
click at [902, 358] on input "Hình thức thanh toán" at bounding box center [932, 355] width 130 height 23
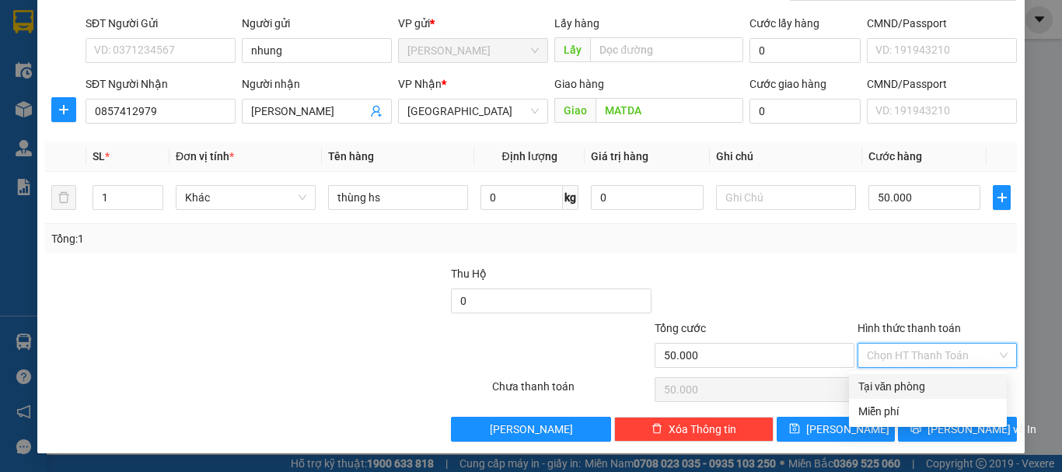
drag, startPoint x: 881, startPoint y: 381, endPoint x: 868, endPoint y: 369, distance: 17.0
click at [882, 380] on div "Tại văn phòng" at bounding box center [927, 386] width 139 height 17
type input "0"
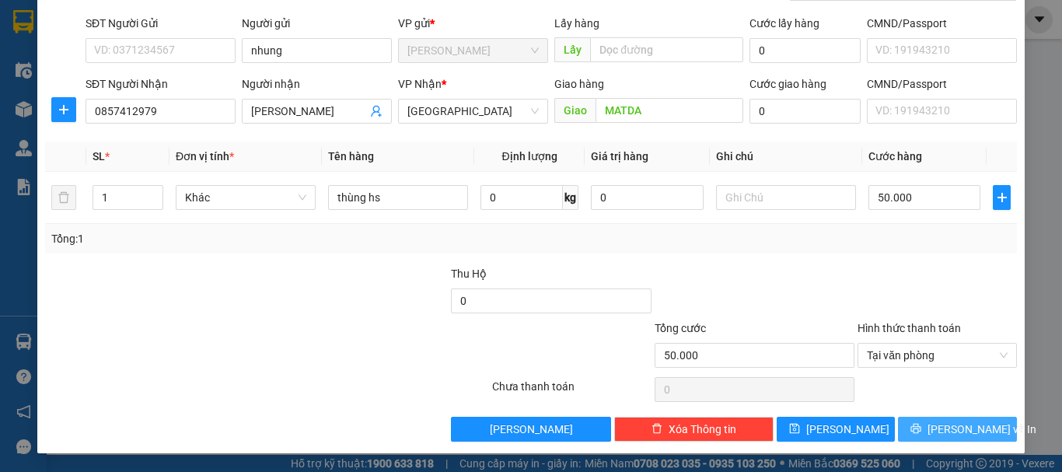
click at [954, 421] on span "[PERSON_NAME] và In" at bounding box center [981, 429] width 109 height 17
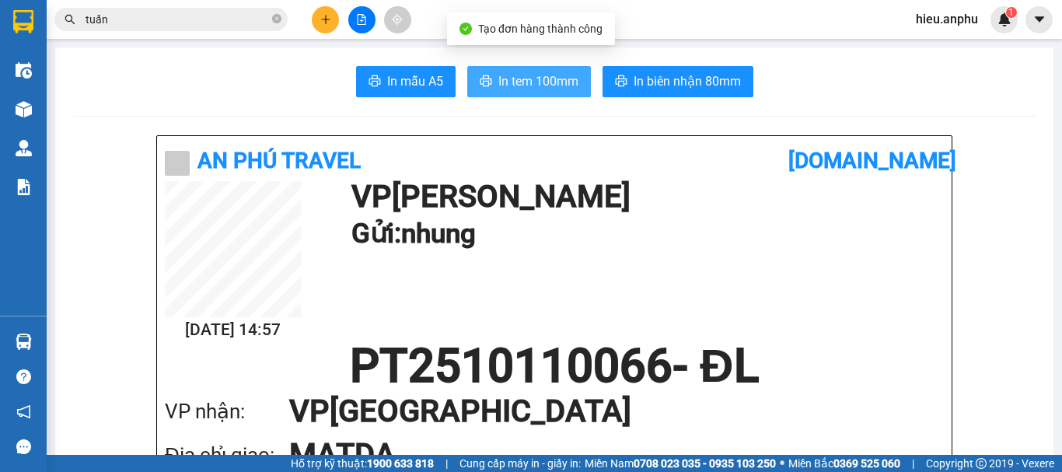
click at [516, 72] on span "In tem 100mm" at bounding box center [538, 81] width 80 height 19
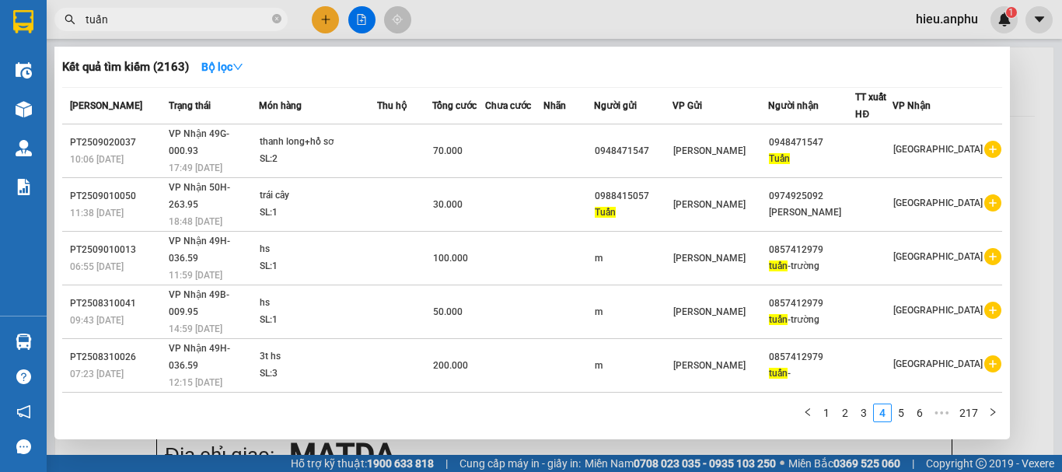
click at [135, 22] on input "tuấn" at bounding box center [177, 19] width 183 height 17
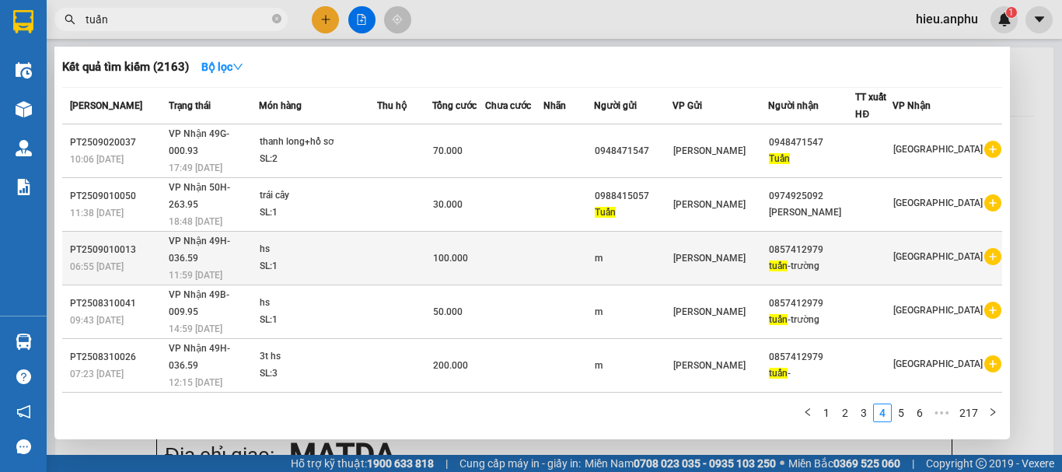
click at [760, 232] on td "[PERSON_NAME]" at bounding box center [720, 259] width 96 height 54
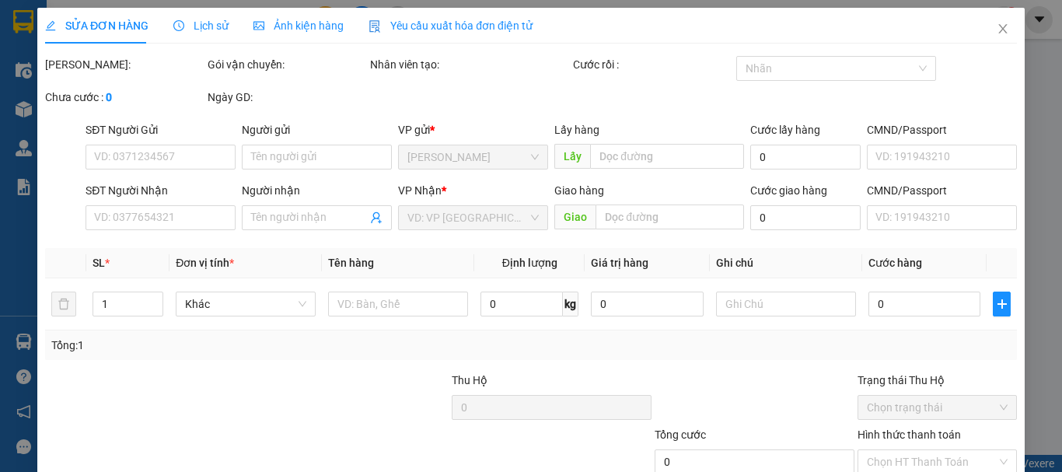
type input "m"
type input "0857412979"
type input "tuấn-trường"
type input "100.000"
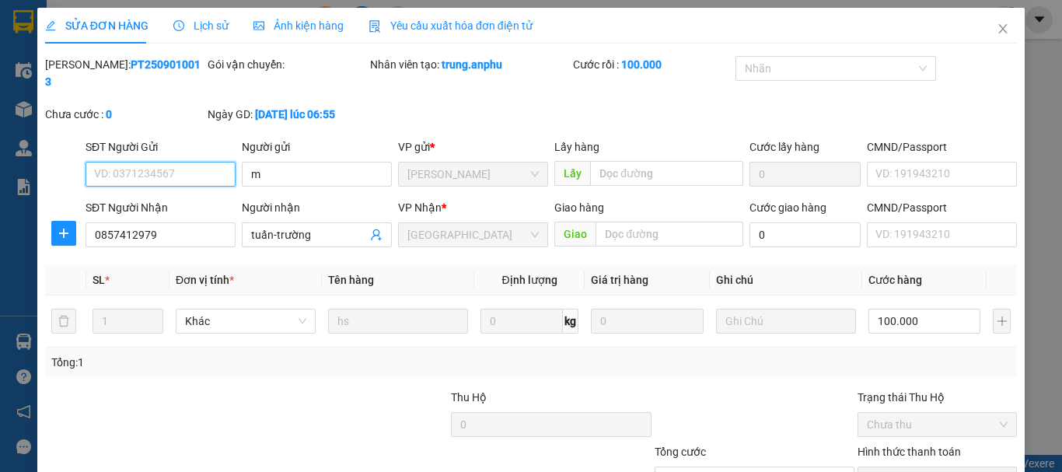
scroll to position [106, 0]
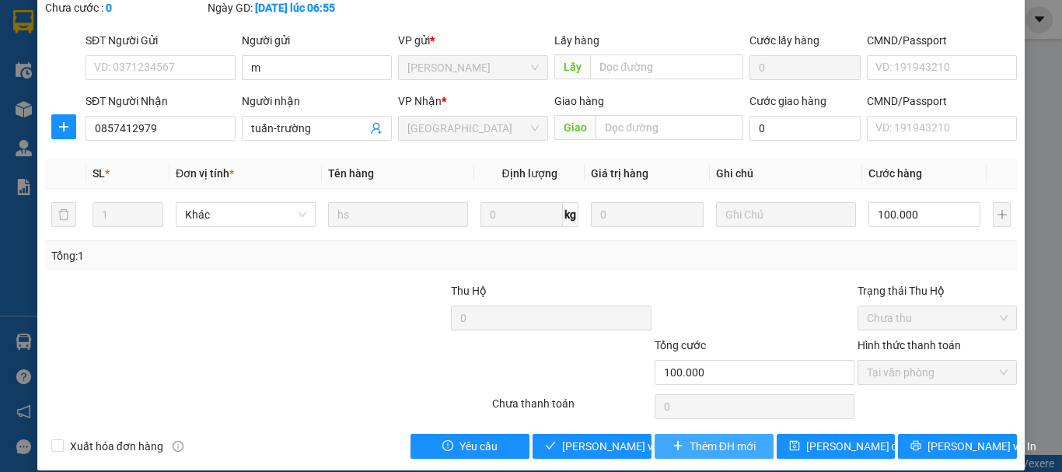
click at [735, 438] on span "Thêm ĐH mới" at bounding box center [723, 446] width 66 height 17
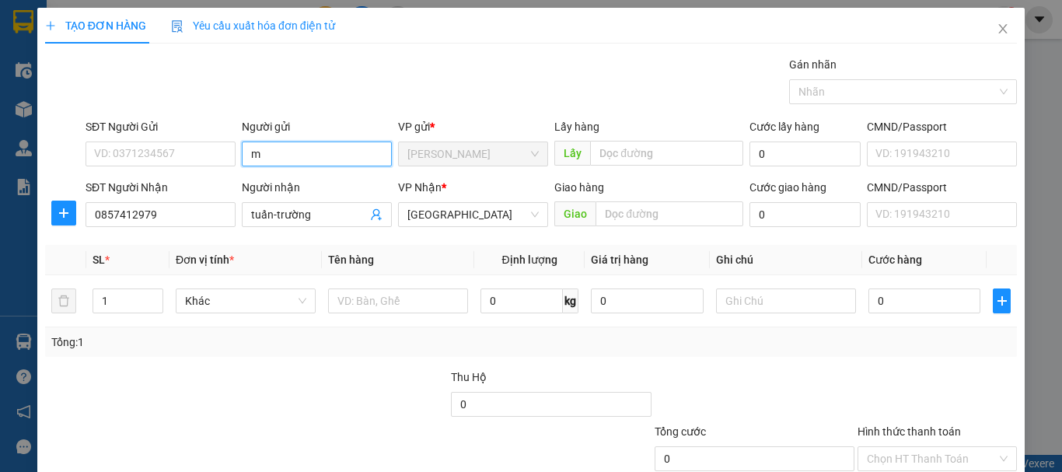
click at [284, 148] on input "m" at bounding box center [317, 153] width 150 height 25
type input "hs nhung"
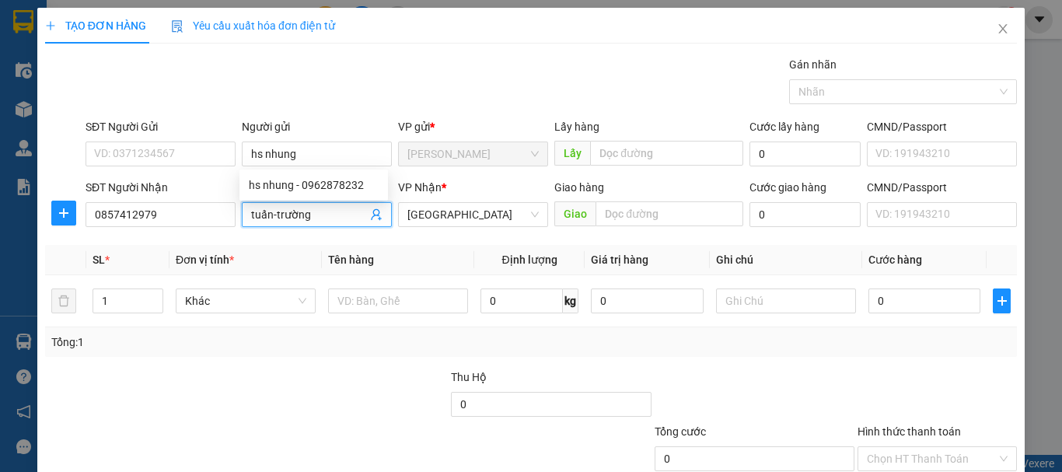
click at [313, 217] on input "tuấn-trường" at bounding box center [309, 214] width 116 height 17
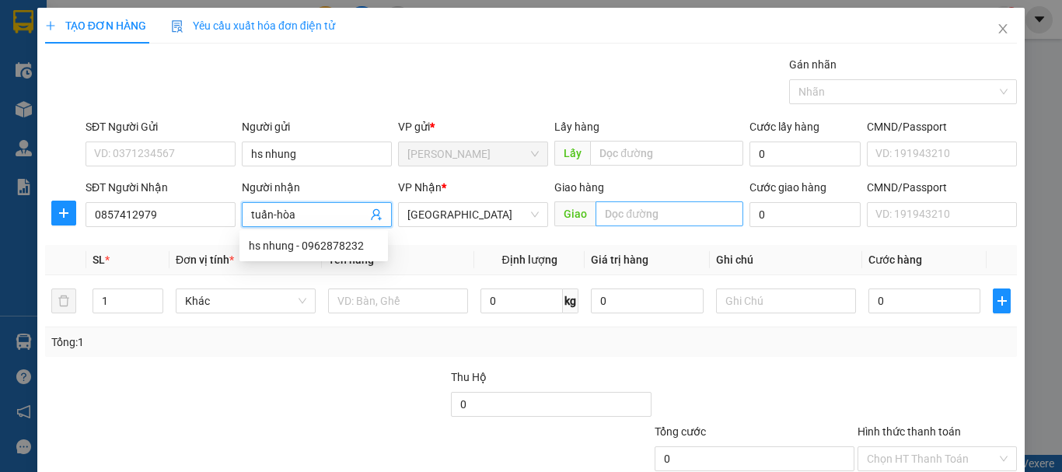
type input "tuấn-hòa"
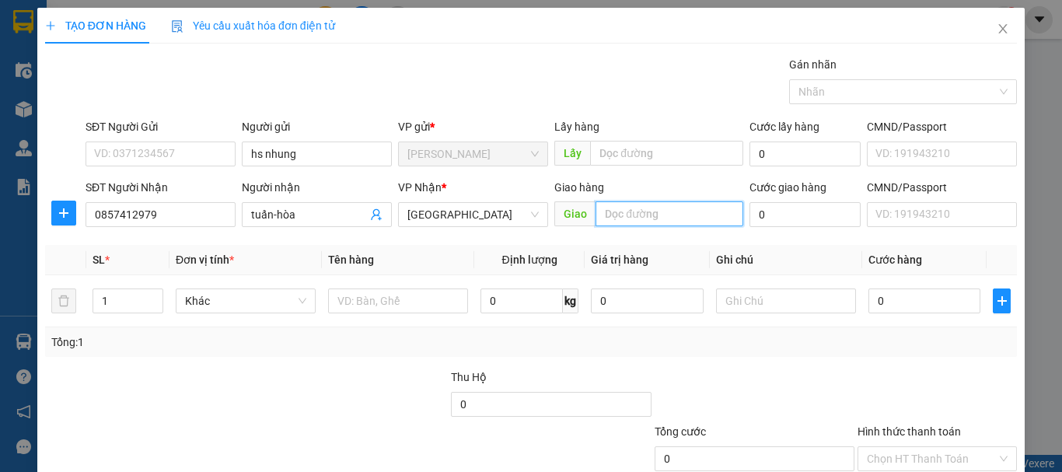
click at [617, 213] on input "text" at bounding box center [669, 213] width 148 height 25
type input "CX MAI HOA"
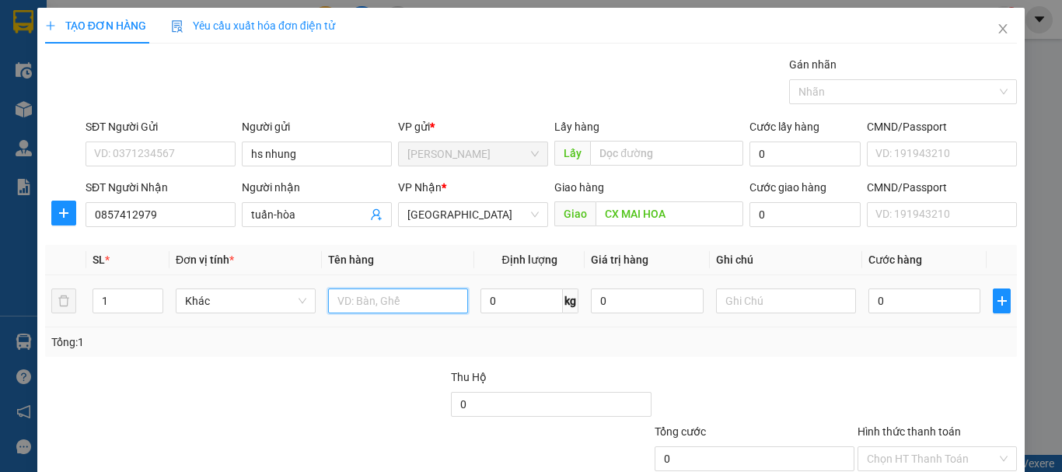
click at [362, 312] on input "text" at bounding box center [398, 300] width 140 height 25
type input "thùng hs"
click at [868, 286] on div "0" at bounding box center [924, 300] width 112 height 31
click at [871, 299] on input "0" at bounding box center [924, 300] width 112 height 25
type input "1"
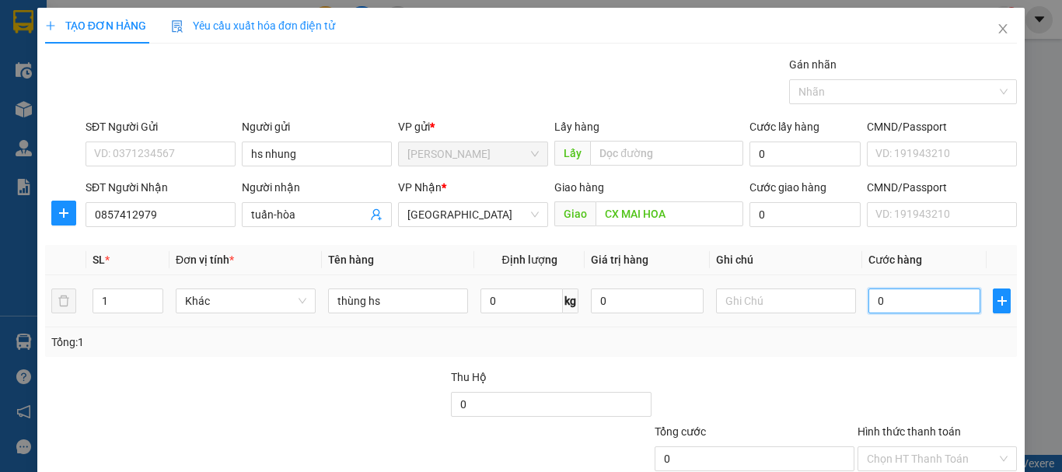
type input "1"
type input "10"
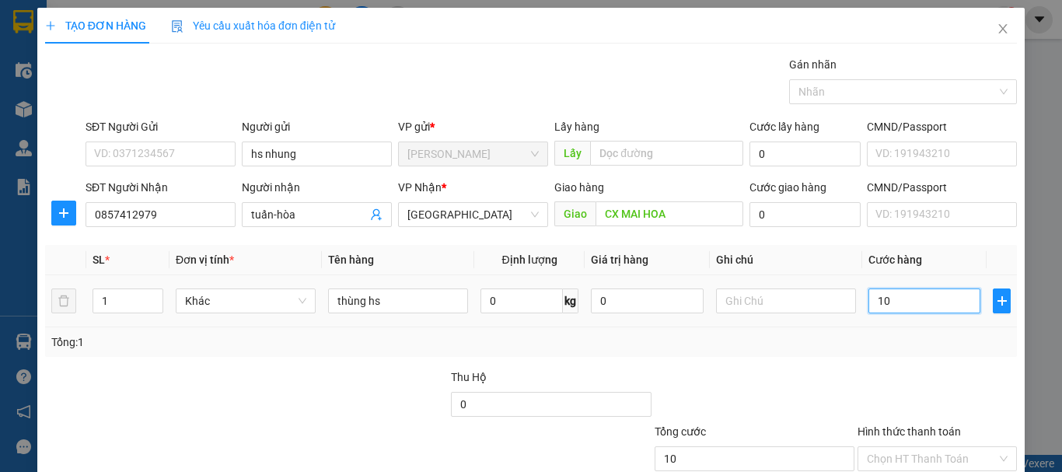
type input "100"
type input "100.000"
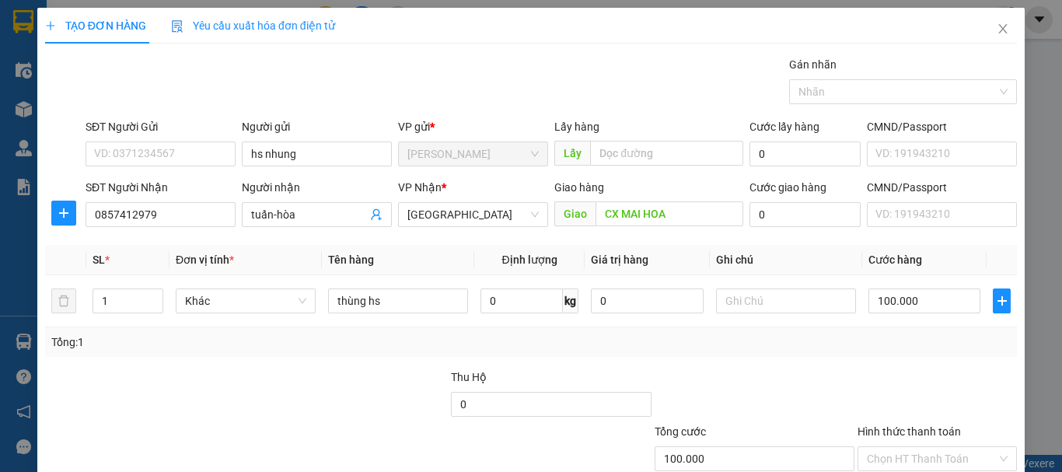
drag, startPoint x: 880, startPoint y: 386, endPoint x: 906, endPoint y: 382, distance: 26.1
click at [885, 383] on div at bounding box center [937, 395] width 162 height 54
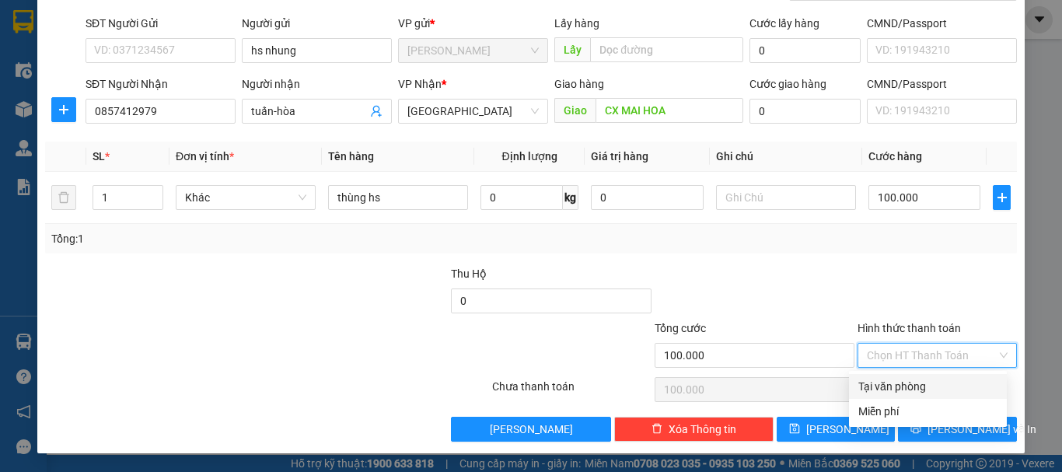
click at [911, 347] on input "Hình thức thanh toán" at bounding box center [932, 355] width 130 height 23
click at [906, 375] on div "Tại văn phòng" at bounding box center [928, 386] width 158 height 25
type input "0"
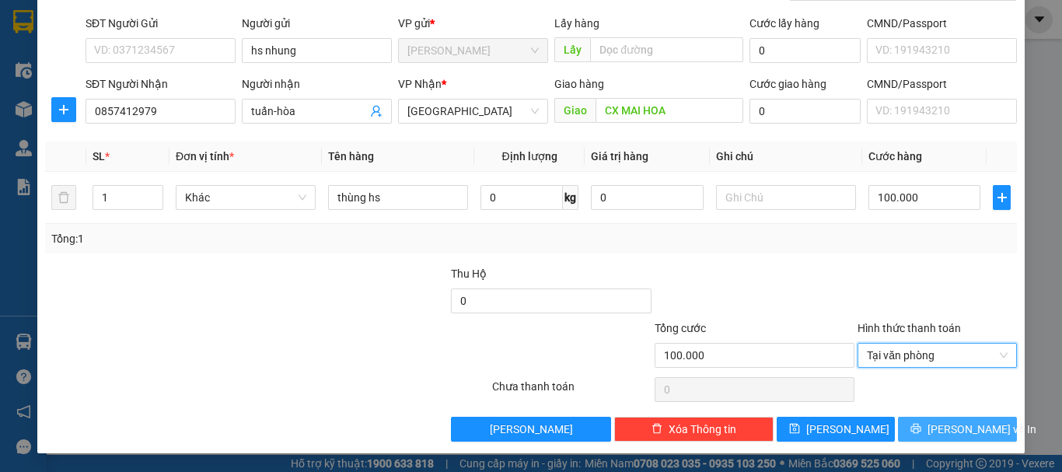
click at [964, 434] on span "[PERSON_NAME] và In" at bounding box center [981, 429] width 109 height 17
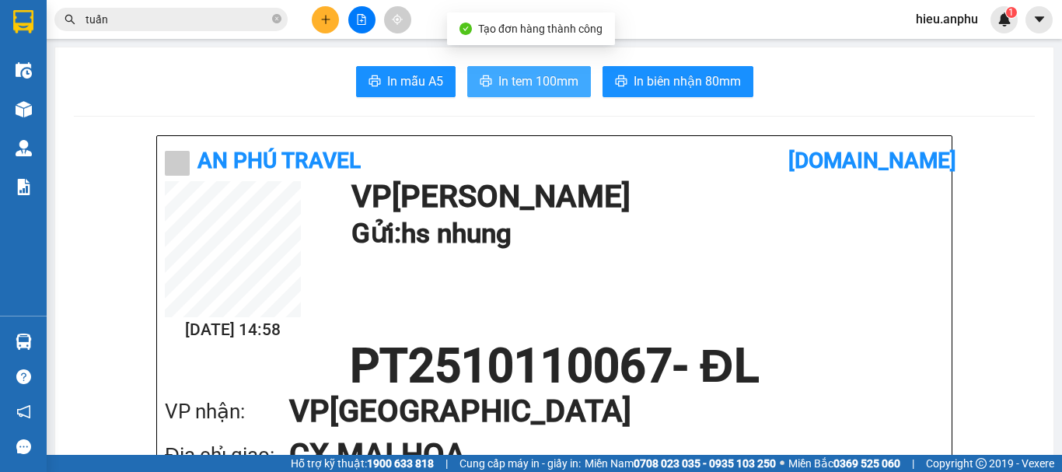
click at [496, 92] on button "In tem 100mm" at bounding box center [529, 81] width 124 height 31
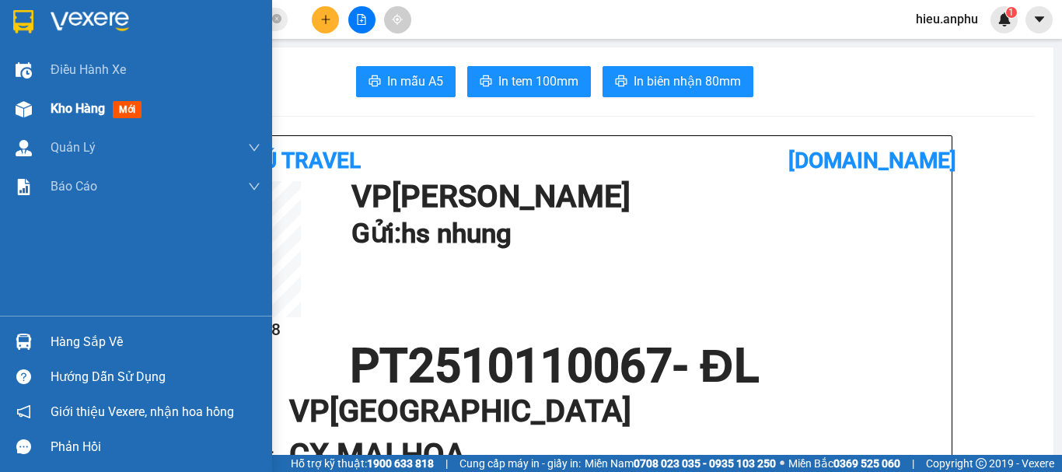
click at [45, 107] on div "Kho hàng mới" at bounding box center [136, 108] width 272 height 39
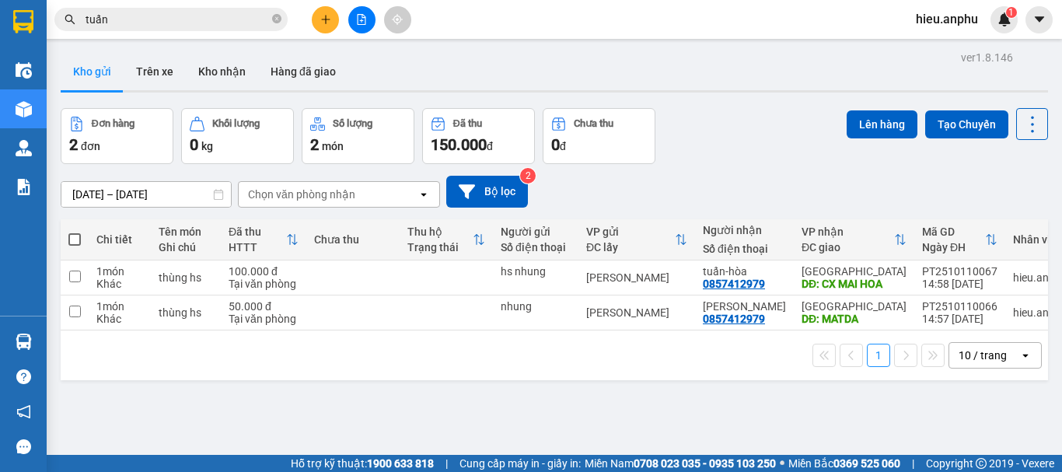
drag, startPoint x: 72, startPoint y: 234, endPoint x: 621, endPoint y: 95, distance: 566.2
click at [74, 233] on span at bounding box center [74, 239] width 12 height 12
click at [75, 232] on input "checkbox" at bounding box center [75, 232] width 0 height 0
checkbox input "true"
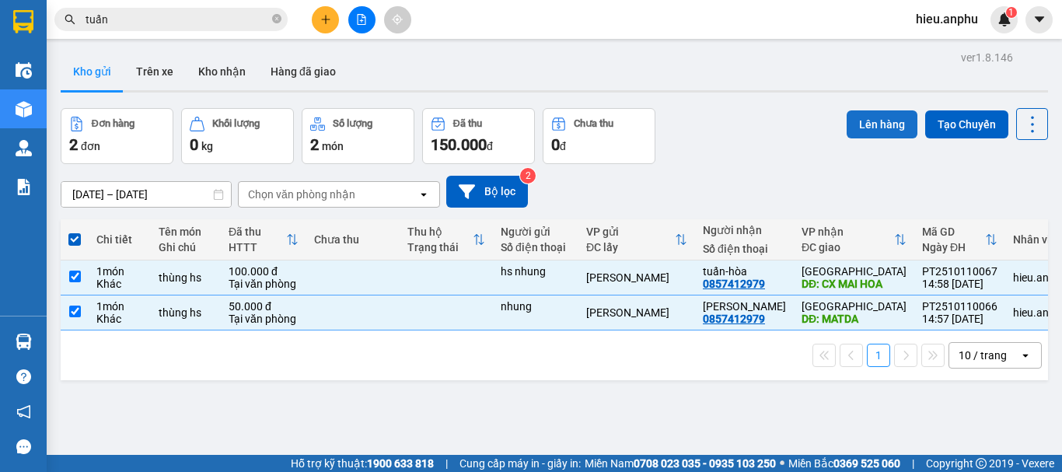
click at [875, 118] on button "Lên hàng" at bounding box center [882, 124] width 71 height 28
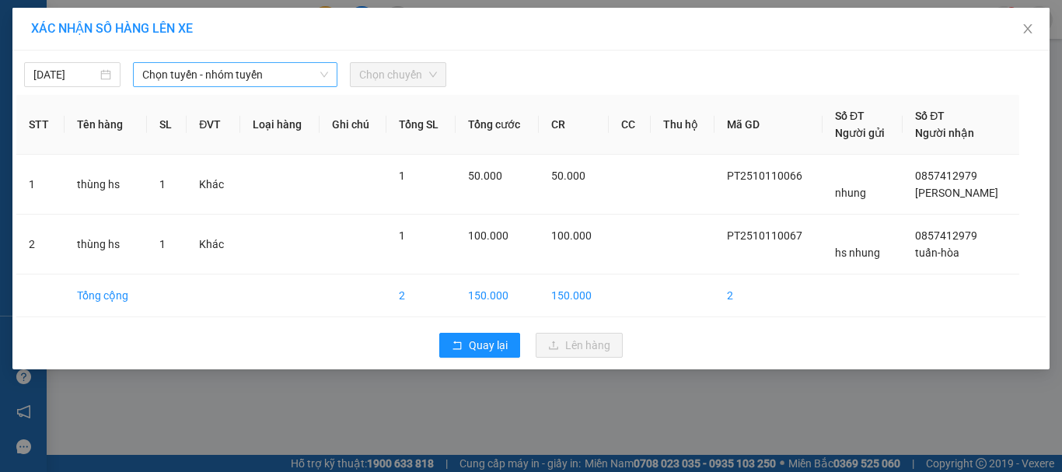
click at [267, 77] on span "Chọn tuyến - nhóm tuyến" at bounding box center [235, 74] width 186 height 23
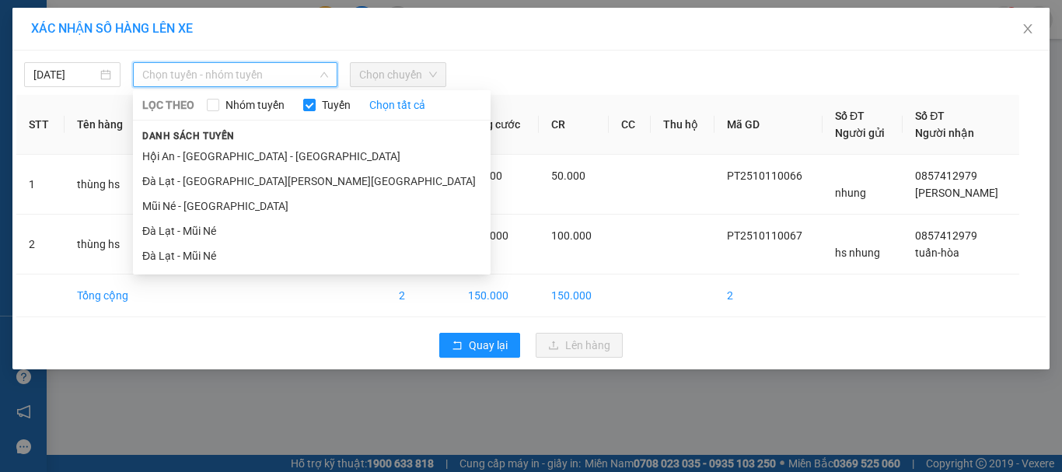
drag, startPoint x: 199, startPoint y: 210, endPoint x: 357, endPoint y: 79, distance: 204.8
click at [201, 207] on li "Mũi Né - [GEOGRAPHIC_DATA]" at bounding box center [312, 206] width 358 height 25
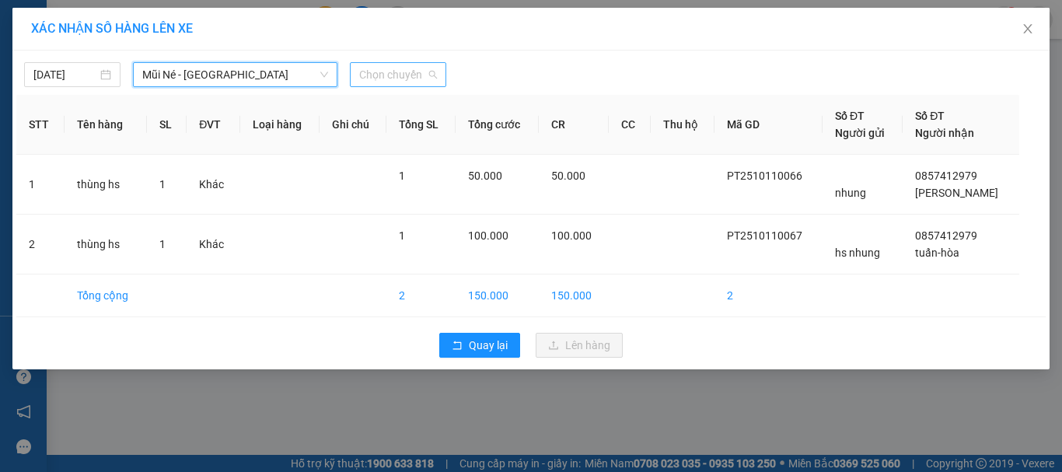
click at [372, 66] on span "Chọn chuyến" at bounding box center [398, 74] width 78 height 23
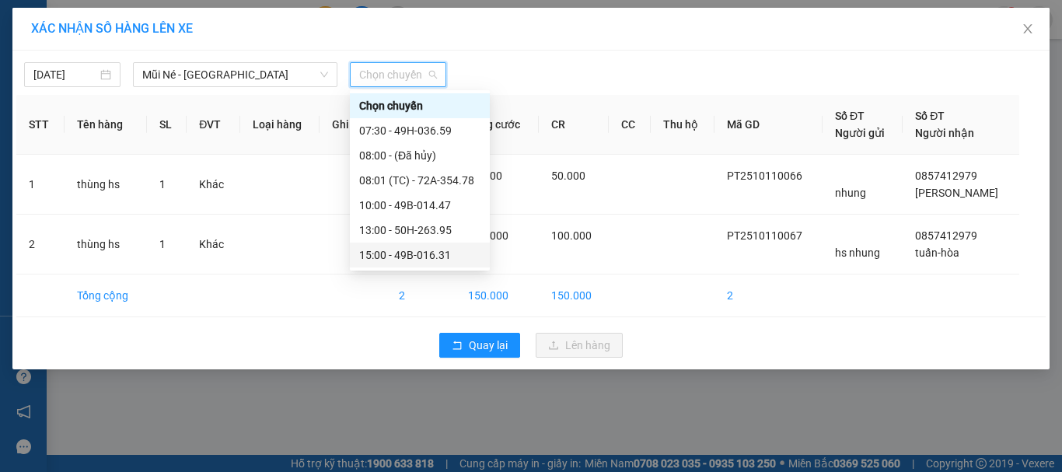
click at [393, 253] on div "15:00 - 49B-016.31" at bounding box center [419, 254] width 121 height 17
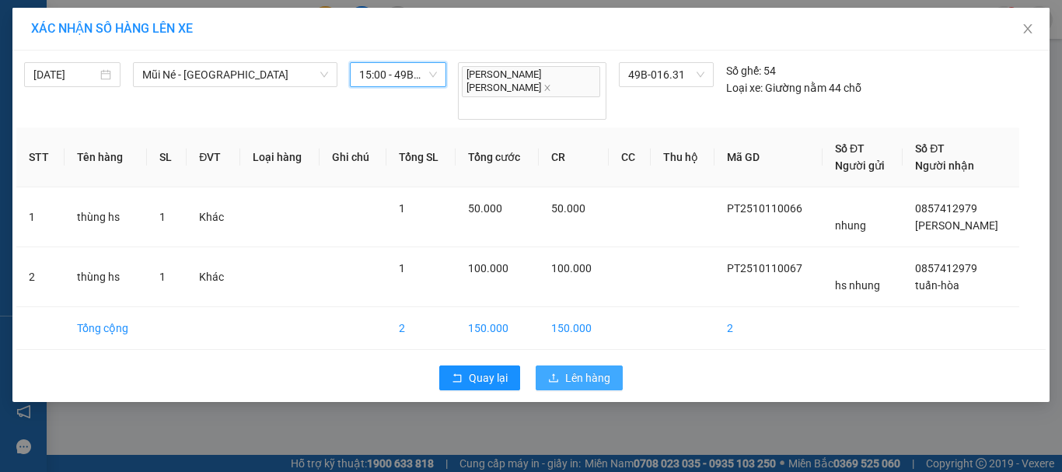
click at [585, 369] on span "Lên hàng" at bounding box center [587, 377] width 45 height 17
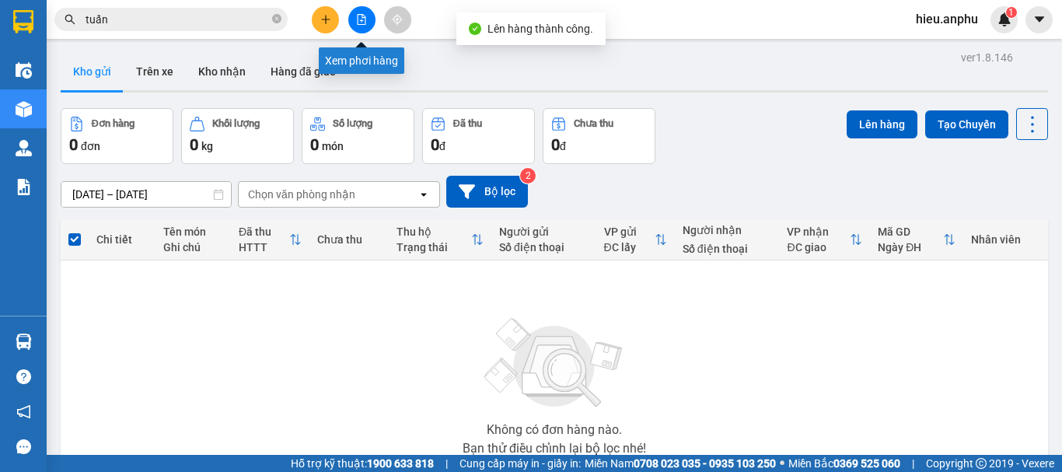
click at [359, 22] on icon "file-add" at bounding box center [361, 19] width 11 height 11
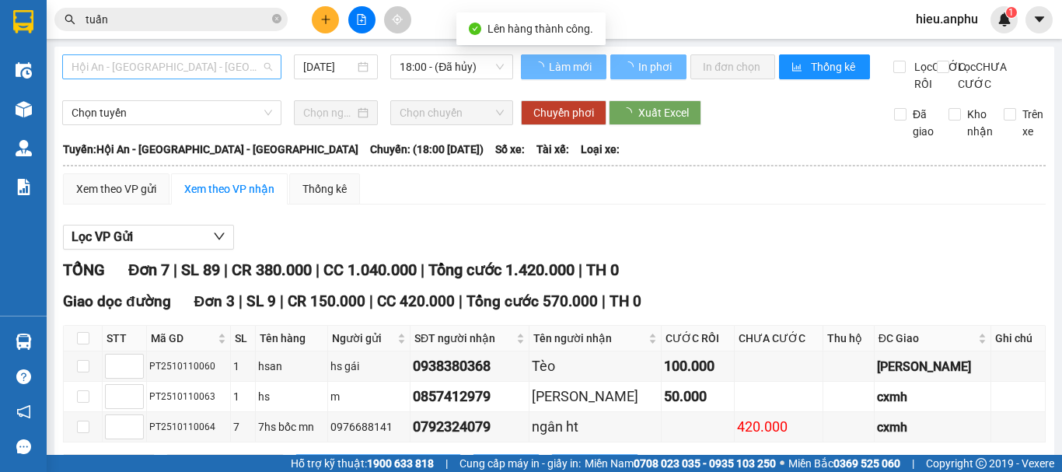
click at [145, 67] on span "Hội An - [GEOGRAPHIC_DATA] - [GEOGRAPHIC_DATA]" at bounding box center [172, 66] width 201 height 23
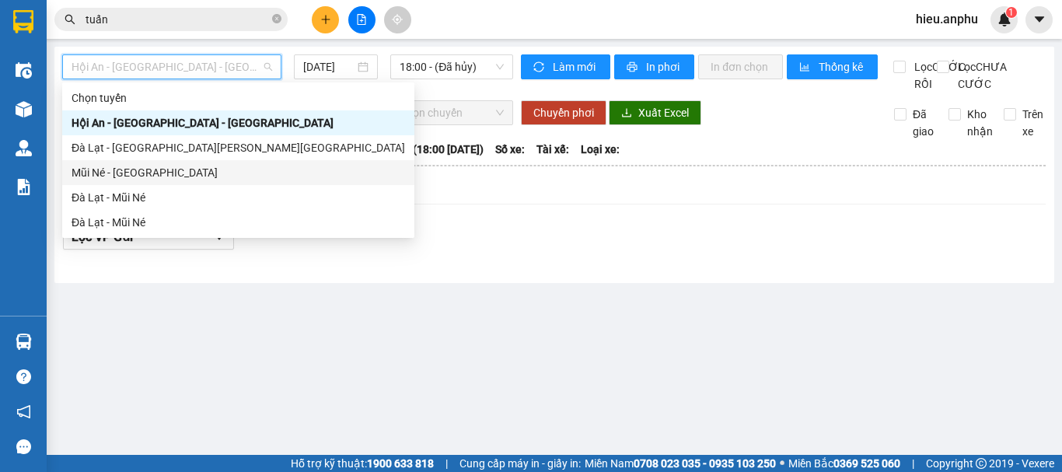
drag, startPoint x: 109, startPoint y: 164, endPoint x: 356, endPoint y: 148, distance: 247.7
click at [110, 163] on div "Mũi Né - [GEOGRAPHIC_DATA]" at bounding box center [238, 172] width 352 height 25
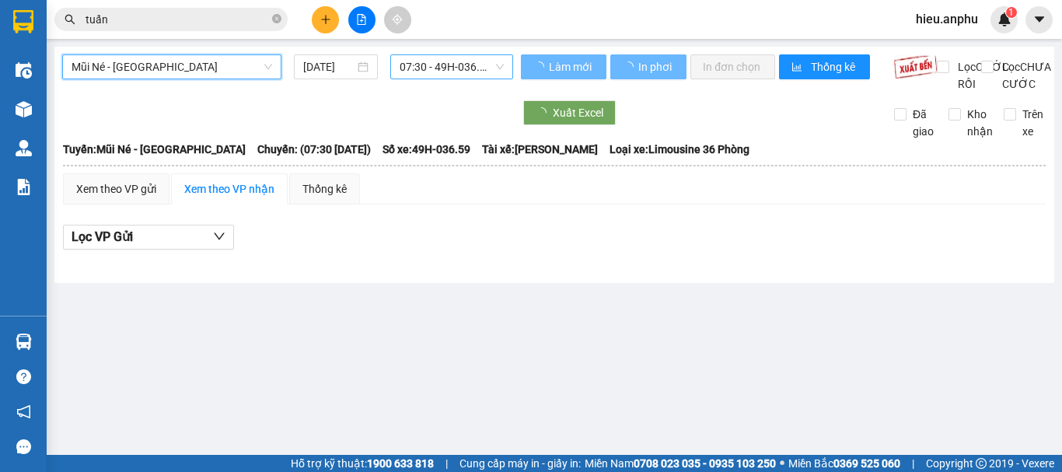
click at [443, 52] on div "Mũi Né - [GEOGRAPHIC_DATA] Mũi Né - [GEOGRAPHIC_DATA] [DATE] 07:30 - 49H-036.59…" at bounding box center [554, 165] width 1000 height 236
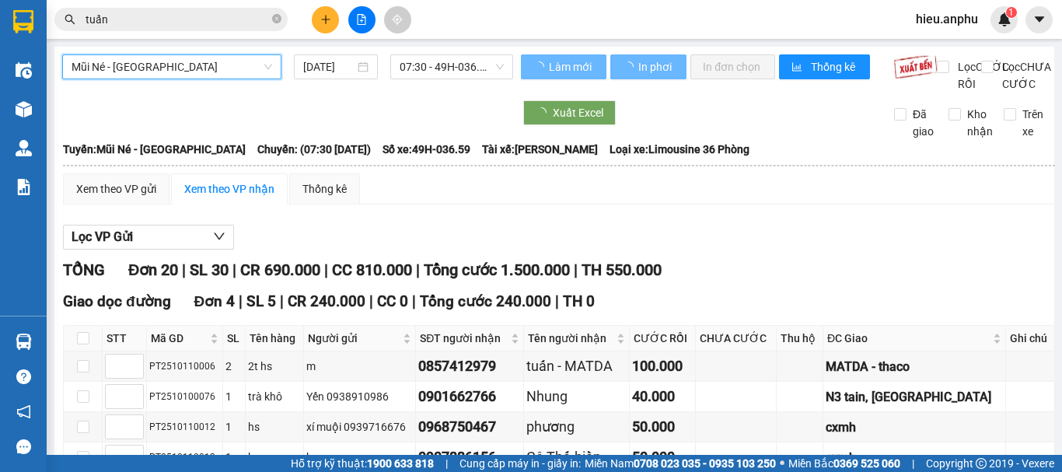
click at [444, 70] on span "07:30 - 49H-036.59" at bounding box center [452, 66] width 104 height 23
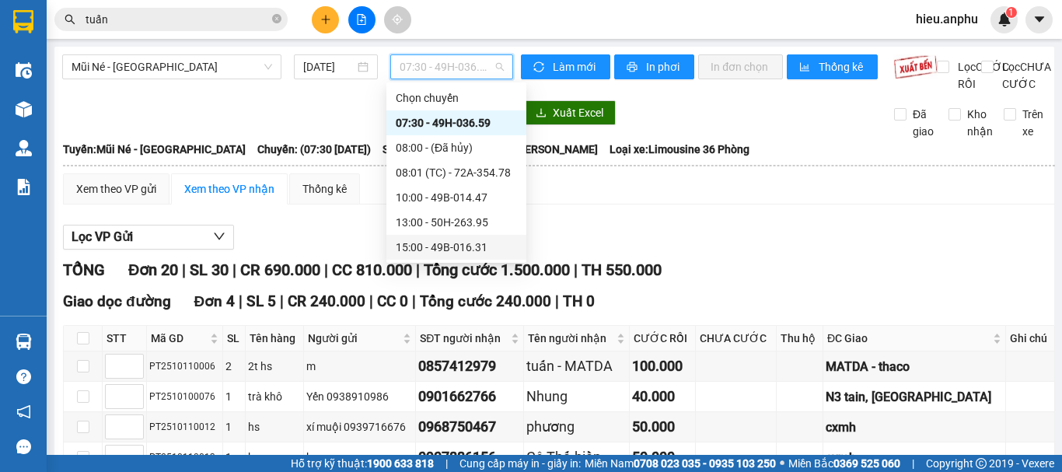
click at [424, 239] on div "15:00 - 49B-016.31" at bounding box center [456, 247] width 121 height 17
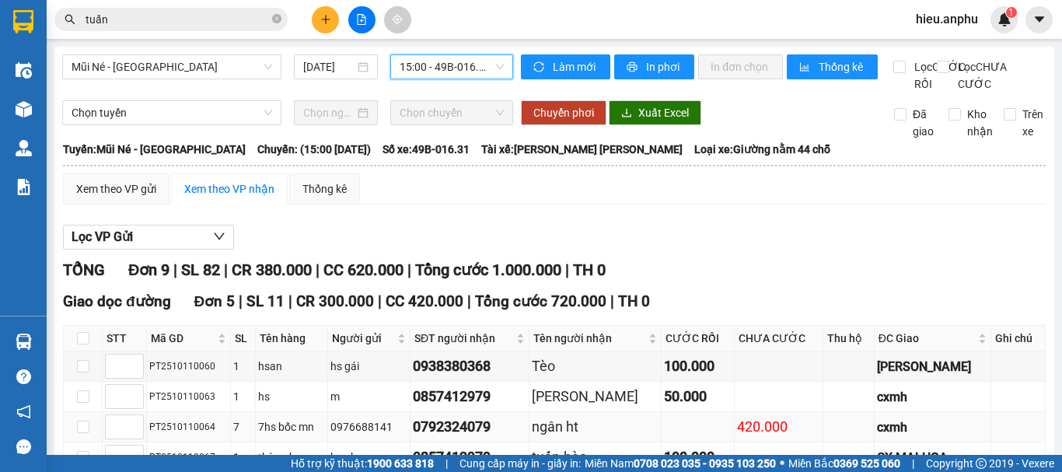
scroll to position [155, 0]
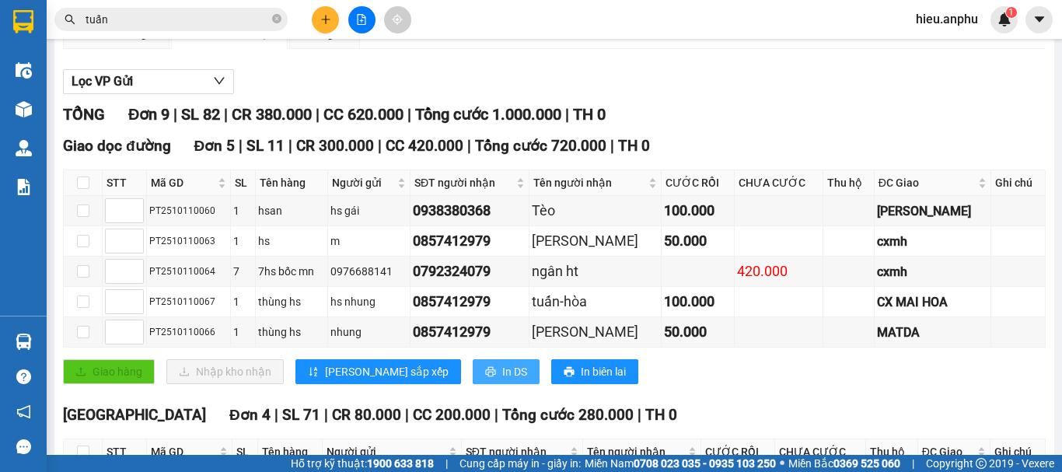
click at [502, 380] on span "In DS" at bounding box center [514, 371] width 25 height 17
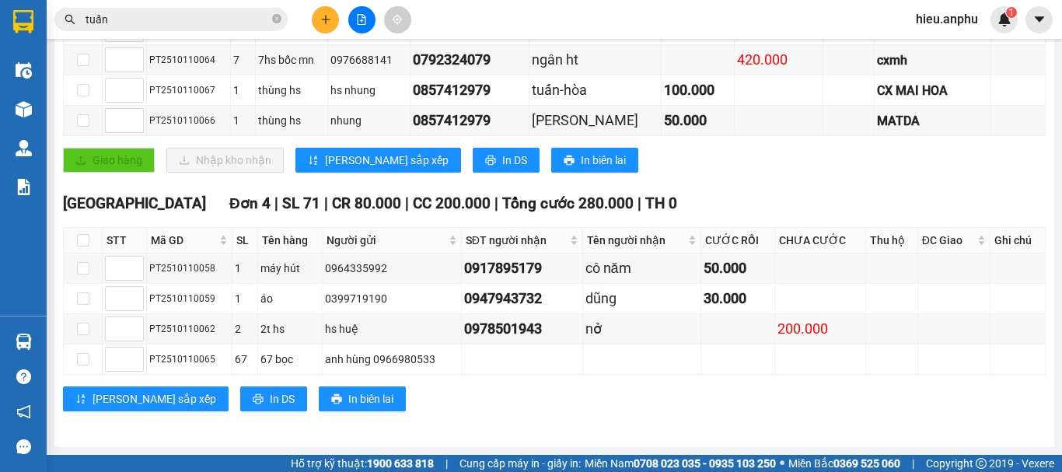
scroll to position [0, 0]
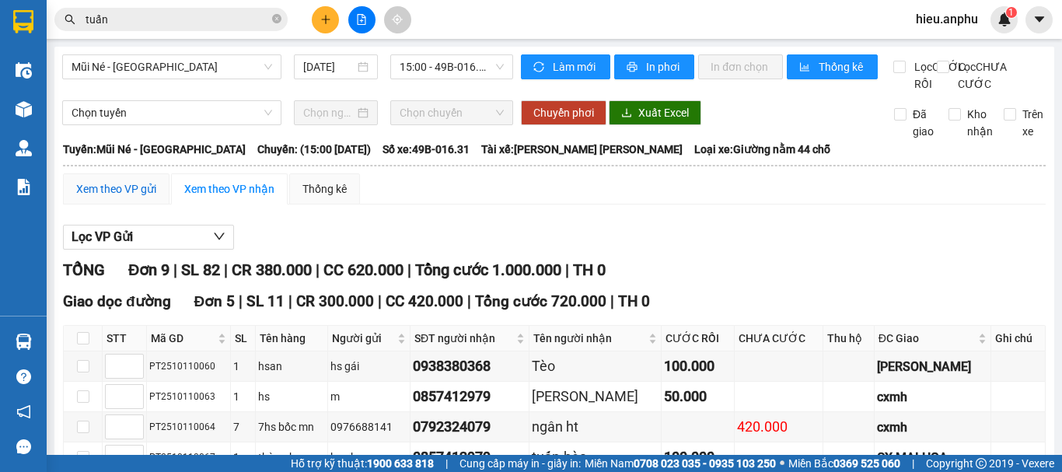
click at [110, 197] on div "Xem theo VP gửi" at bounding box center [116, 188] width 80 height 17
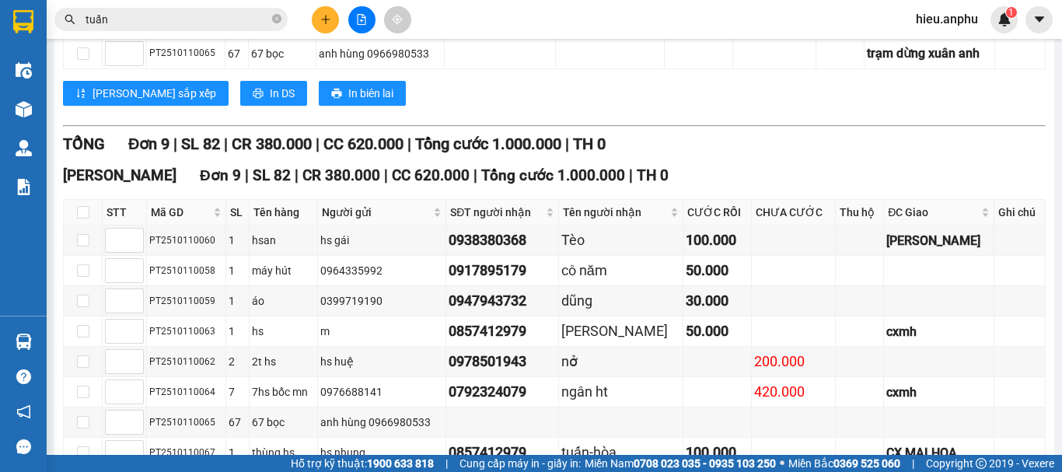
scroll to position [78, 0]
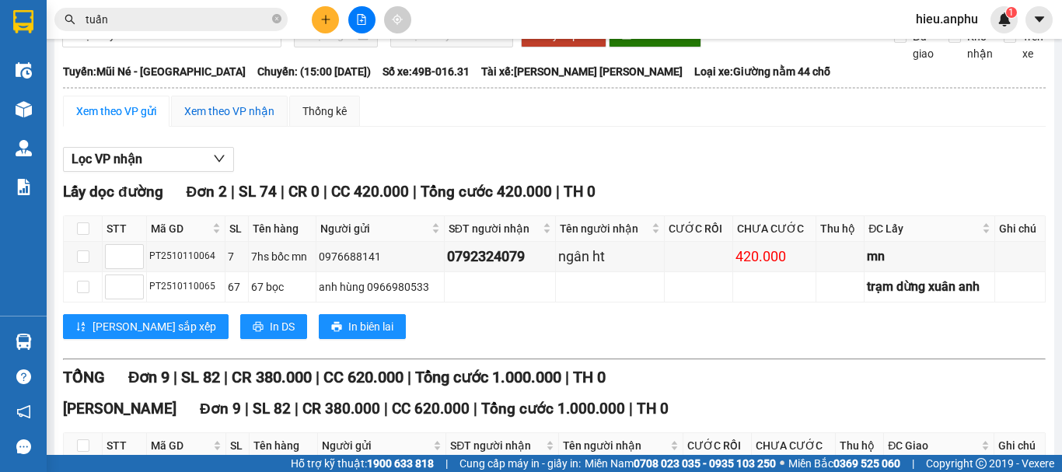
click at [190, 120] on div "Xem theo VP nhận" at bounding box center [229, 111] width 90 height 17
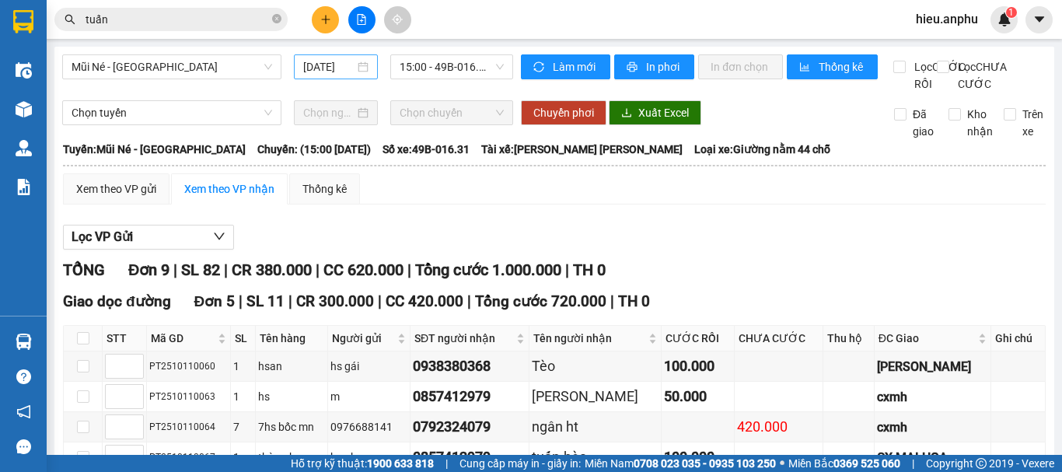
click at [354, 65] on div "[DATE]" at bounding box center [335, 66] width 65 height 17
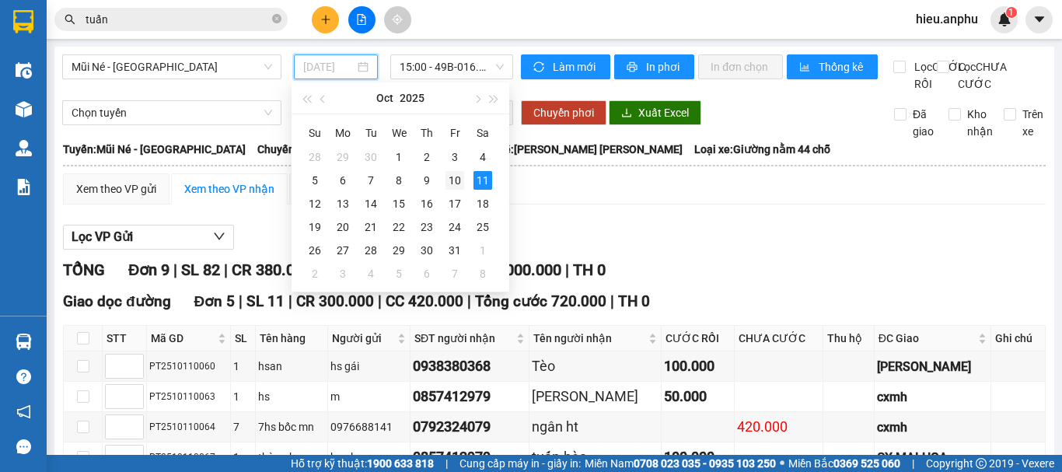
click at [459, 180] on div "10" at bounding box center [454, 180] width 19 height 19
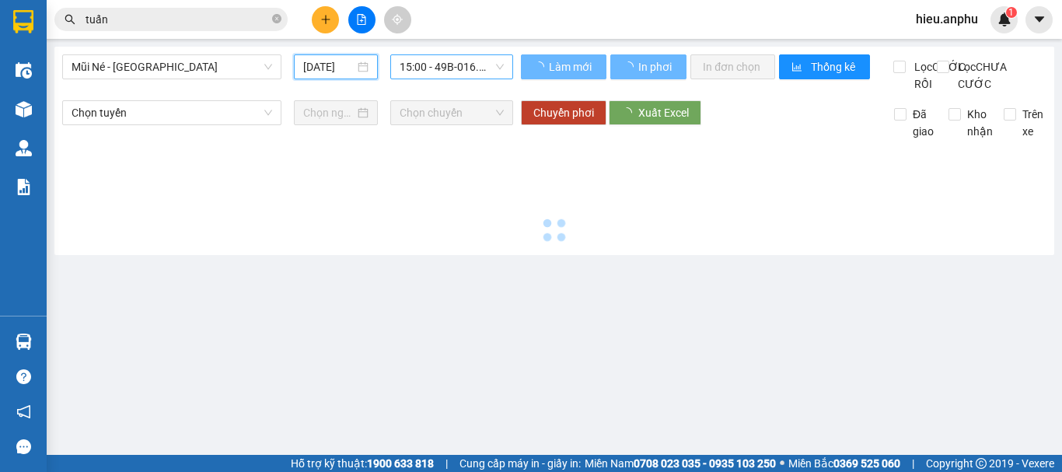
scroll to position [0, 4]
click at [445, 55] on span "15:00 - 49B-016.31" at bounding box center [452, 66] width 104 height 23
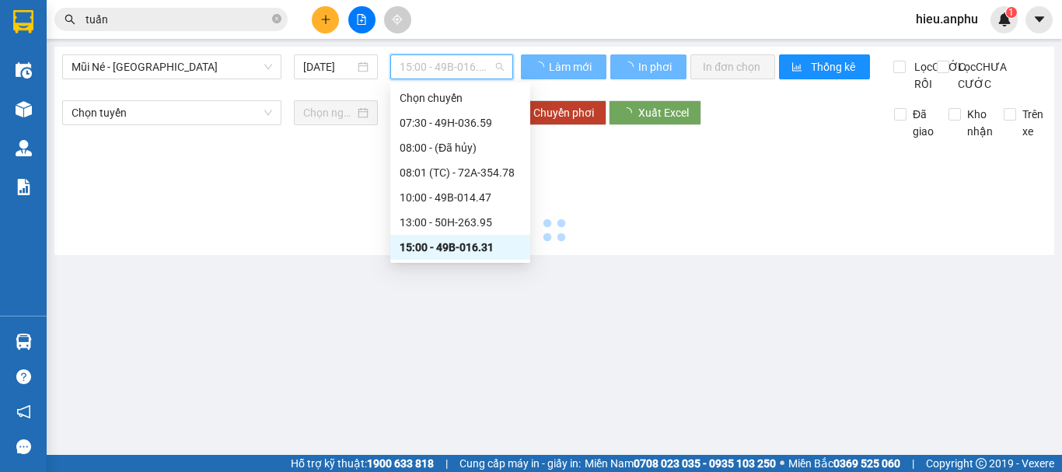
type input "[DATE]"
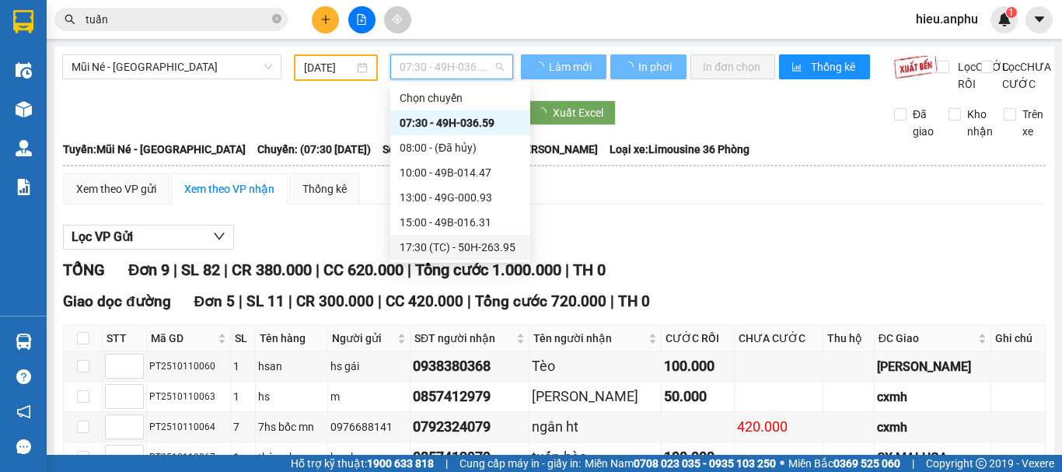
scroll to position [0, 0]
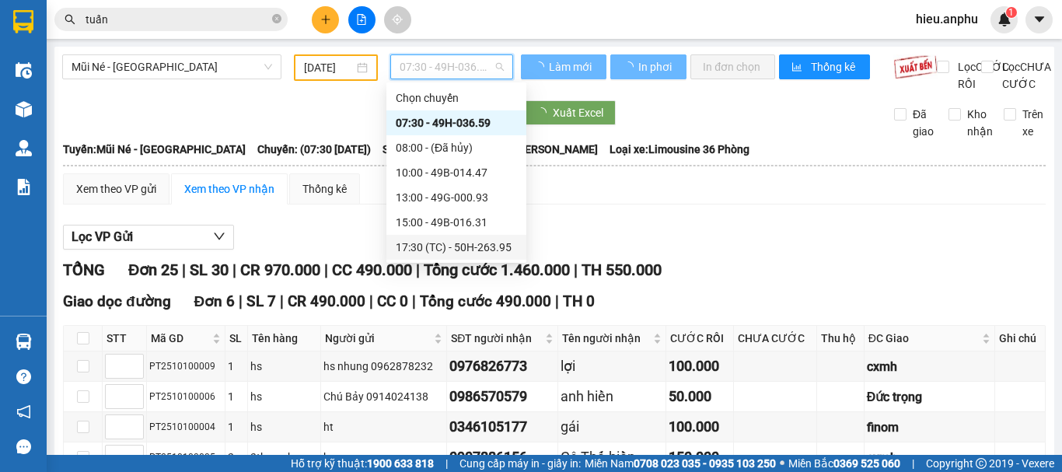
click at [431, 117] on div "07:30 - 49H-036.59" at bounding box center [456, 122] width 121 height 17
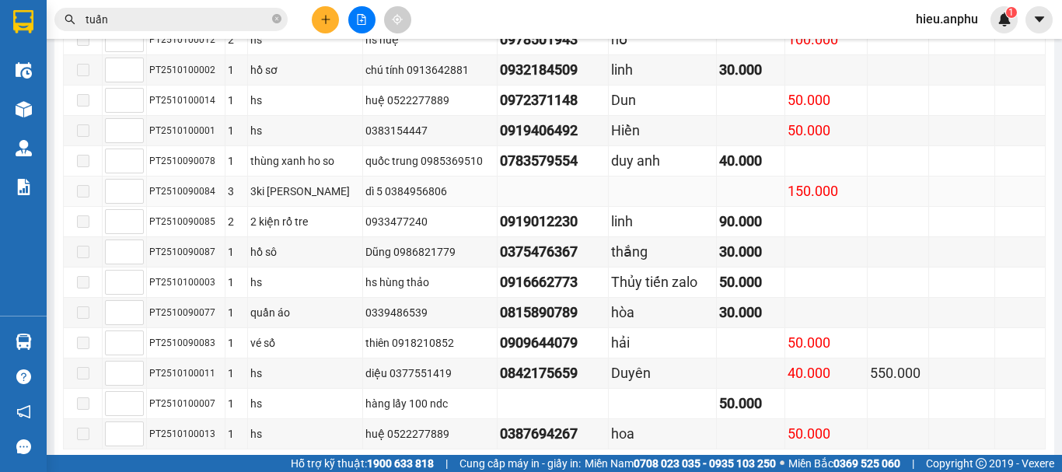
scroll to position [855, 0]
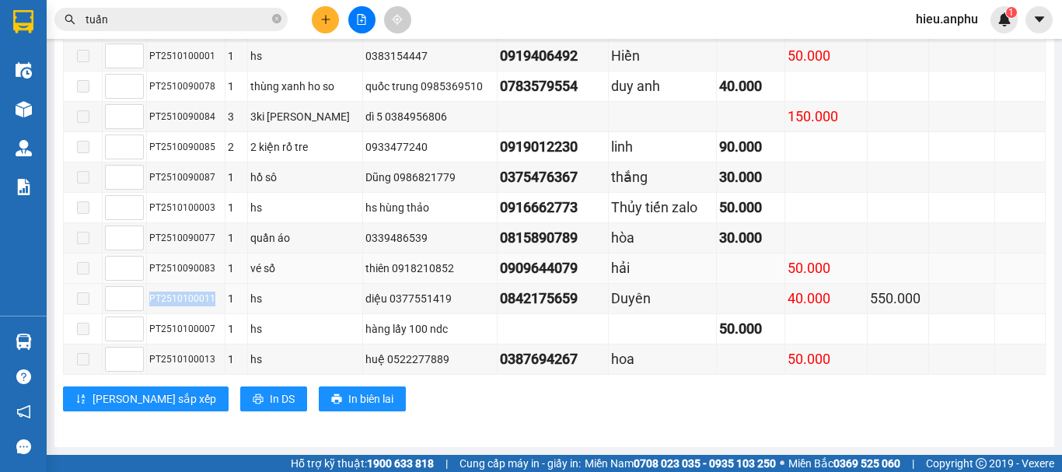
drag, startPoint x: 211, startPoint y: 316, endPoint x: 230, endPoint y: 286, distance: 35.4
click at [146, 313] on tr "PT2510100011 1 hs diệu 0377551419 0842175659 Duyên 40.000 550.000" at bounding box center [555, 299] width 982 height 30
copy tr "PT2510100011"
click at [274, 19] on icon "close-circle" at bounding box center [276, 18] width 9 height 9
click at [194, 19] on input "text" at bounding box center [177, 19] width 183 height 17
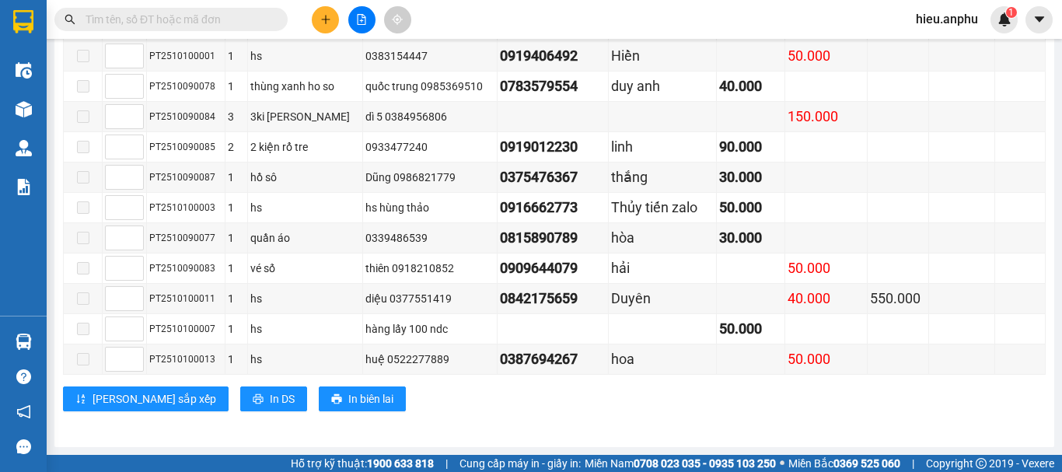
paste input "PT2510100011"
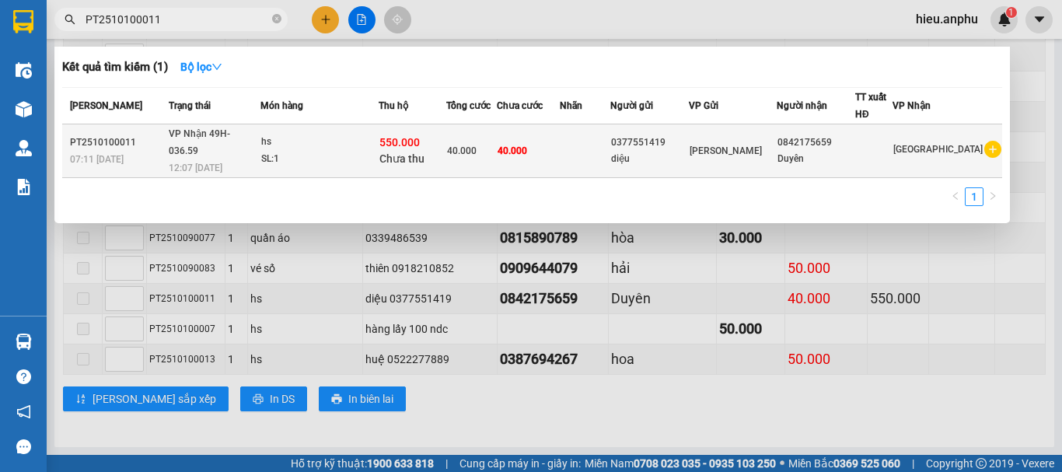
type input "PT2510100011"
click at [592, 149] on td at bounding box center [585, 151] width 51 height 54
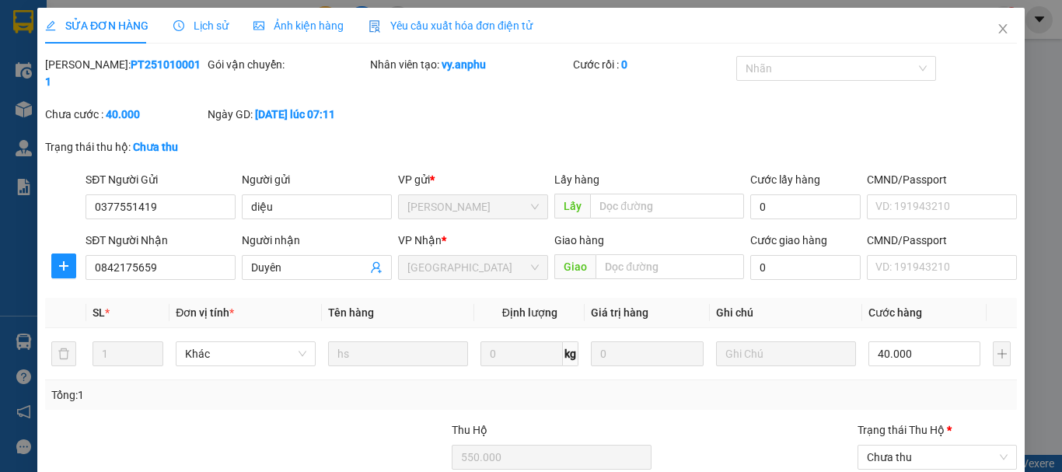
type input "0377551419"
type input "diệu"
type input "0842175659"
type input "Duyên"
type input "550.000"
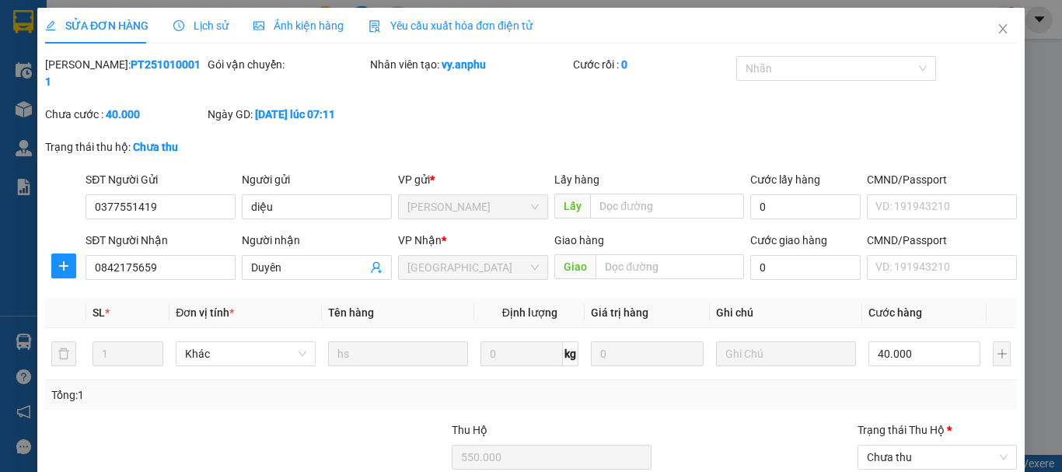
type input "40.000"
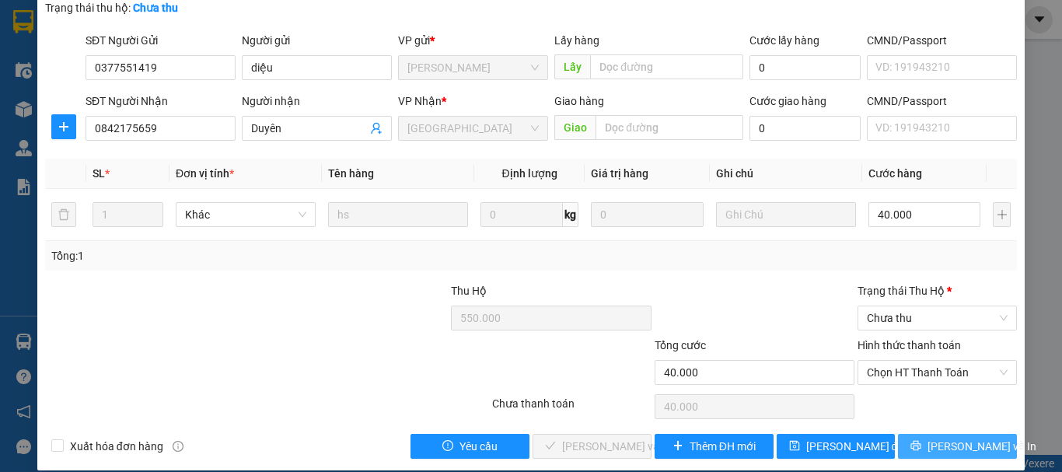
click at [930, 434] on button "[PERSON_NAME] và In" at bounding box center [957, 446] width 119 height 25
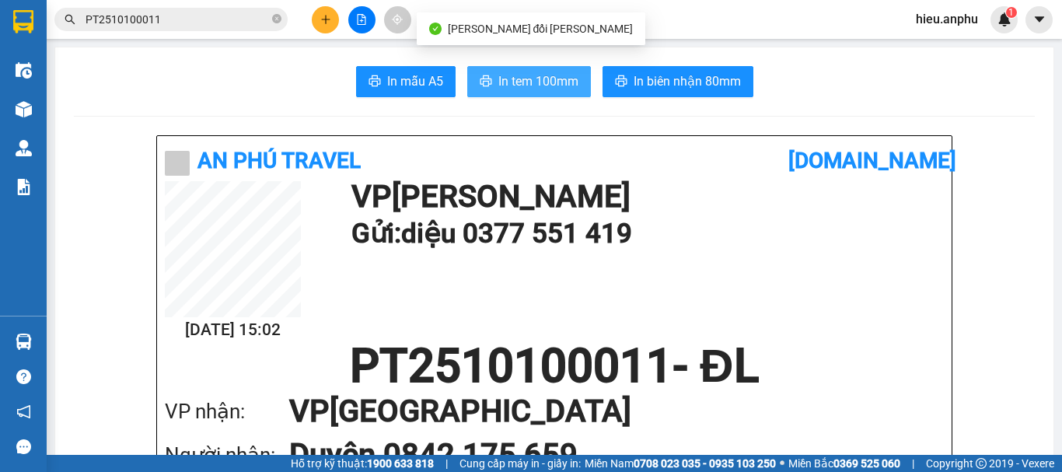
click at [546, 74] on span "In tem 100mm" at bounding box center [538, 81] width 80 height 19
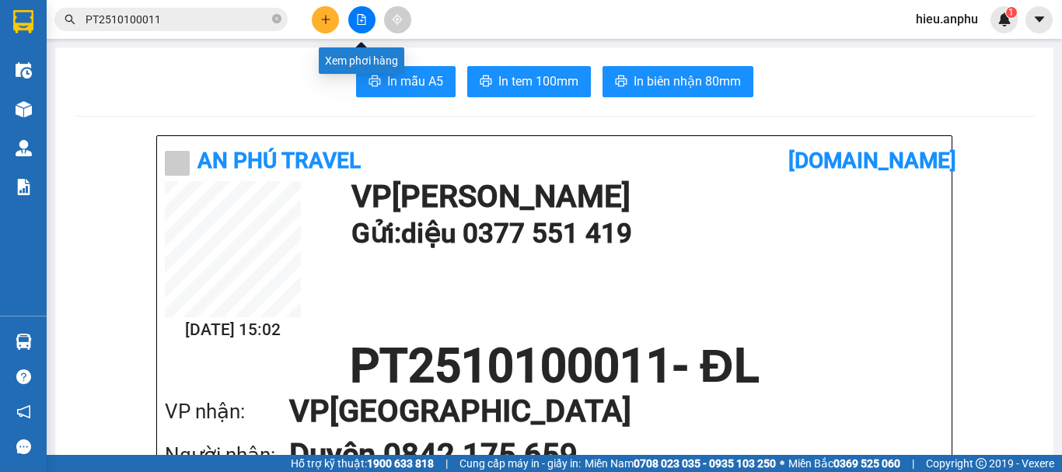
click at [362, 21] on icon "file-add" at bounding box center [362, 19] width 9 height 11
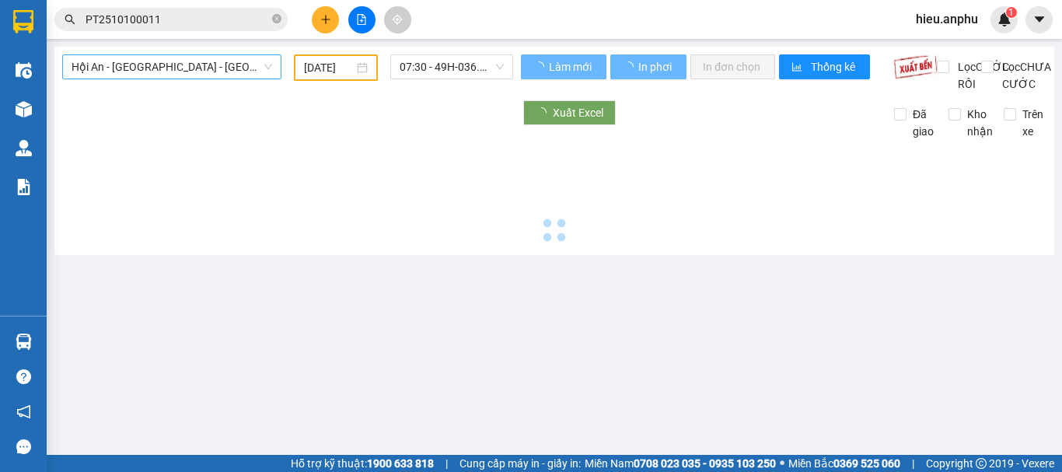
click at [107, 68] on span "Hội An - [GEOGRAPHIC_DATA] - [GEOGRAPHIC_DATA]" at bounding box center [172, 66] width 201 height 23
type input "[DATE]"
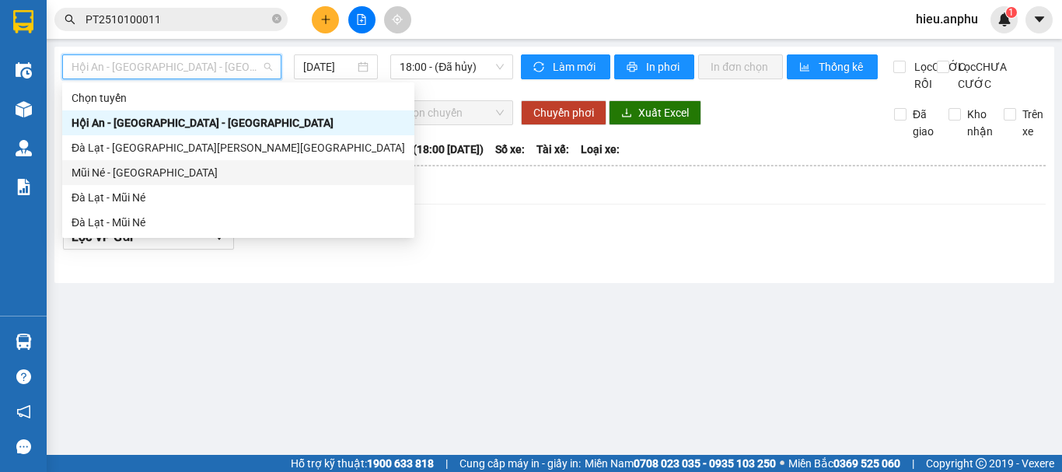
click at [105, 169] on div "Mũi Né - [GEOGRAPHIC_DATA]" at bounding box center [238, 172] width 333 height 17
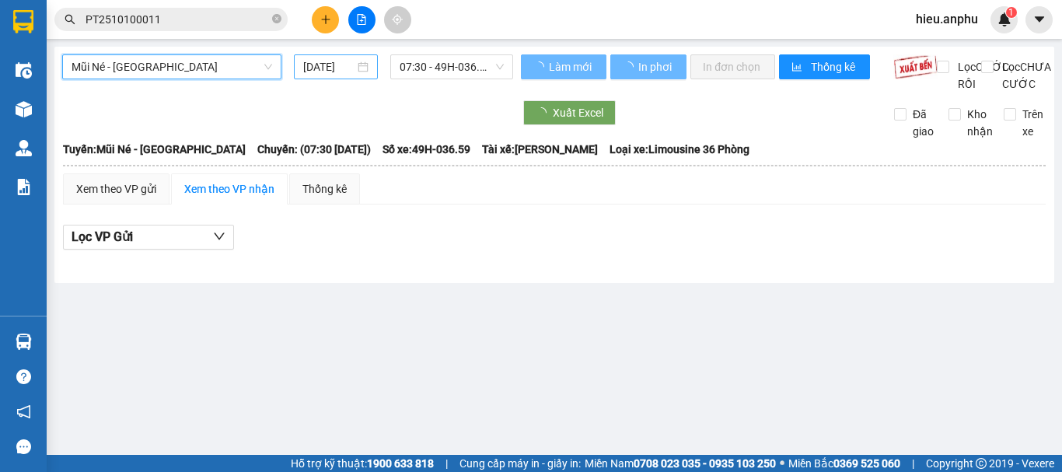
click at [333, 54] on div "[DATE]" at bounding box center [336, 66] width 84 height 25
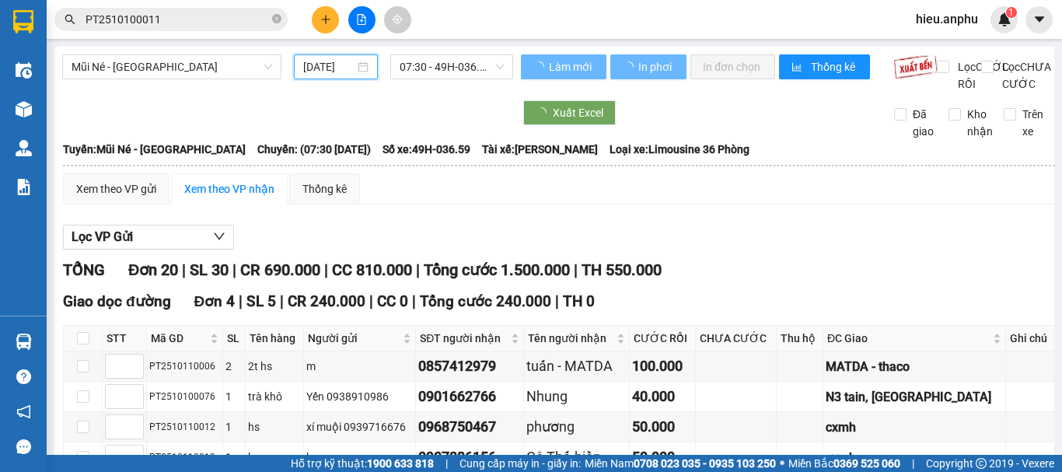
drag, startPoint x: 335, startPoint y: 62, endPoint x: 365, endPoint y: 125, distance: 69.6
click at [335, 62] on input "[DATE]" at bounding box center [328, 66] width 51 height 17
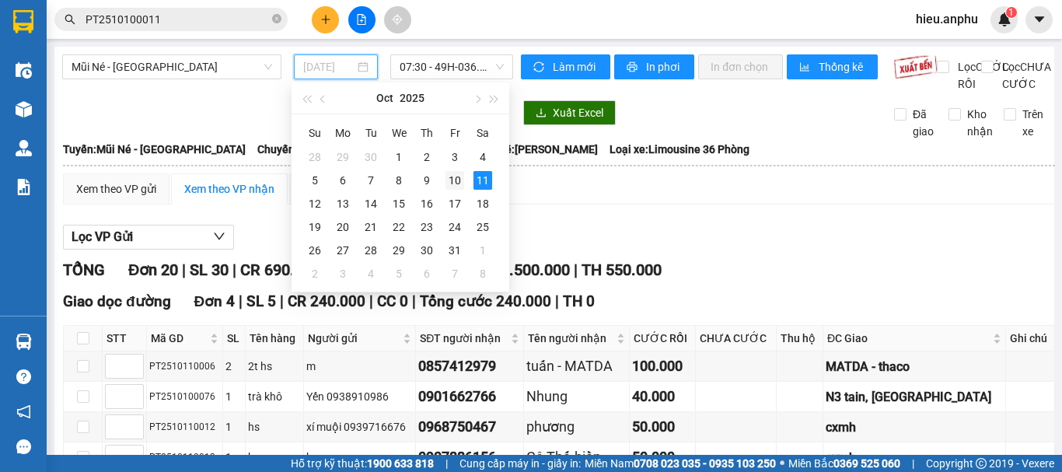
drag, startPoint x: 452, startPoint y: 180, endPoint x: 434, endPoint y: 61, distance: 120.3
click at [452, 180] on div "10" at bounding box center [454, 180] width 19 height 19
click at [433, 60] on span "07:30 - 49H-036.59" at bounding box center [452, 66] width 104 height 23
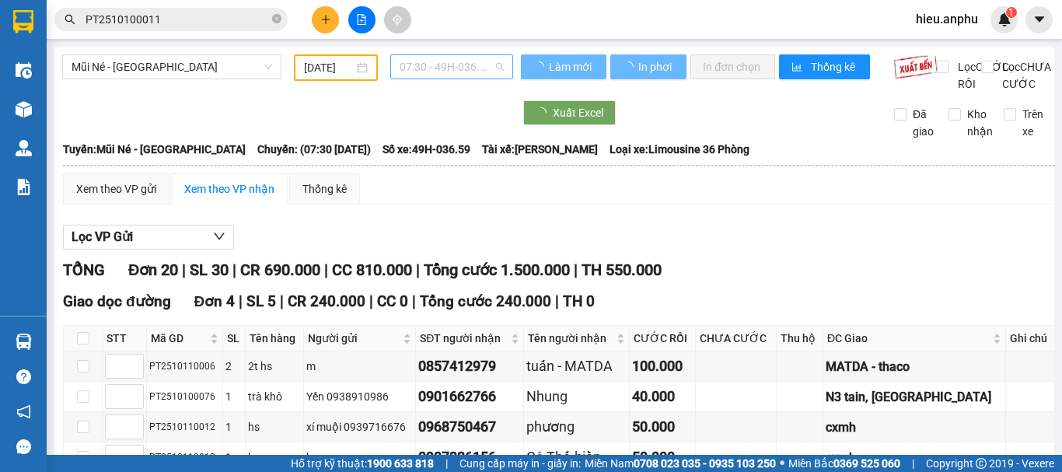
type input "[DATE]"
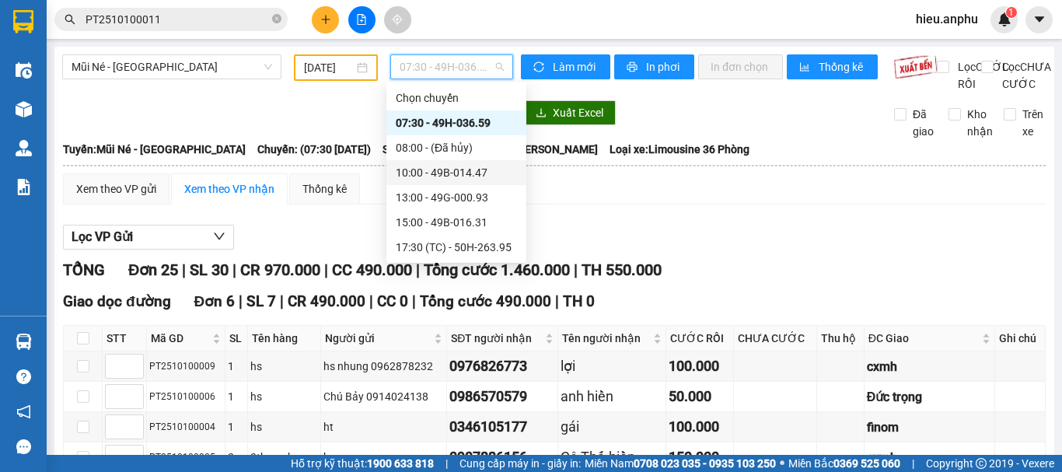
click at [420, 170] on div "10:00 - 49B-014.47" at bounding box center [456, 172] width 121 height 17
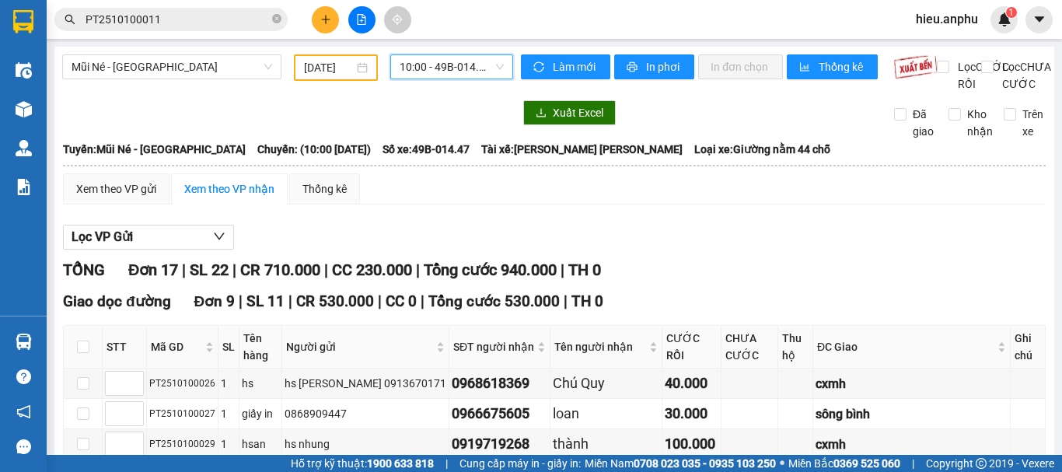
click at [439, 55] on span "10:00 - 49B-014.47" at bounding box center [452, 66] width 104 height 23
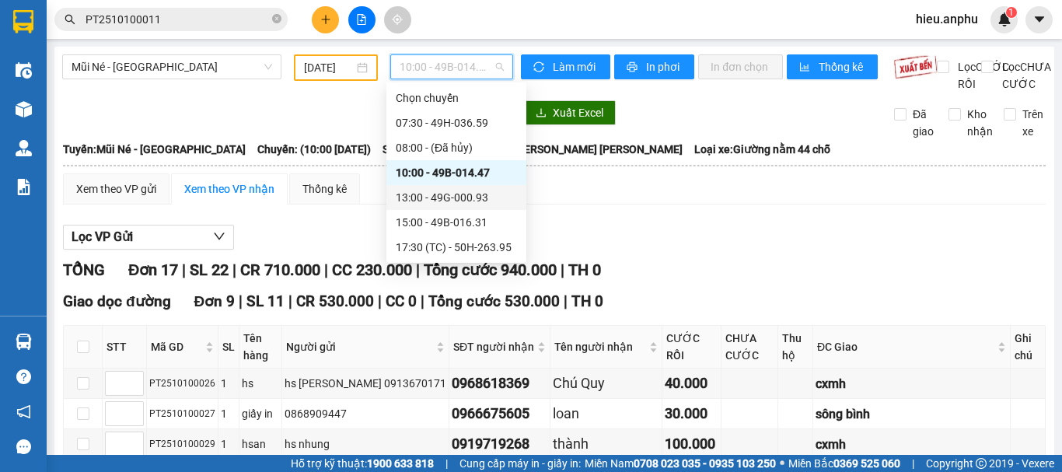
click at [428, 196] on div "13:00 - 49G-000.93" at bounding box center [456, 197] width 121 height 17
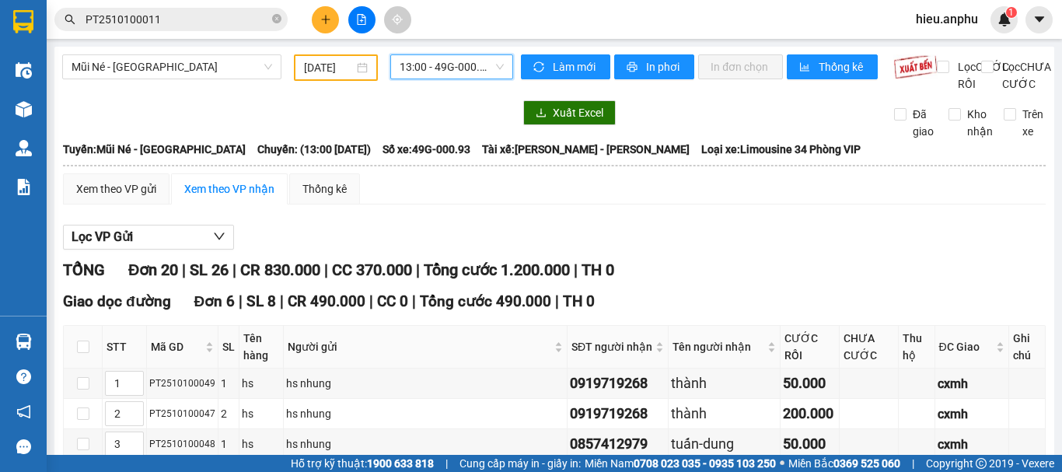
click at [414, 81] on div "Mũi Né - [GEOGRAPHIC_DATA] [DATE] 13:00 13:00 - 49G-000.93" at bounding box center [287, 73] width 451 height 38
click at [410, 71] on span "13:00 - 49G-000.93" at bounding box center [452, 66] width 104 height 23
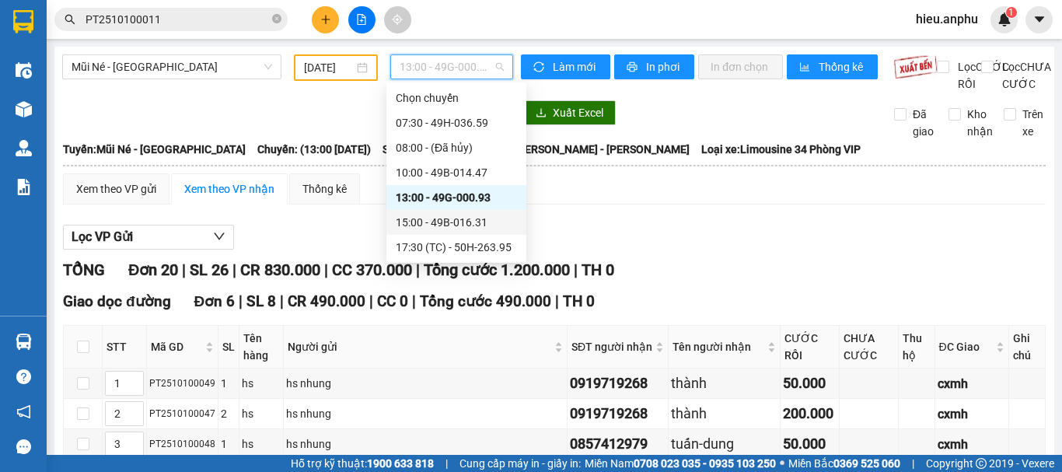
click at [416, 219] on div "15:00 - 49B-016.31" at bounding box center [456, 222] width 121 height 17
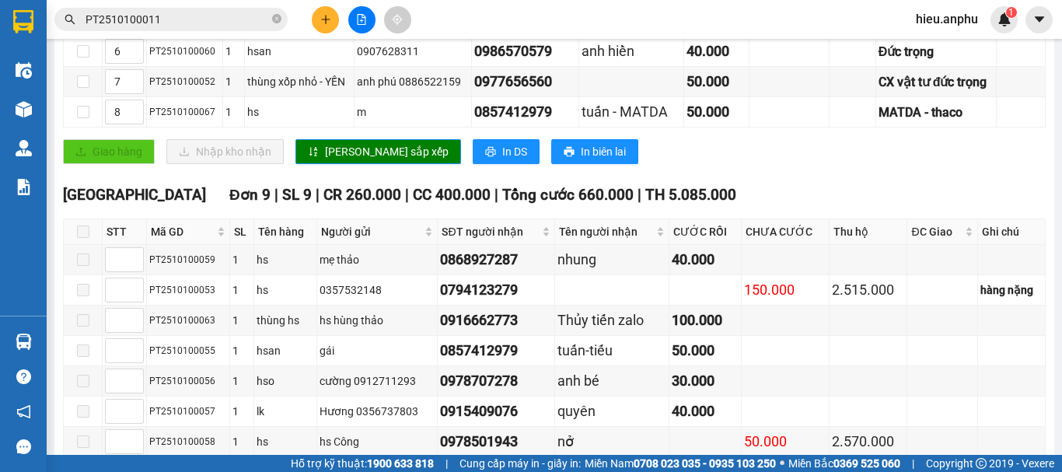
scroll to position [622, 0]
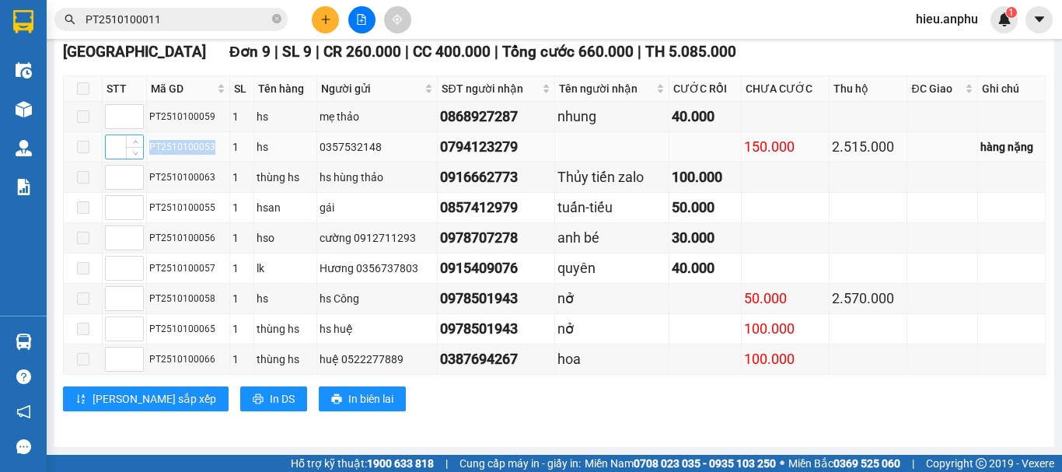
drag, startPoint x: 211, startPoint y: 153, endPoint x: 143, endPoint y: 155, distance: 68.4
click at [143, 155] on tr "PT2510100053 1 hs 0357532148 0794123279 150.000 2.515.000 hàng nặng" at bounding box center [555, 147] width 982 height 30
copy tr "PT2510100053"
click at [275, 19] on icon "close-circle" at bounding box center [276, 18] width 9 height 9
click at [228, 20] on input "text" at bounding box center [177, 19] width 183 height 17
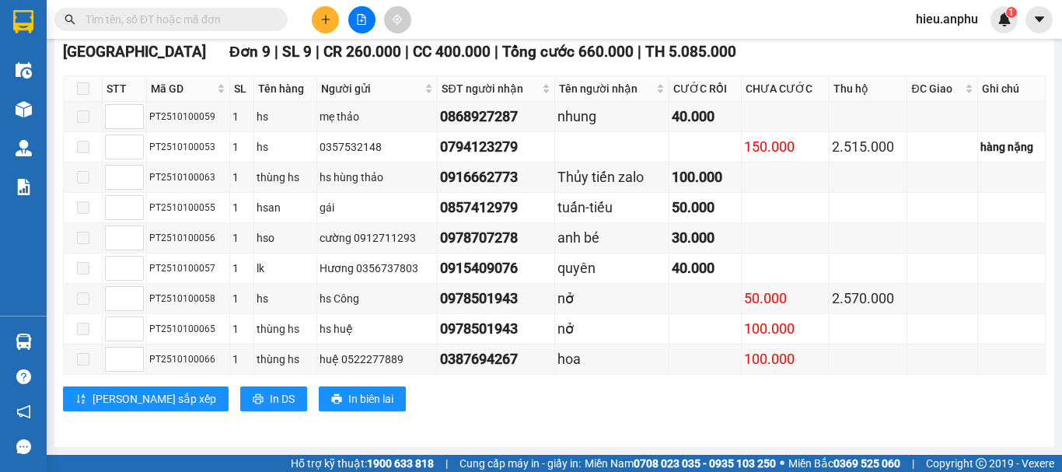
paste input "PT2510100053"
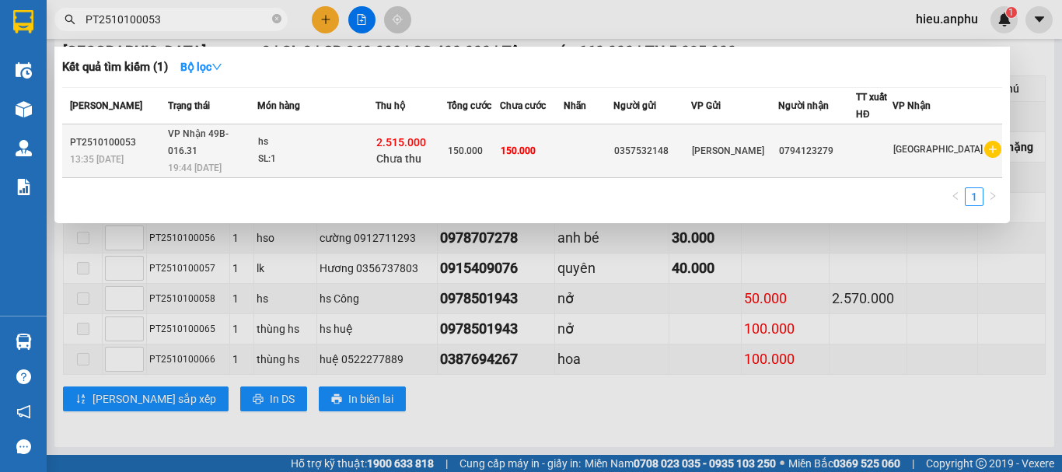
type input "PT2510100053"
click at [499, 142] on div "150.000" at bounding box center [473, 150] width 51 height 17
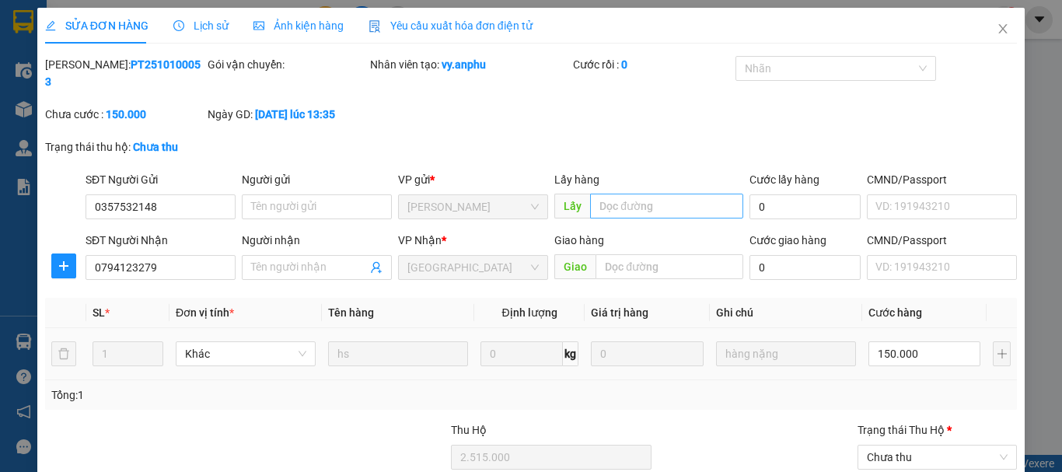
type input "0357532148"
type input "0794123279"
type input "2.515.000"
type input "150.000"
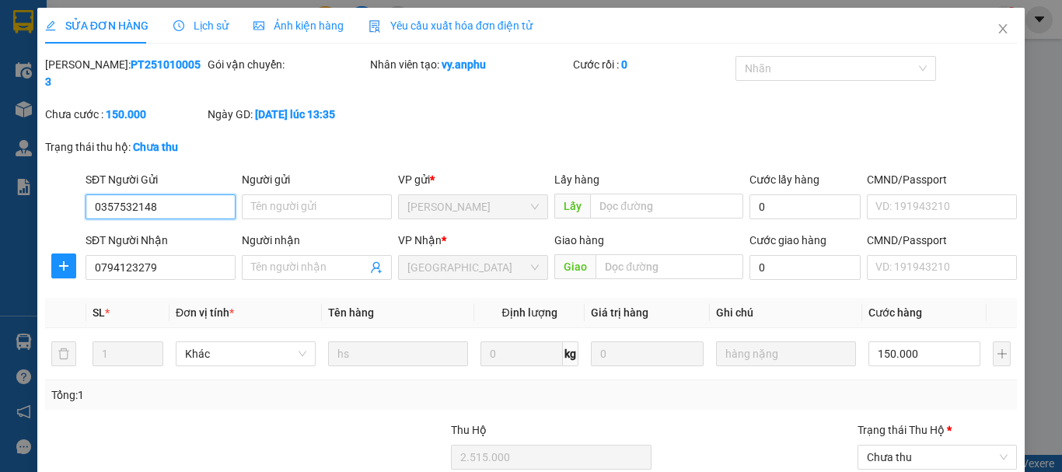
scroll to position [139, 0]
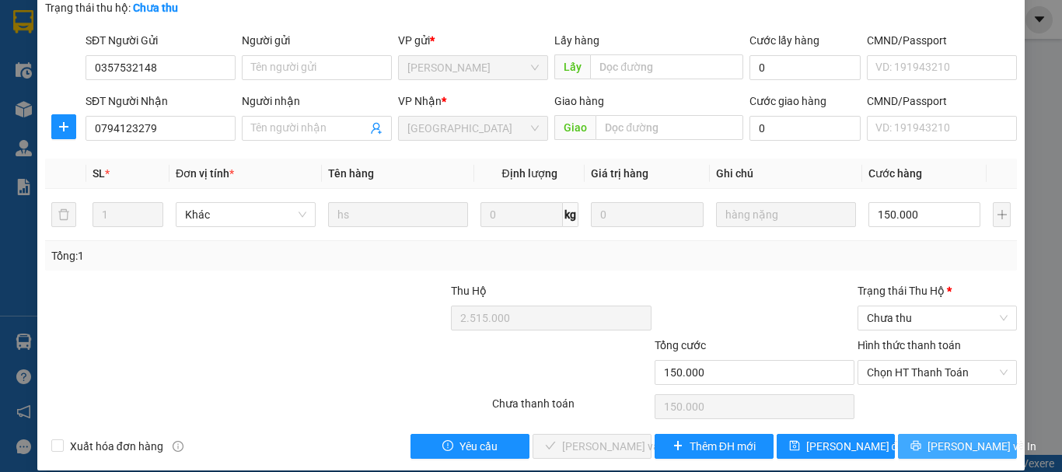
click at [944, 438] on span "[PERSON_NAME] và In" at bounding box center [981, 446] width 109 height 17
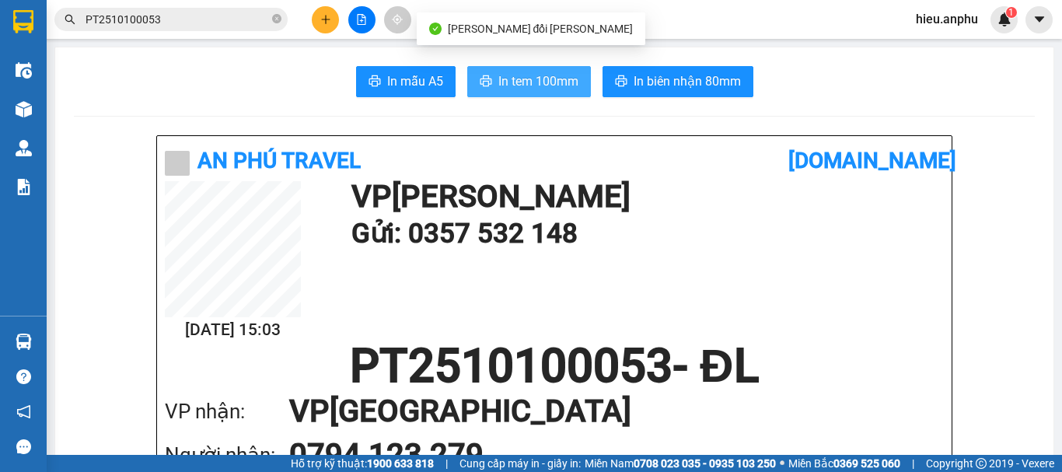
click at [498, 77] on span "In tem 100mm" at bounding box center [538, 81] width 80 height 19
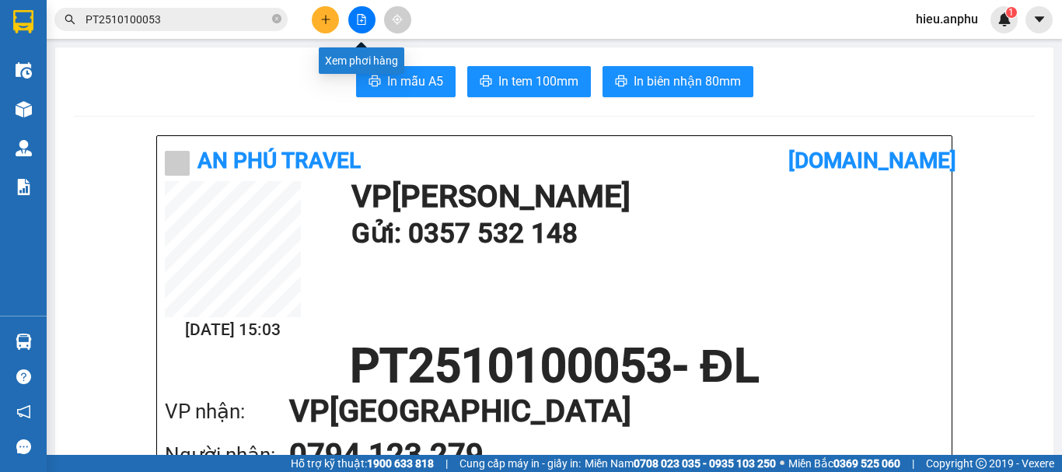
click at [362, 16] on icon "file-add" at bounding box center [362, 19] width 9 height 11
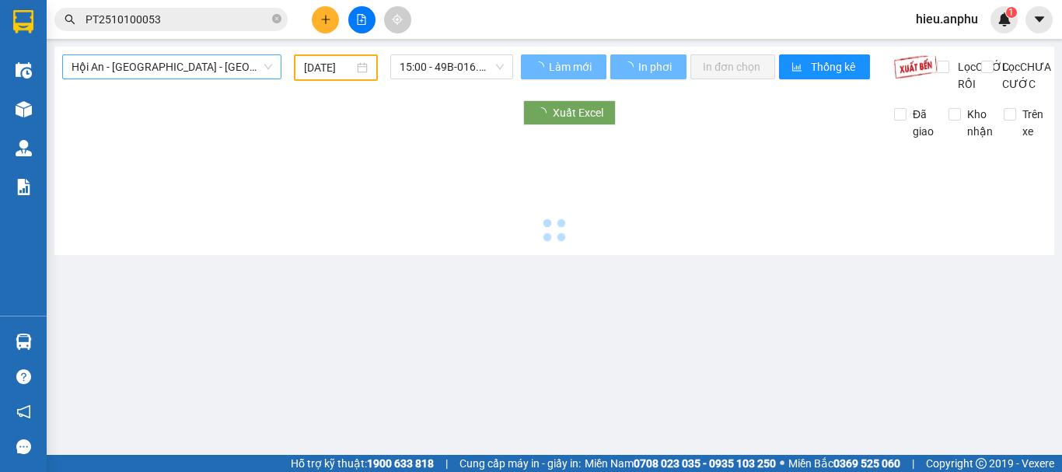
type input "[DATE]"
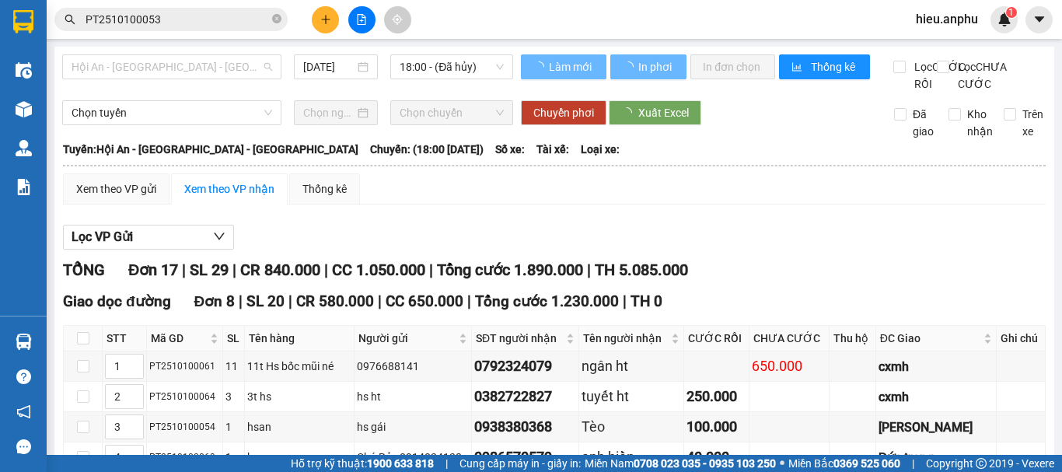
drag, startPoint x: 152, startPoint y: 69, endPoint x: 80, endPoint y: 145, distance: 104.5
click at [152, 69] on span "Hội An - [GEOGRAPHIC_DATA] - [GEOGRAPHIC_DATA]" at bounding box center [172, 66] width 201 height 23
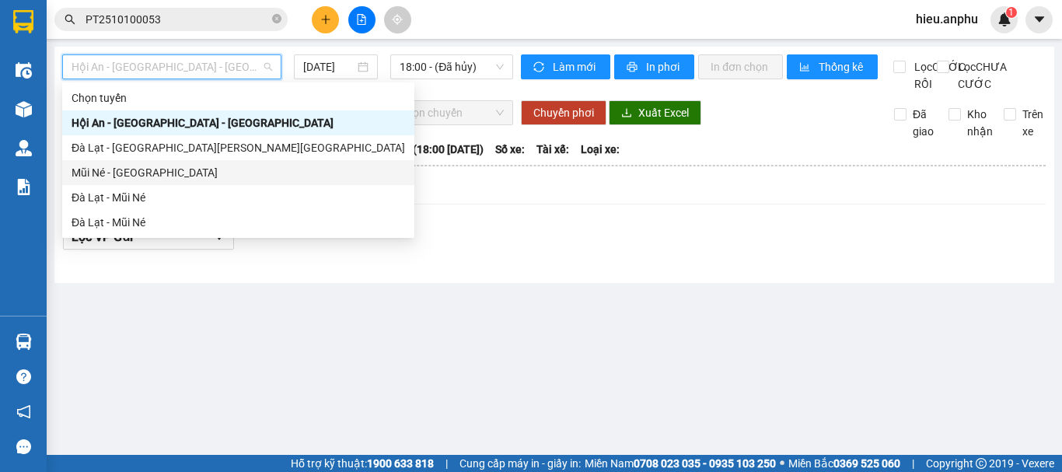
drag, startPoint x: 106, startPoint y: 167, endPoint x: 181, endPoint y: 142, distance: 79.4
click at [107, 164] on div "Mũi Né - [GEOGRAPHIC_DATA]" at bounding box center [238, 172] width 333 height 17
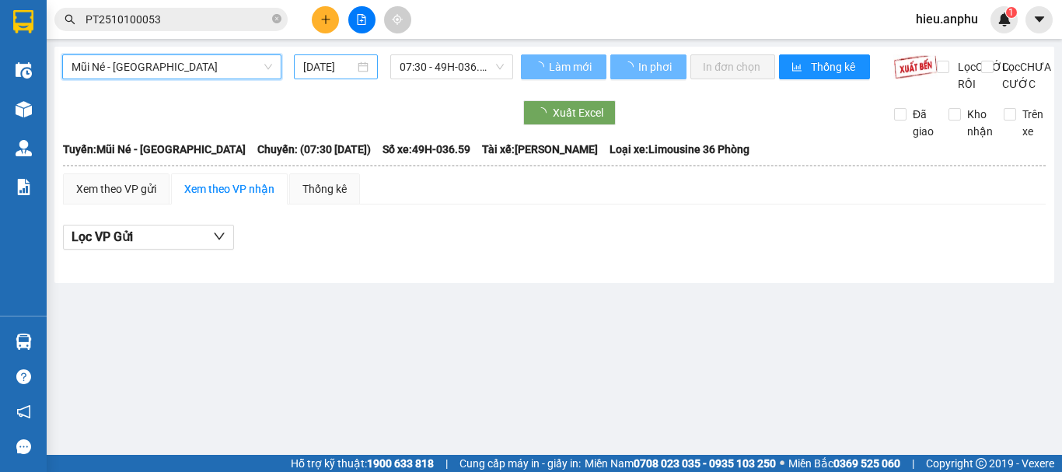
click at [325, 71] on input "[DATE]" at bounding box center [328, 66] width 51 height 17
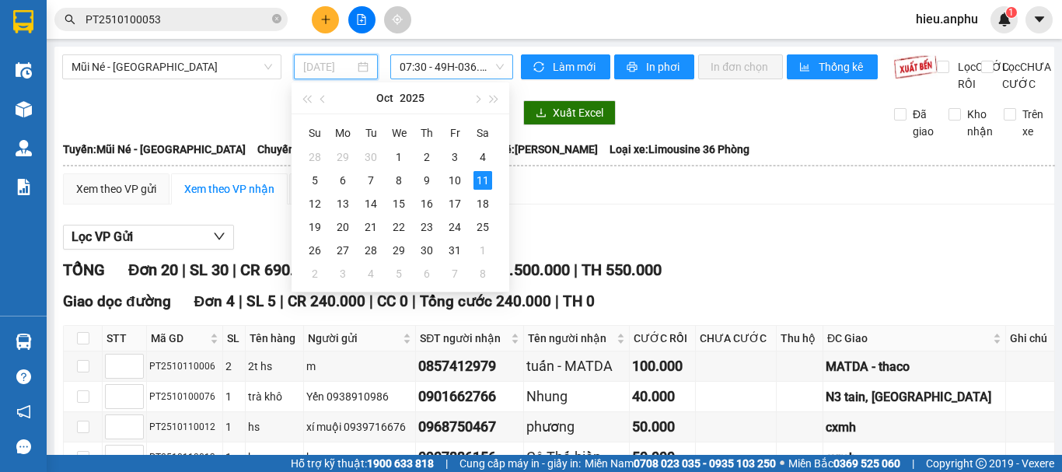
drag, startPoint x: 453, startPoint y: 180, endPoint x: 460, endPoint y: 73, distance: 107.5
click at [455, 176] on div "10" at bounding box center [454, 180] width 19 height 19
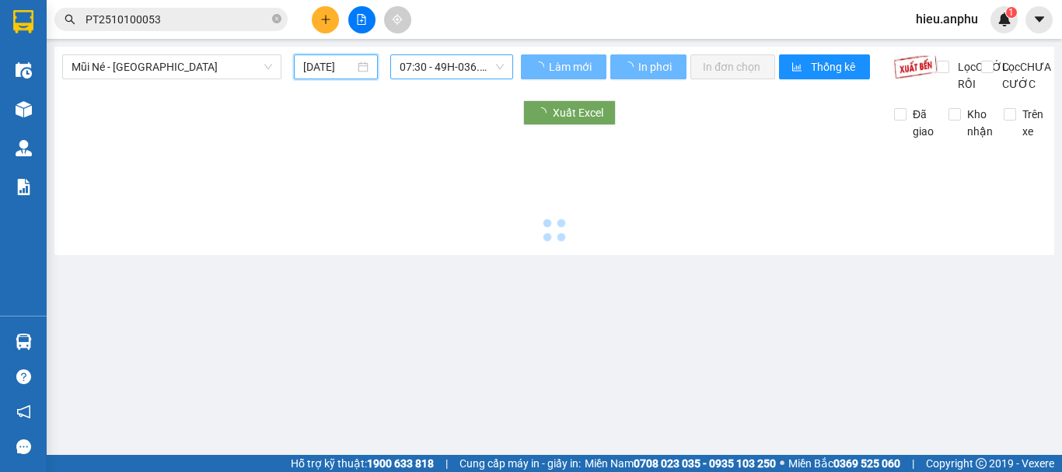
click at [460, 68] on span "07:30 - 49H-036.59" at bounding box center [452, 66] width 104 height 23
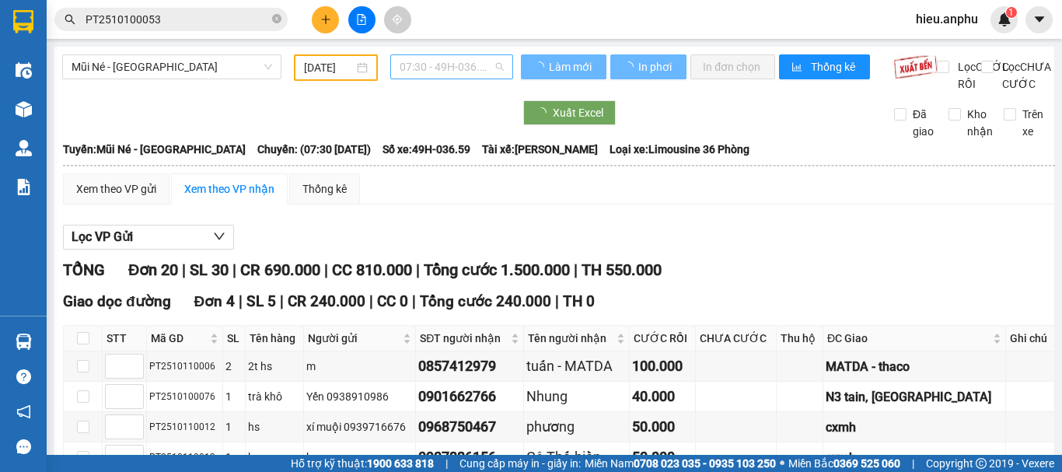
type input "[DATE]"
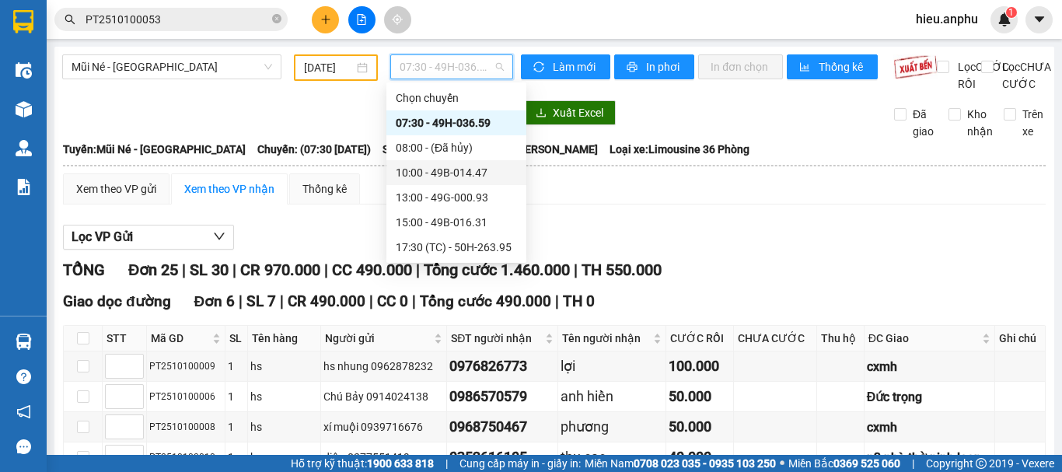
click at [423, 169] on div "10:00 - 49B-014.47" at bounding box center [456, 172] width 121 height 17
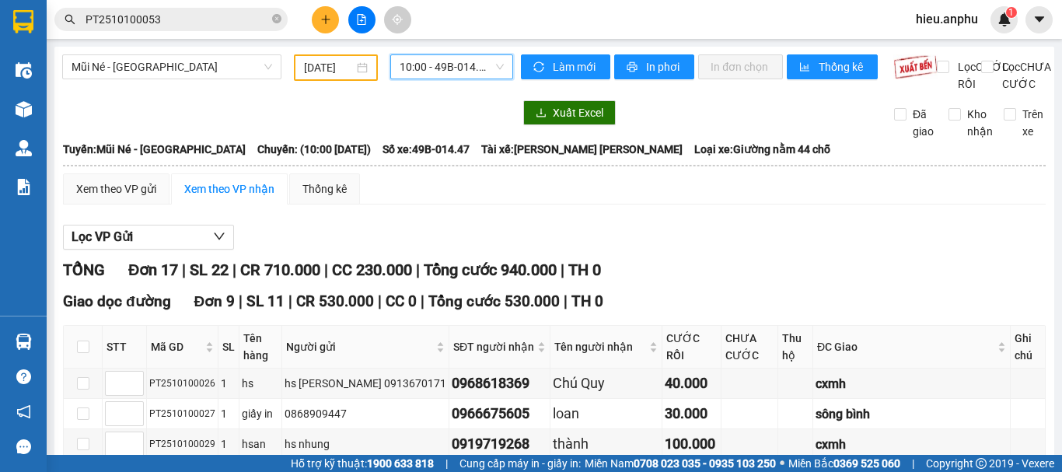
click at [435, 58] on span "10:00 - 49B-014.47" at bounding box center [452, 66] width 104 height 23
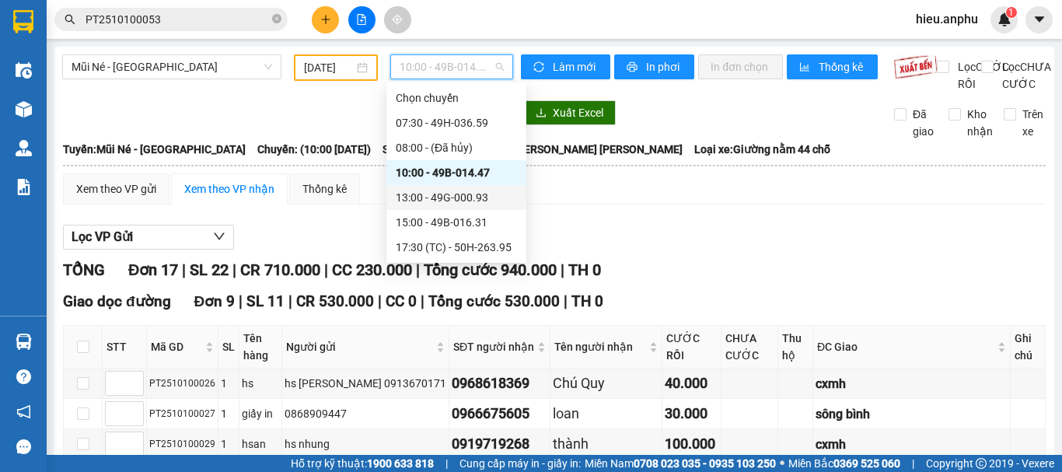
click at [424, 201] on div "13:00 - 49G-000.93" at bounding box center [456, 197] width 121 height 17
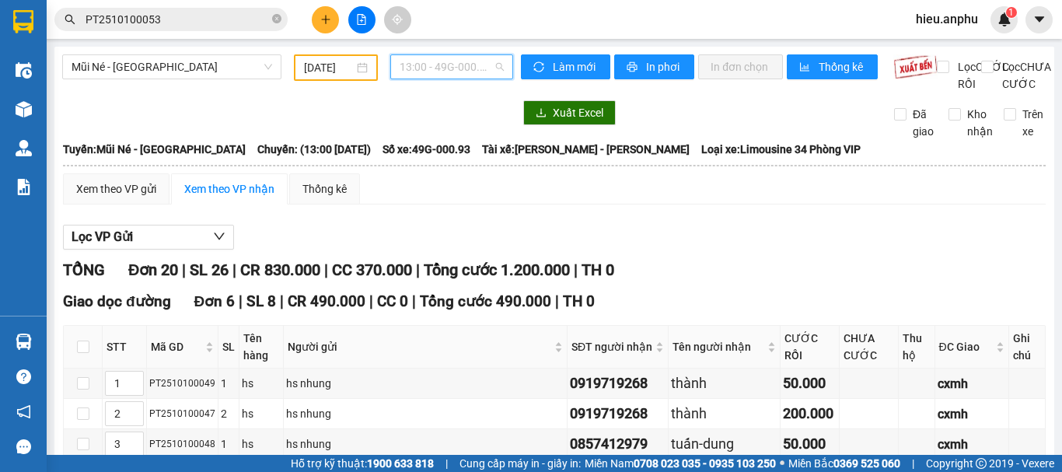
click at [424, 79] on div "13:00 - 49G-000.93" at bounding box center [451, 66] width 123 height 25
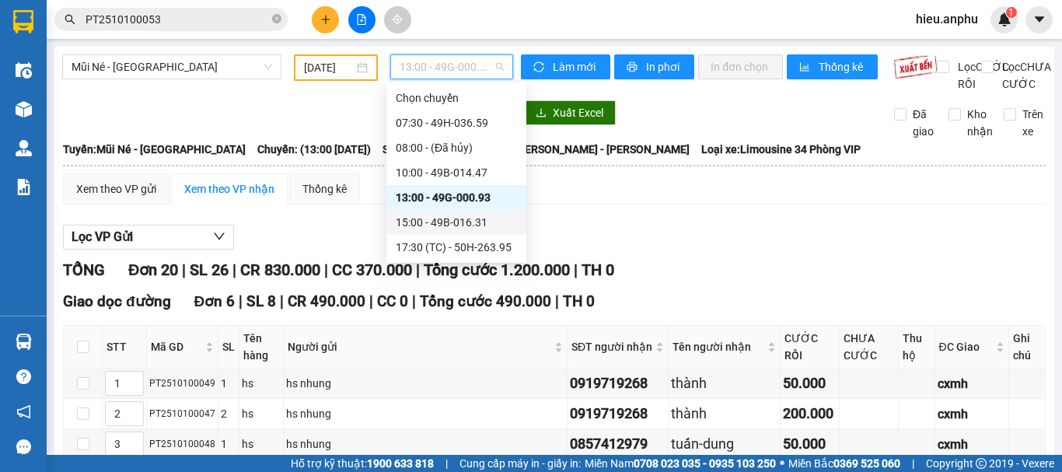
click at [427, 221] on div "15:00 - 49B-016.31" at bounding box center [456, 222] width 121 height 17
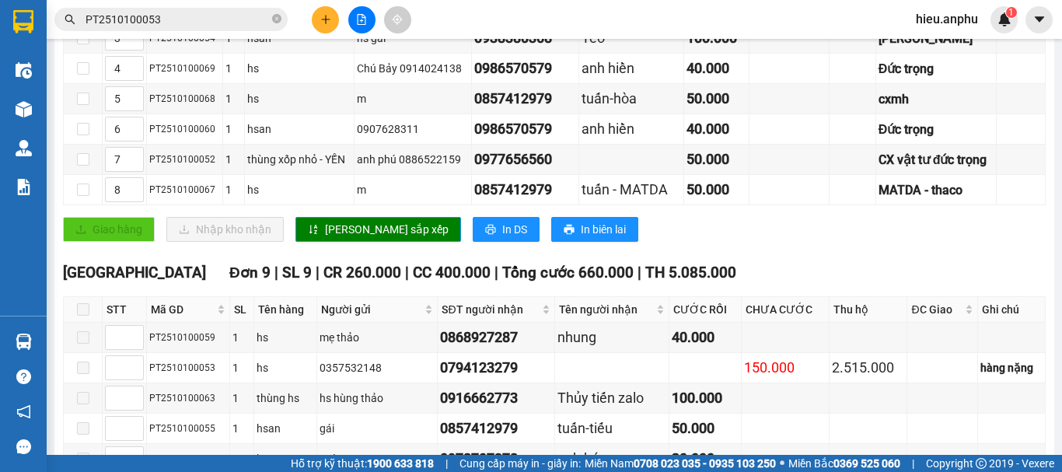
scroll to position [627, 0]
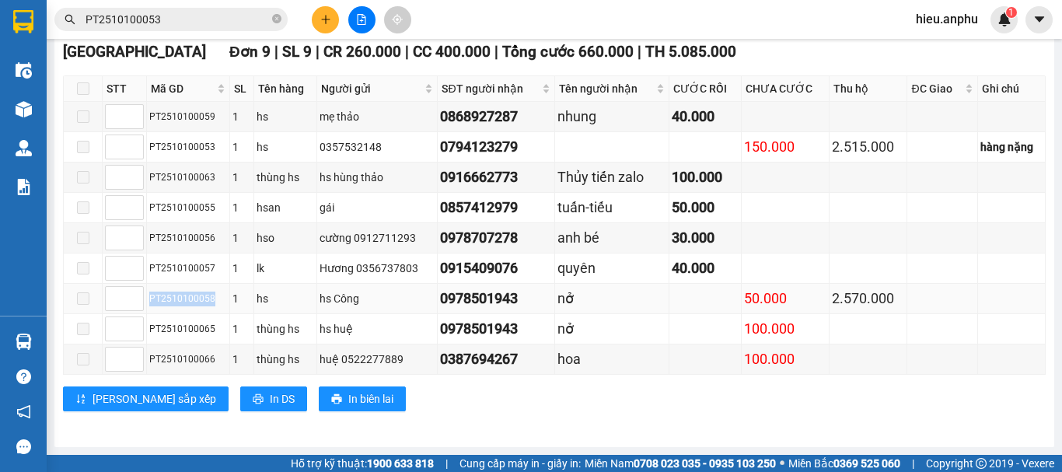
drag, startPoint x: 208, startPoint y: 301, endPoint x: 152, endPoint y: 308, distance: 57.2
click at [152, 308] on td "PT2510100058" at bounding box center [188, 299] width 83 height 30
copy div "PT2510100058"
drag, startPoint x: 278, startPoint y: 24, endPoint x: 272, endPoint y: 17, distance: 9.4
click at [271, 19] on span "PT2510100053" at bounding box center [170, 19] width 233 height 23
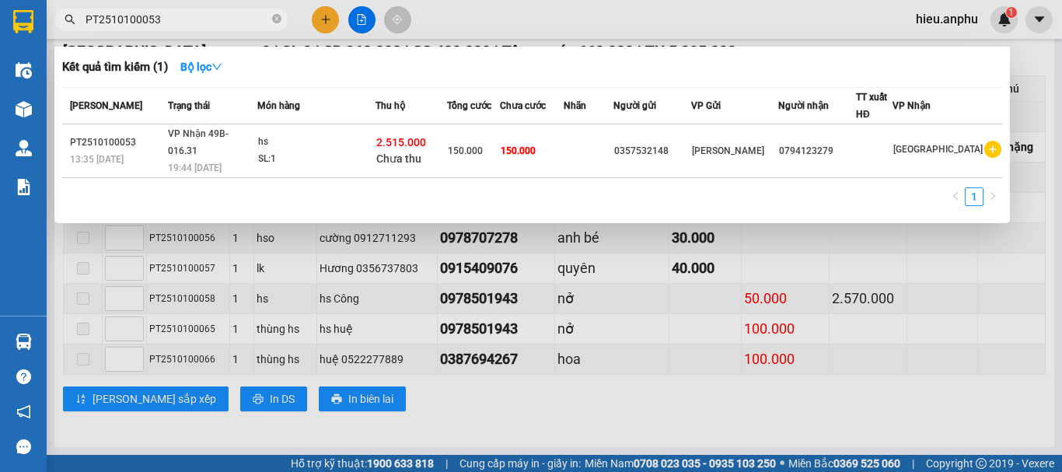
drag, startPoint x: 276, startPoint y: 17, endPoint x: 267, endPoint y: 13, distance: 9.4
click at [278, 17] on icon "close-circle" at bounding box center [276, 18] width 9 height 9
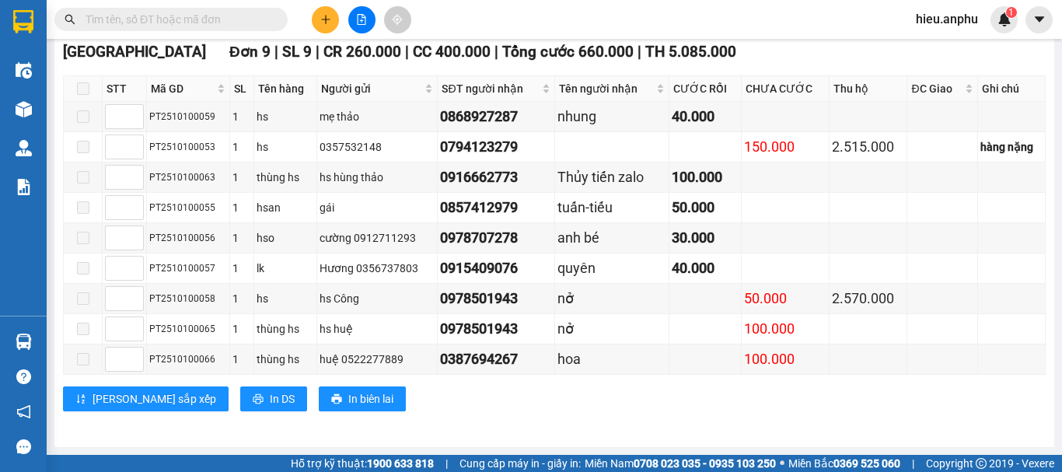
click at [228, 4] on div "Kết quả [PERSON_NAME] ( 1 ) Bộ lọc Mã ĐH Trạng thái Món hàng Thu hộ Tổng [PERSO…" at bounding box center [531, 19] width 1062 height 39
click at [225, 15] on input "text" at bounding box center [177, 19] width 183 height 17
paste input "PT2510100058"
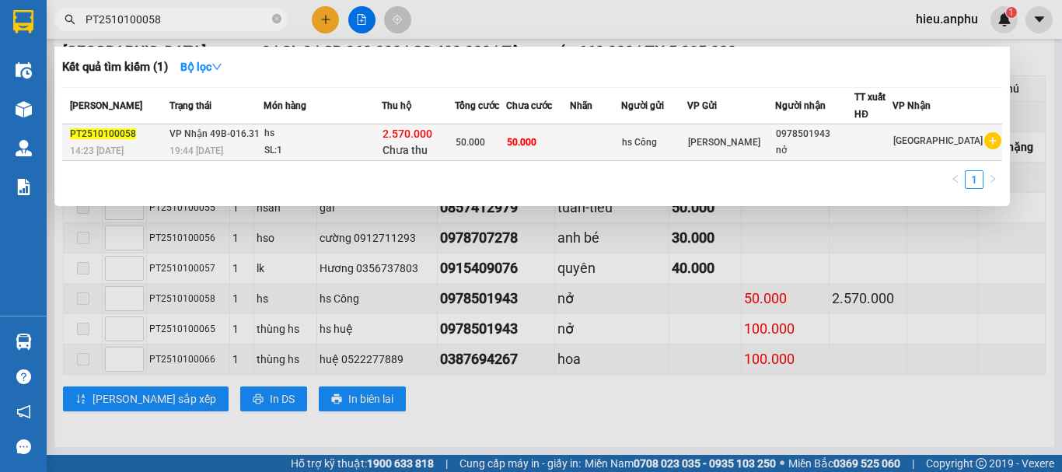
type input "PT2510100058"
click at [412, 145] on span "Chưa thu" at bounding box center [404, 150] width 45 height 12
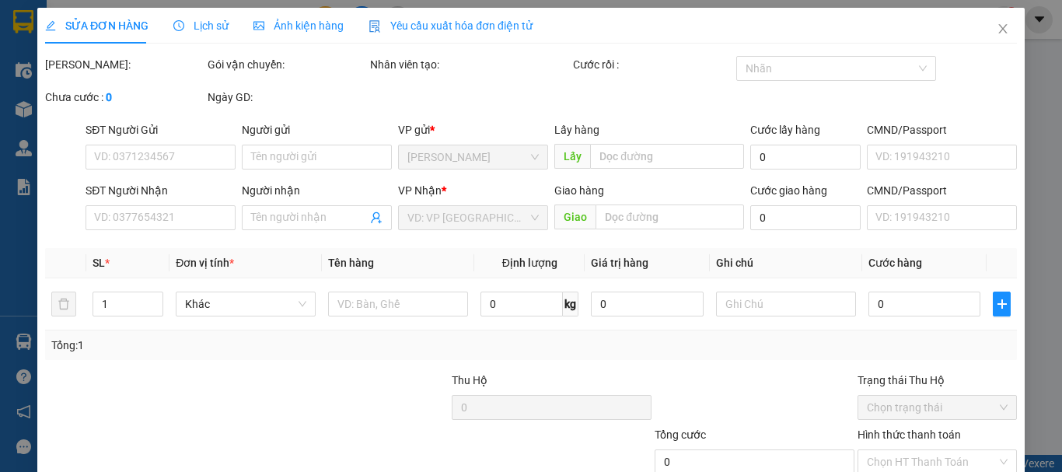
type input "hs Công"
type input "0978501943"
type input "nở"
type input "2.570.000"
type input "50.000"
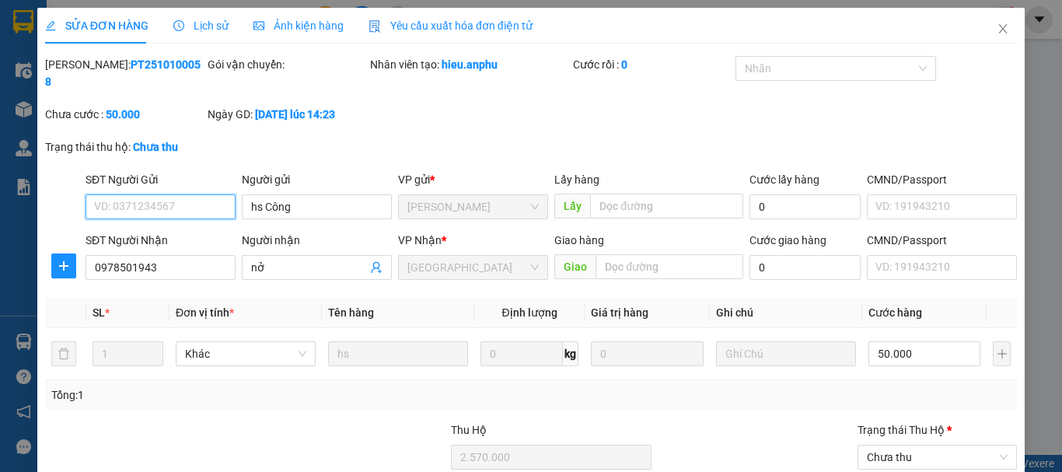
scroll to position [139, 0]
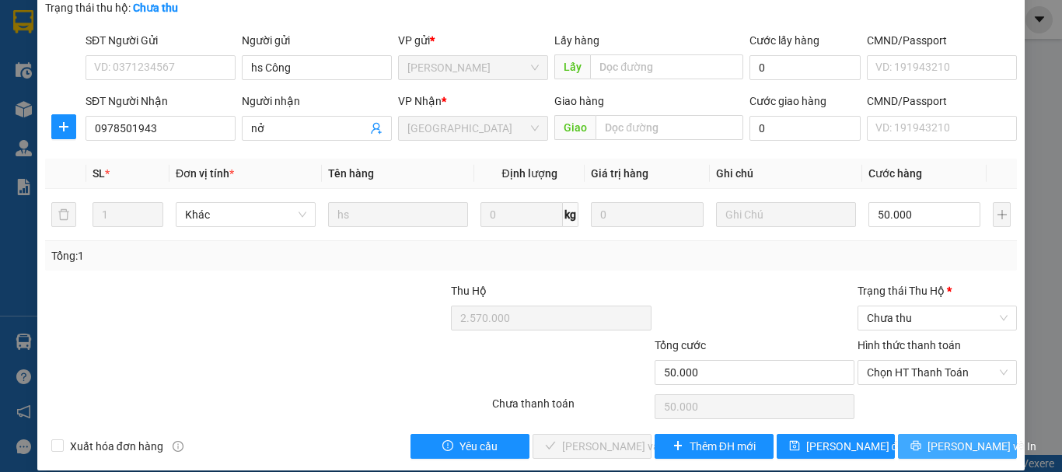
click at [921, 441] on icon "printer" at bounding box center [916, 446] width 10 height 10
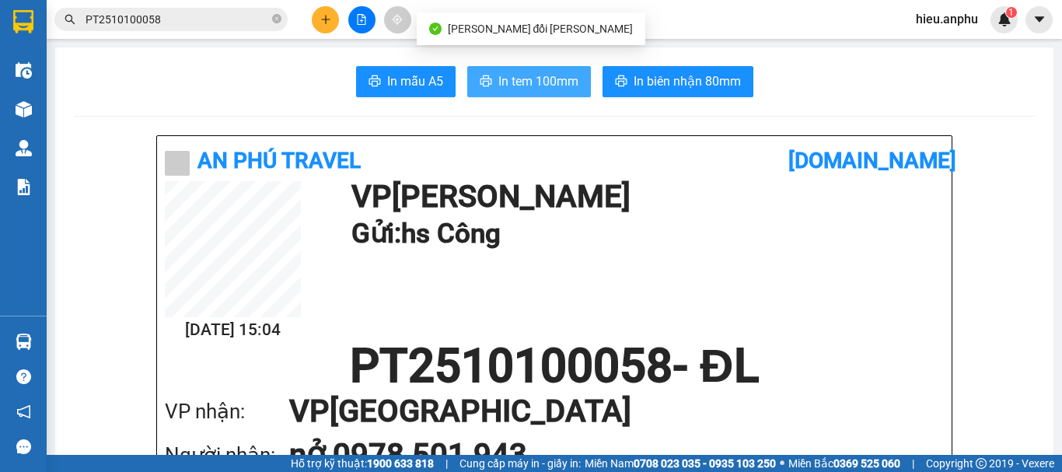
click at [499, 74] on span "In tem 100mm" at bounding box center [538, 81] width 80 height 19
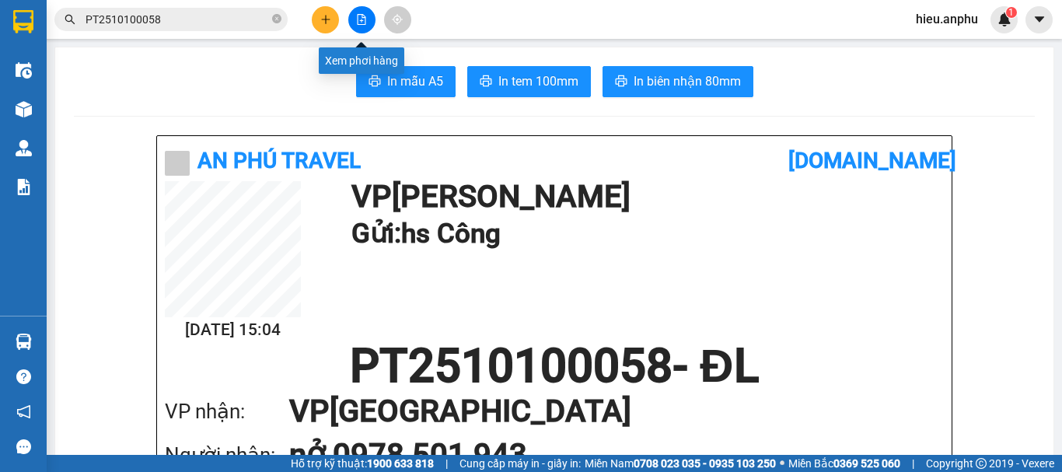
click at [358, 16] on icon "file-add" at bounding box center [362, 19] width 9 height 11
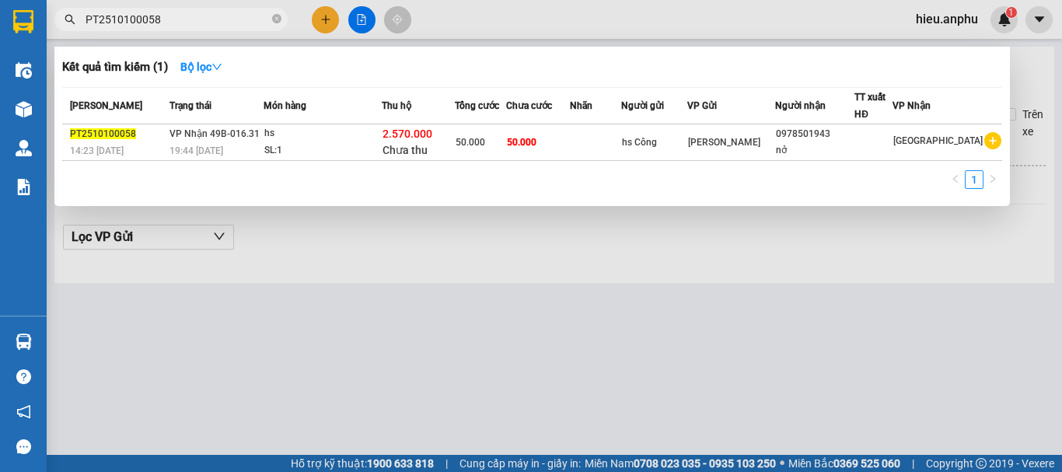
click at [152, 17] on input "PT2510100058" at bounding box center [177, 19] width 183 height 17
drag, startPoint x: 537, startPoint y: 5, endPoint x: 160, endPoint y: 16, distance: 377.2
click at [526, 7] on div at bounding box center [531, 236] width 1062 height 472
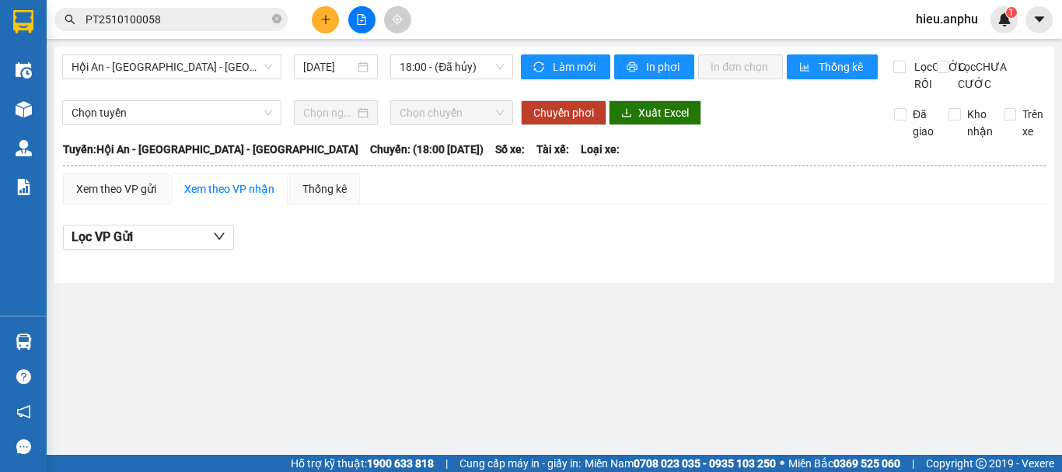
click at [90, 23] on input "PT2510100058" at bounding box center [177, 19] width 183 height 17
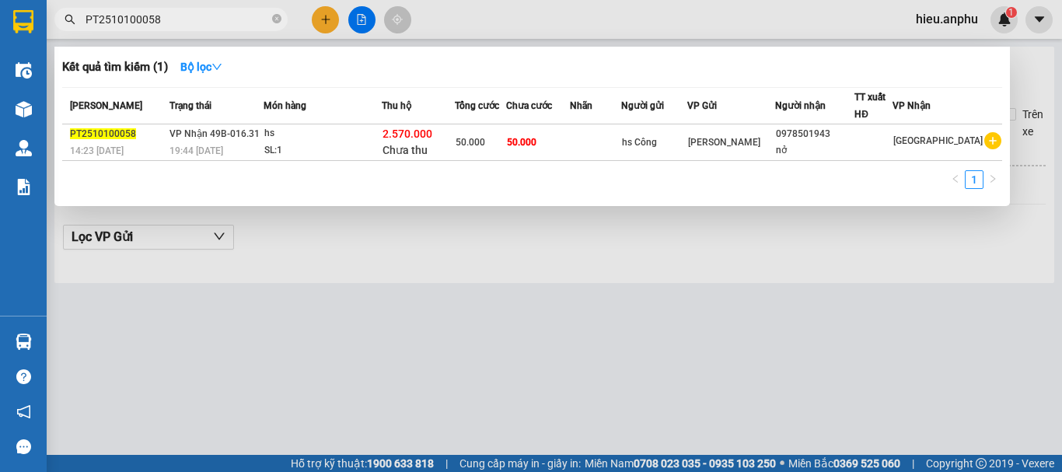
drag, startPoint x: 509, startPoint y: 19, endPoint x: 499, endPoint y: 19, distance: 10.1
click at [505, 19] on div at bounding box center [531, 236] width 1062 height 472
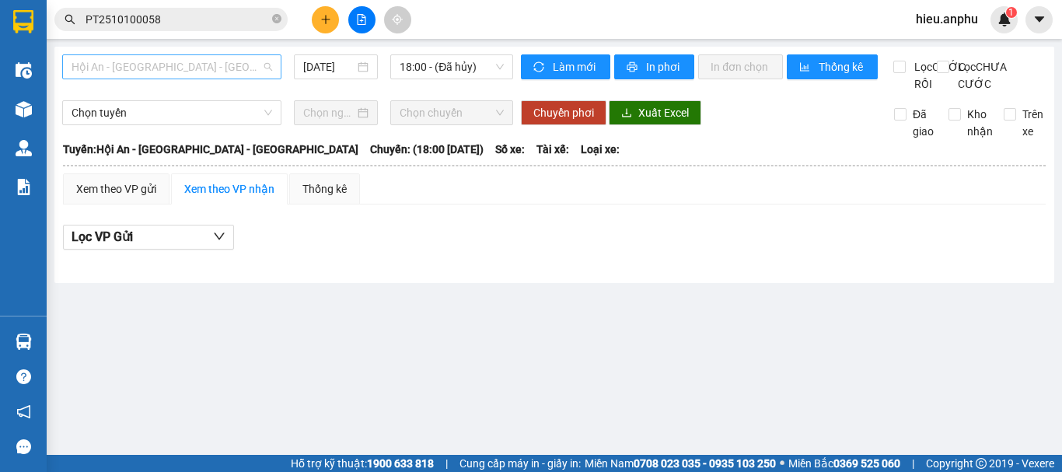
click at [139, 75] on span "Hội An - [GEOGRAPHIC_DATA] - [GEOGRAPHIC_DATA]" at bounding box center [172, 66] width 201 height 23
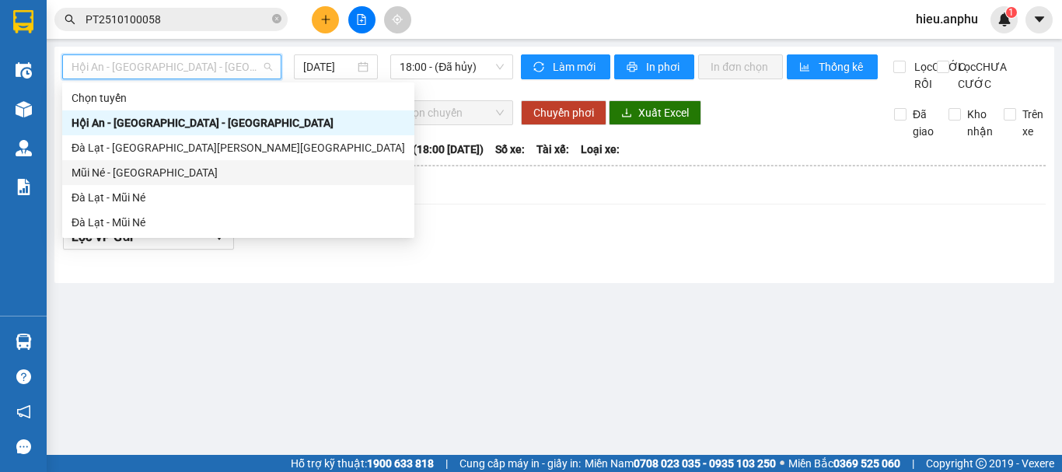
drag, startPoint x: 123, startPoint y: 176, endPoint x: 199, endPoint y: 138, distance: 84.8
click at [123, 174] on div "Mũi Né - [GEOGRAPHIC_DATA]" at bounding box center [238, 172] width 333 height 17
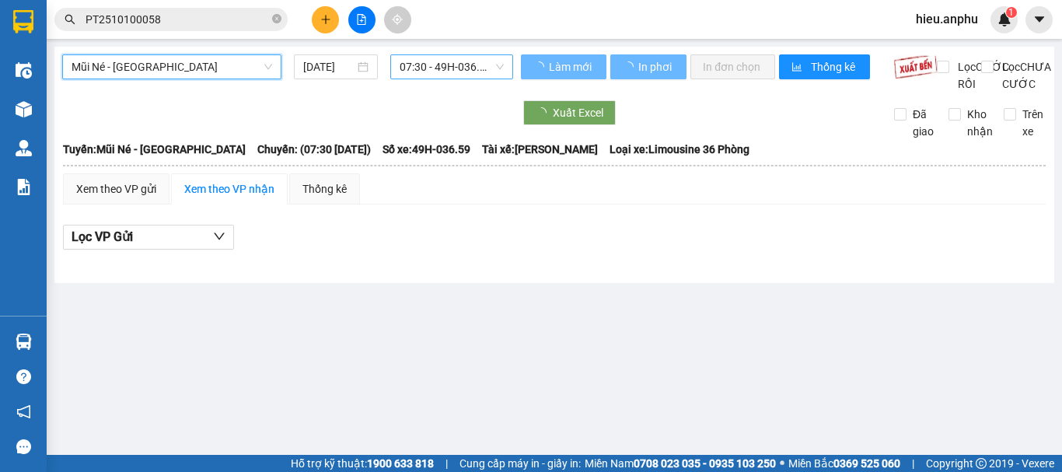
click at [407, 67] on span "07:30 - 49H-036.59" at bounding box center [452, 66] width 104 height 23
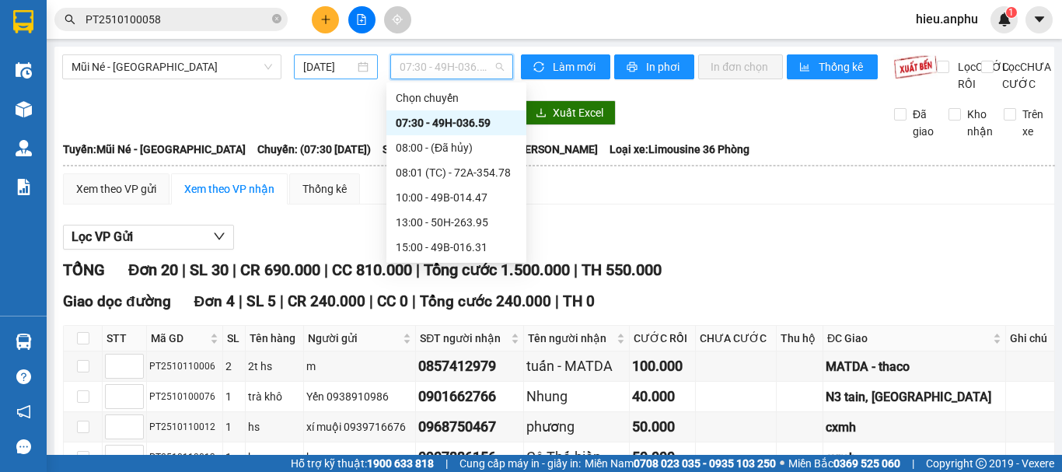
click at [352, 72] on div "[DATE]" at bounding box center [335, 66] width 65 height 17
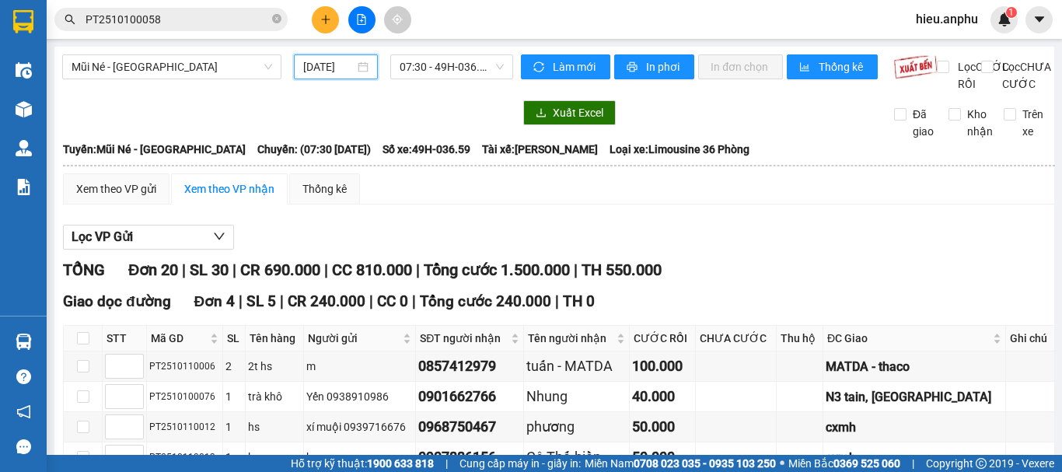
scroll to position [0, 5]
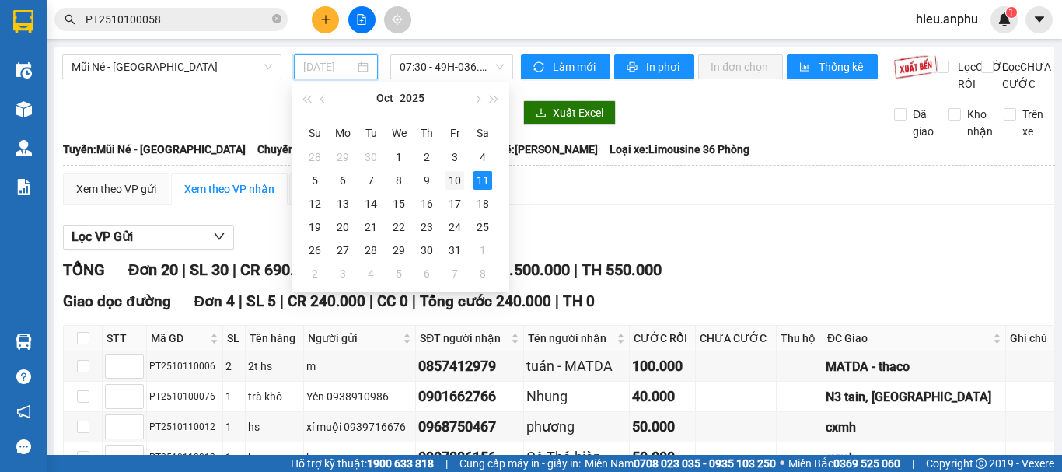
click at [458, 173] on div "10" at bounding box center [454, 180] width 19 height 19
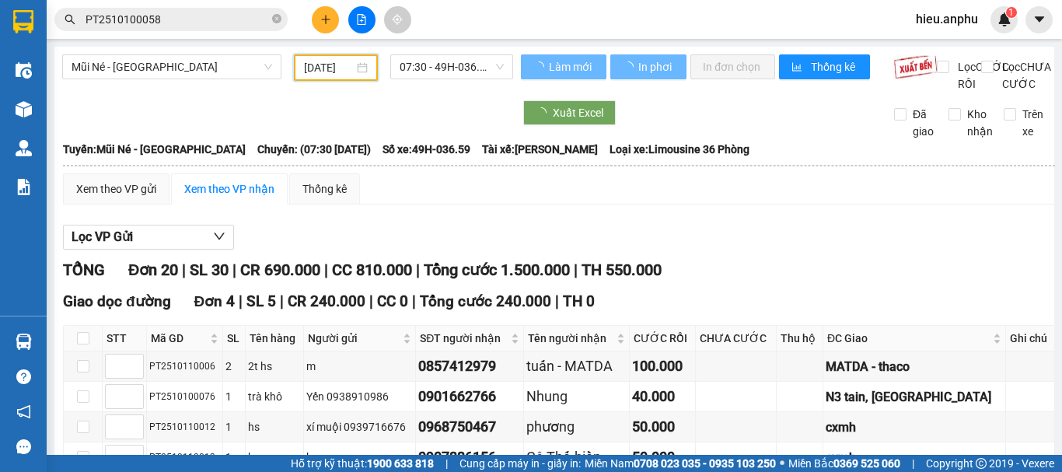
scroll to position [0, 4]
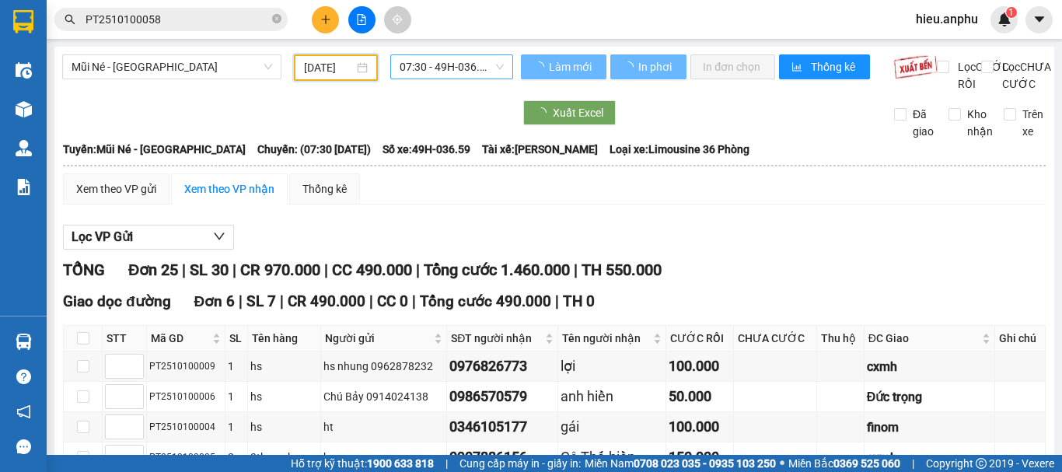
click at [421, 68] on span "07:30 - 49H-036.59" at bounding box center [452, 66] width 104 height 23
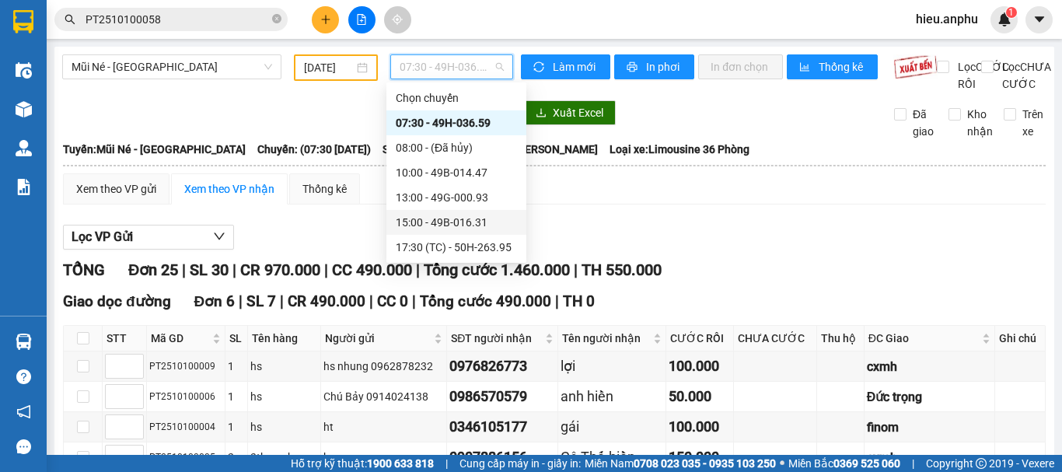
click at [418, 226] on div "15:00 - 49B-016.31" at bounding box center [456, 222] width 121 height 17
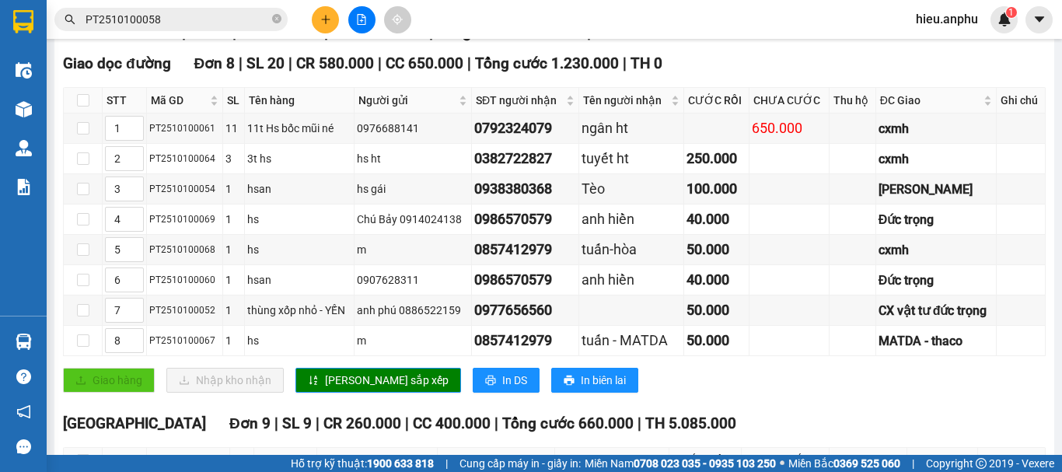
scroll to position [5, 0]
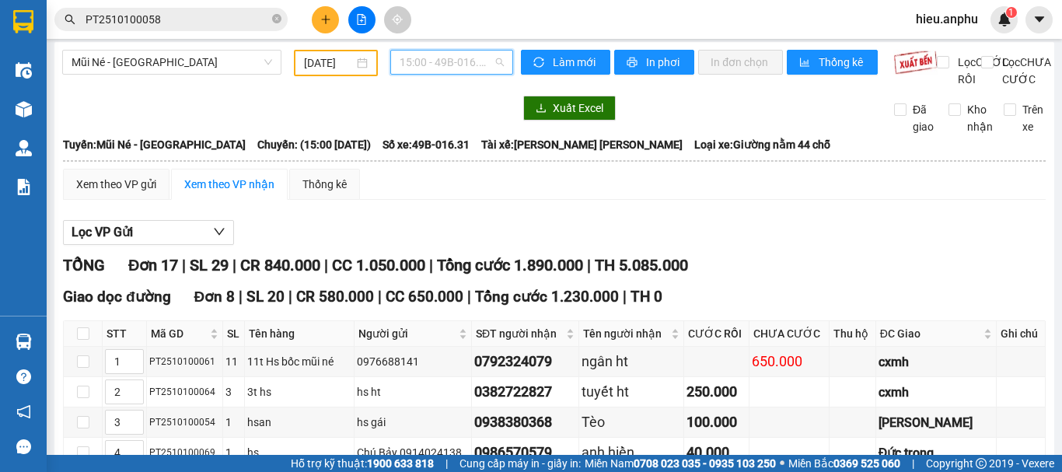
click at [443, 71] on span "15:00 - 49B-016.31" at bounding box center [452, 62] width 104 height 23
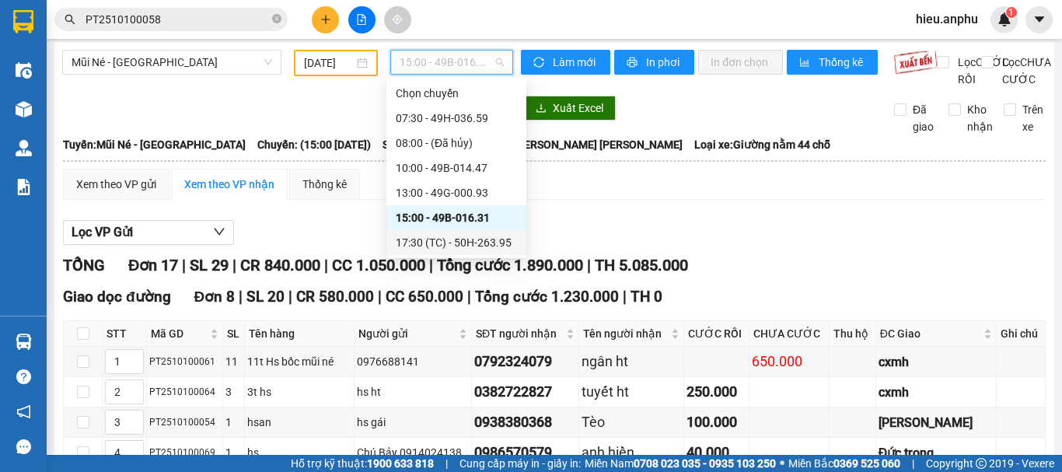
click at [433, 241] on div "17:30 (TC) - 50H-263.95" at bounding box center [456, 242] width 121 height 17
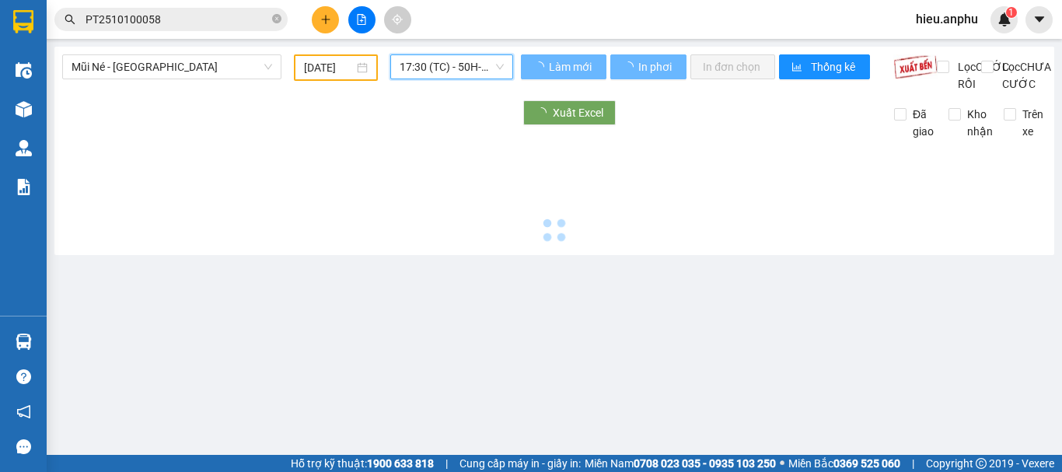
scroll to position [0, 0]
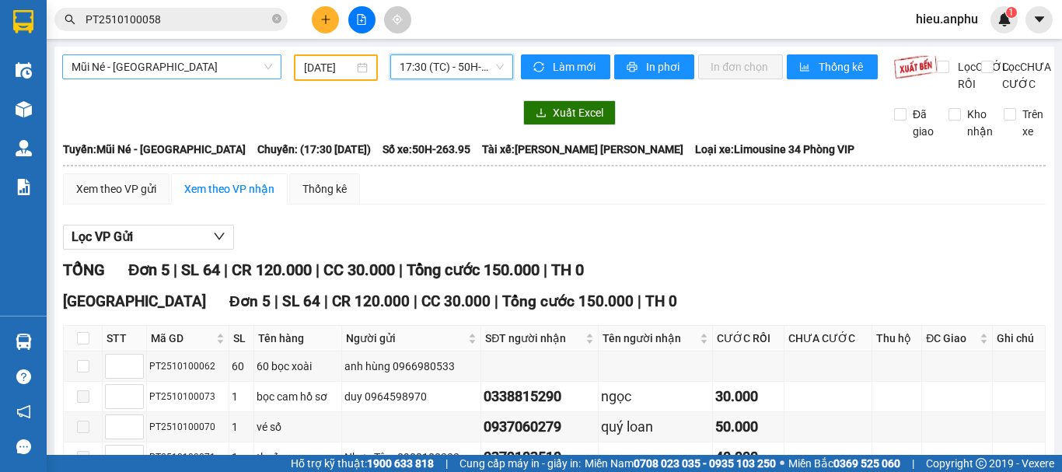
drag, startPoint x: 121, startPoint y: 68, endPoint x: 110, endPoint y: 152, distance: 83.9
click at [120, 69] on span "Mũi Né - [GEOGRAPHIC_DATA]" at bounding box center [172, 66] width 201 height 23
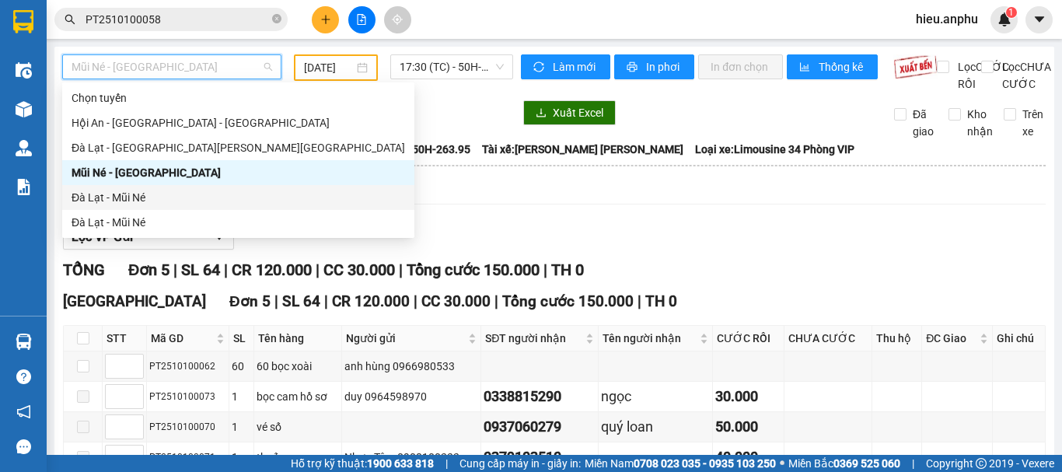
click at [100, 191] on div "Đà Lạt - Mũi Né" at bounding box center [238, 197] width 333 height 17
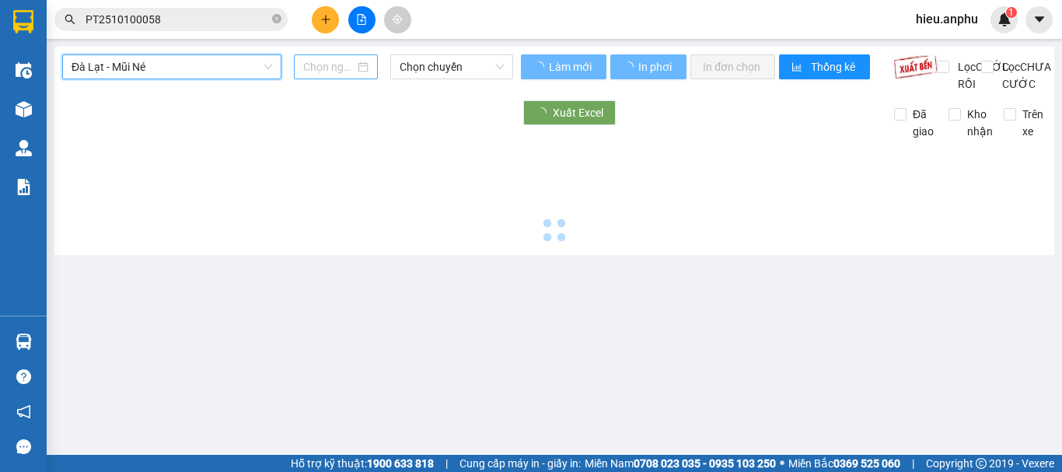
click at [337, 72] on input at bounding box center [328, 66] width 51 height 17
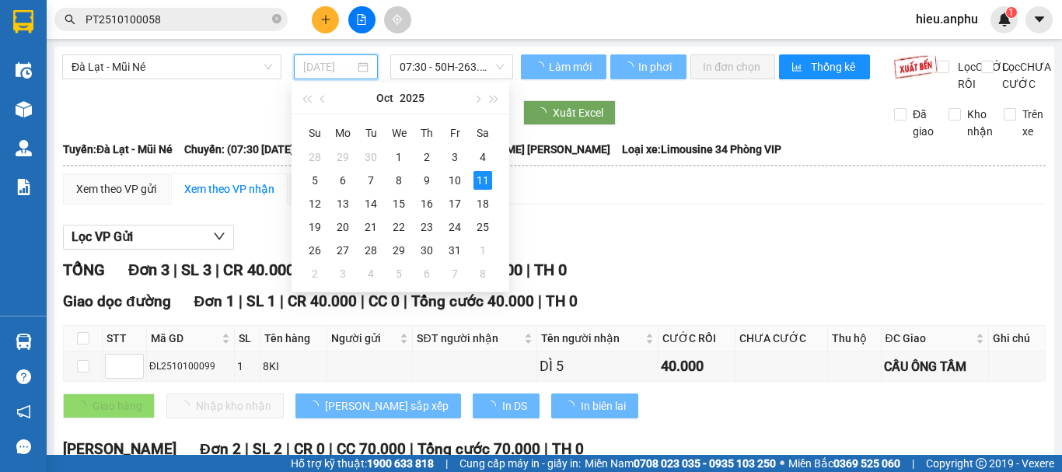
click at [480, 176] on div "11" at bounding box center [482, 180] width 19 height 19
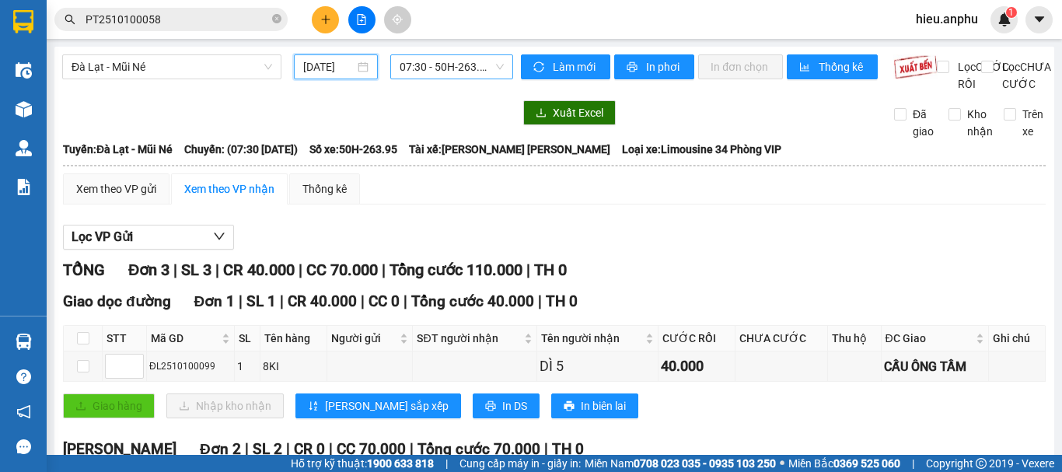
click at [458, 62] on span "07:30 - 50H-263.95" at bounding box center [452, 66] width 104 height 23
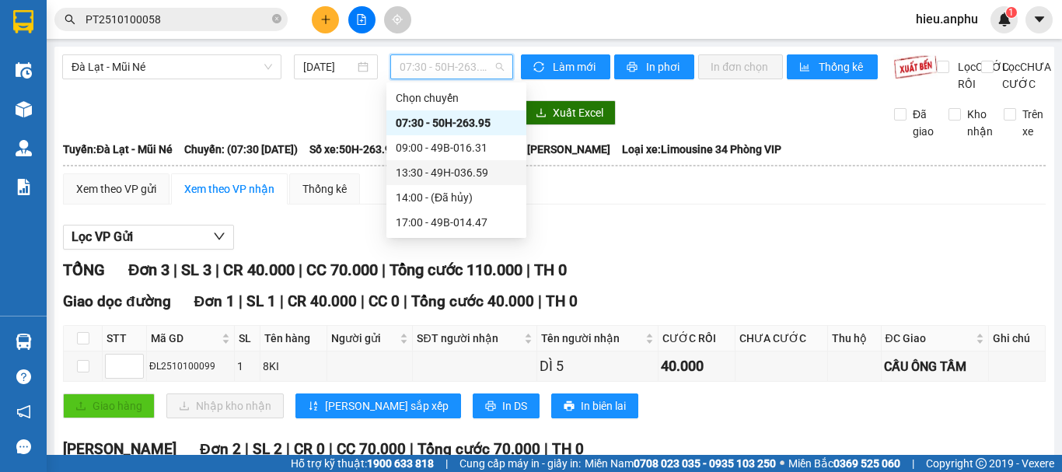
click at [417, 175] on div "13:30 - 49H-036.59" at bounding box center [456, 172] width 121 height 17
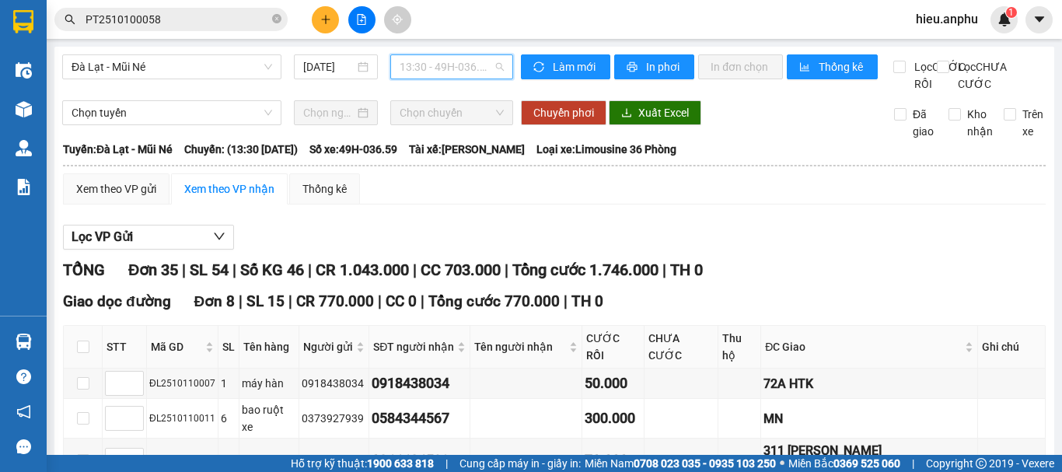
click at [421, 60] on span "13:30 - 49H-036.59" at bounding box center [452, 66] width 104 height 23
click at [143, 58] on span "Đà Lạt - Mũi Né" at bounding box center [172, 66] width 201 height 23
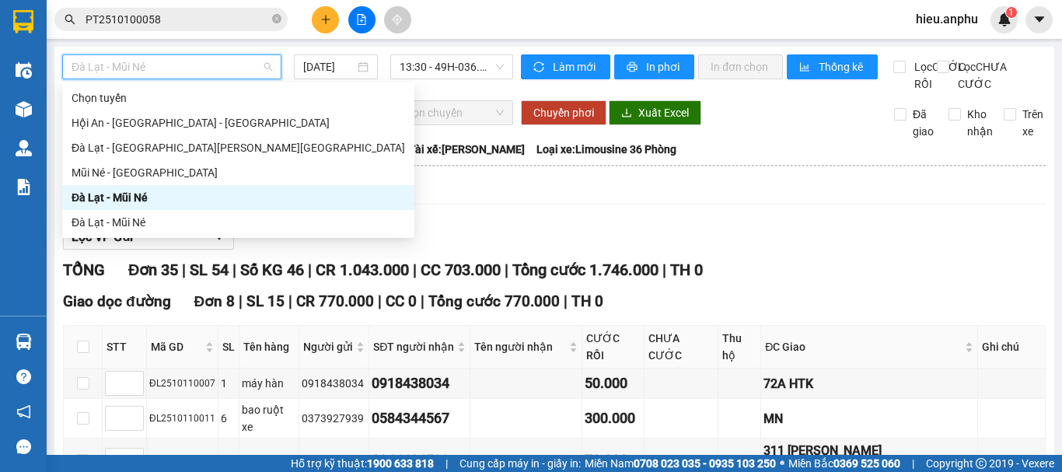
click at [117, 193] on div "Đà Lạt - Mũi Né" at bounding box center [238, 197] width 333 height 17
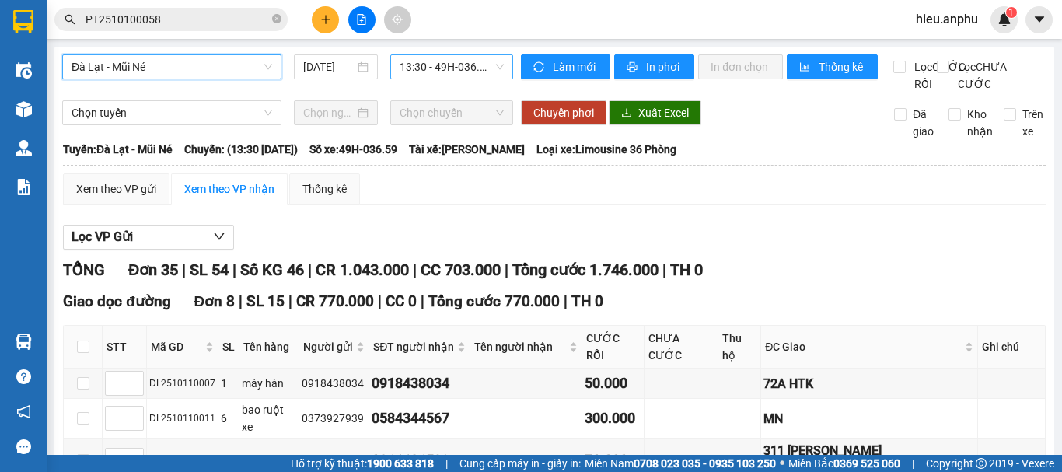
click at [451, 57] on span "13:30 - 49H-036.59" at bounding box center [452, 66] width 104 height 23
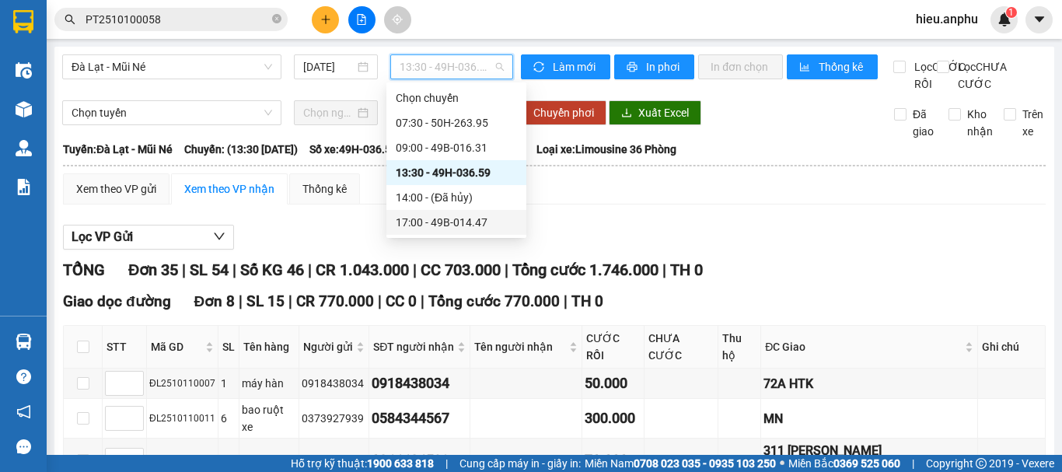
click at [427, 222] on div "17:00 - 49B-014.47" at bounding box center [456, 222] width 121 height 17
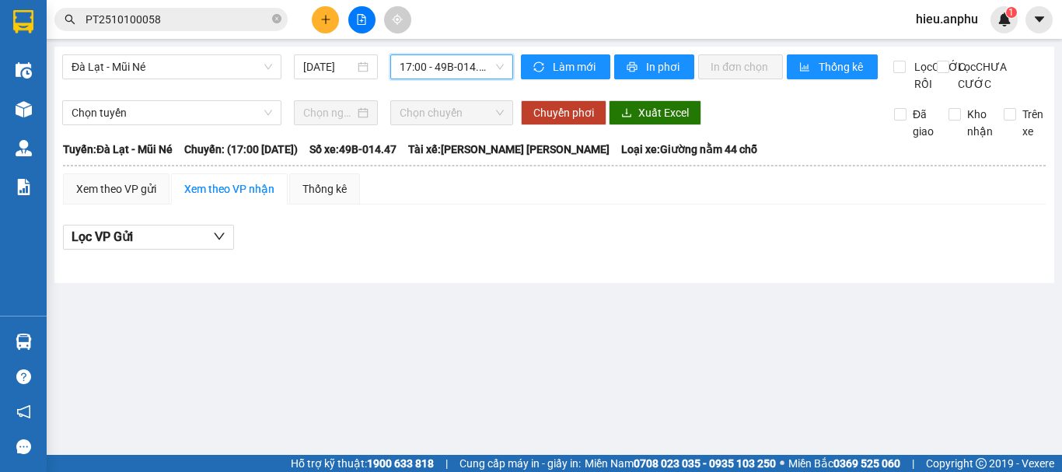
click at [320, 51] on div "[GEOGRAPHIC_DATA] - Mũi Né [DATE] 17:00 17:00 - 49B-014.47 [PERSON_NAME] mới In…" at bounding box center [554, 165] width 1000 height 236
click at [326, 63] on input "[DATE]" at bounding box center [328, 66] width 51 height 17
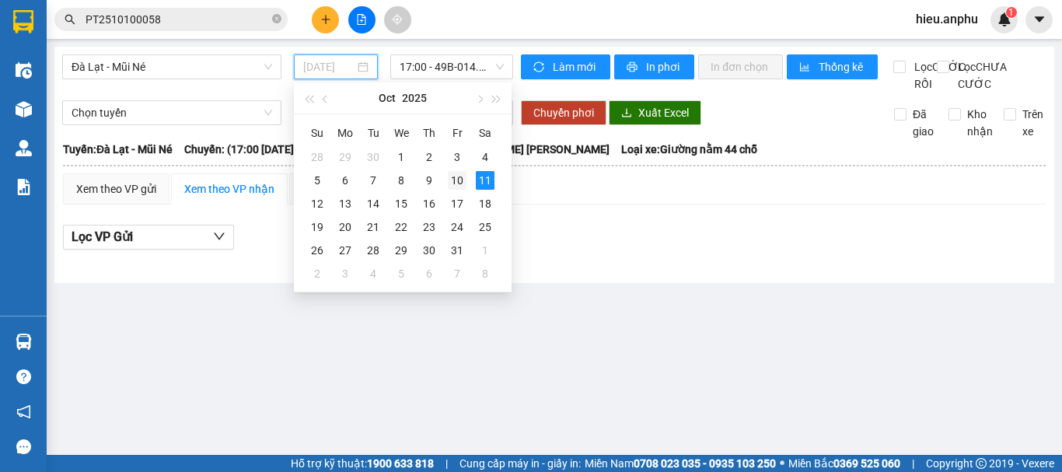
click at [452, 179] on div "10" at bounding box center [457, 180] width 19 height 19
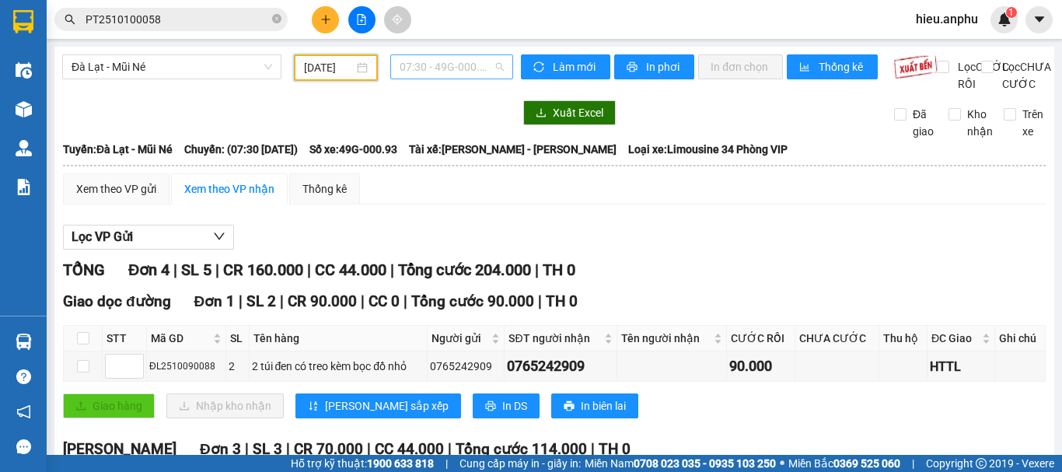
click at [425, 71] on span "07:30 - 49G-000.93" at bounding box center [452, 66] width 104 height 23
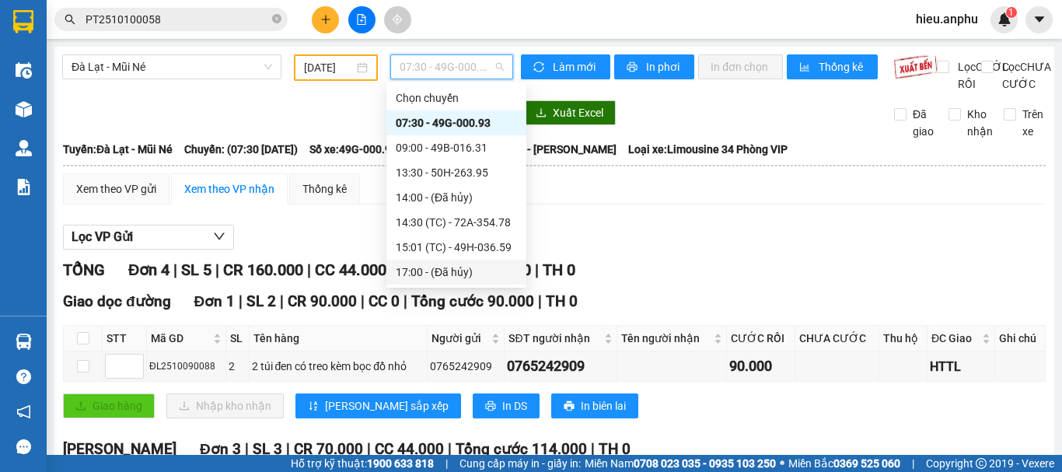
click at [418, 271] on div "17:00 - (Đã hủy)" at bounding box center [456, 272] width 121 height 17
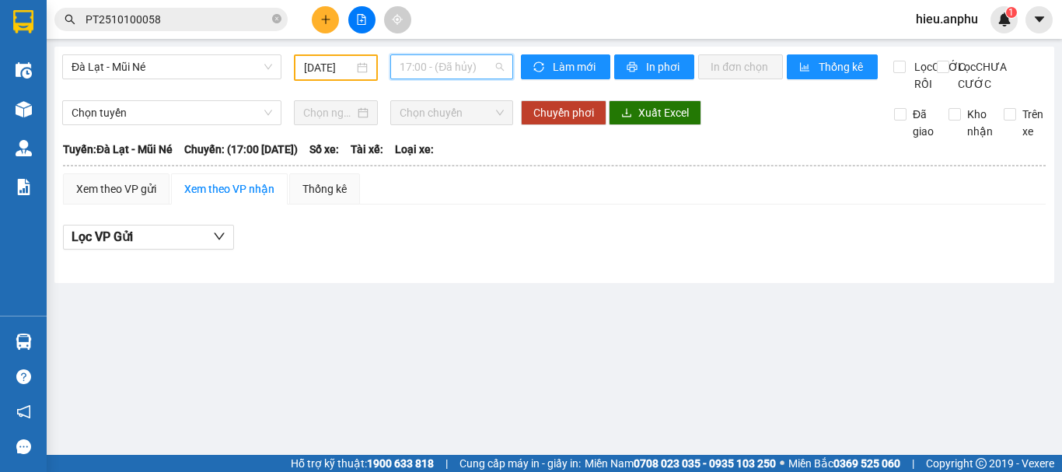
click at [430, 62] on span "17:00 - (Đã hủy)" at bounding box center [452, 66] width 104 height 23
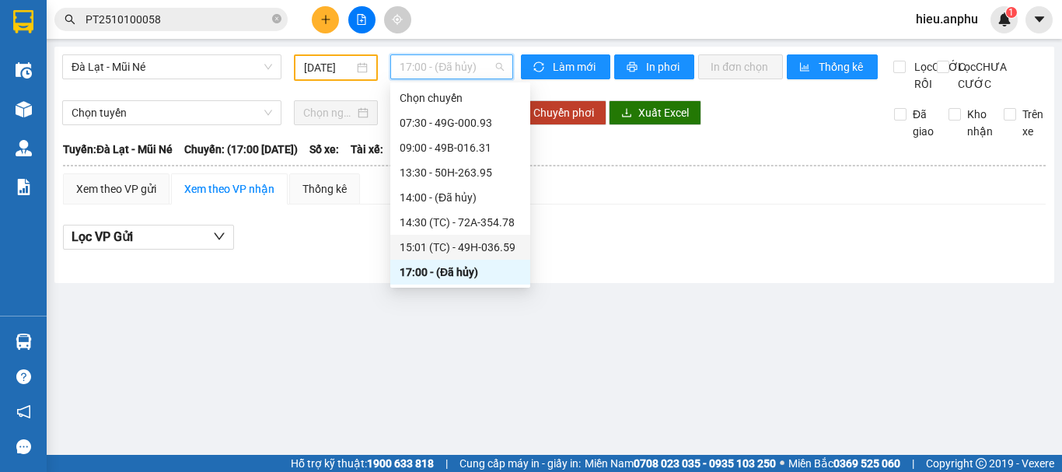
scroll to position [25, 0]
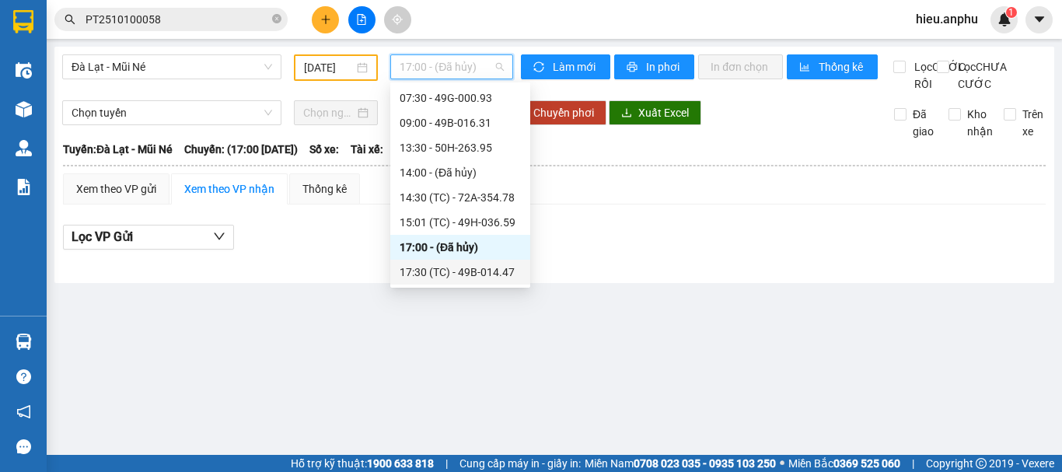
click at [456, 270] on div "17:30 (TC) - 49B-014.47" at bounding box center [460, 272] width 121 height 17
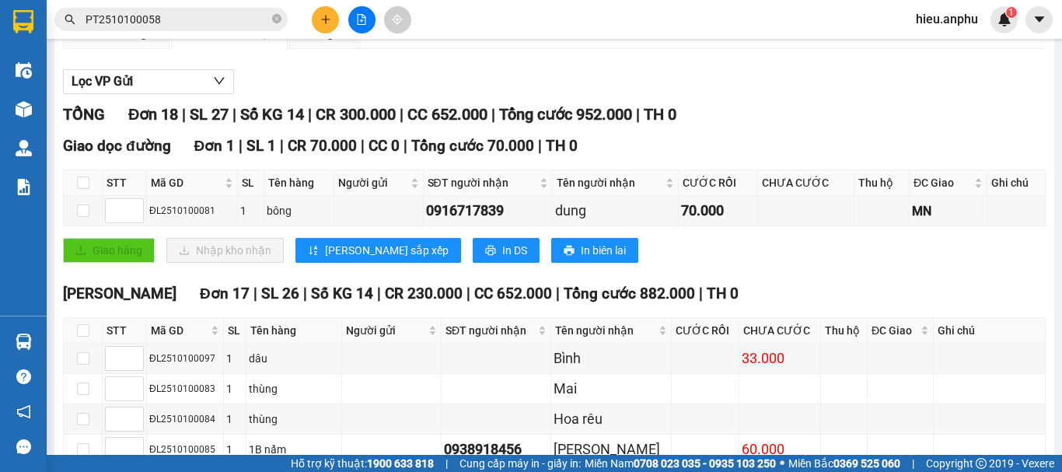
scroll to position [389, 0]
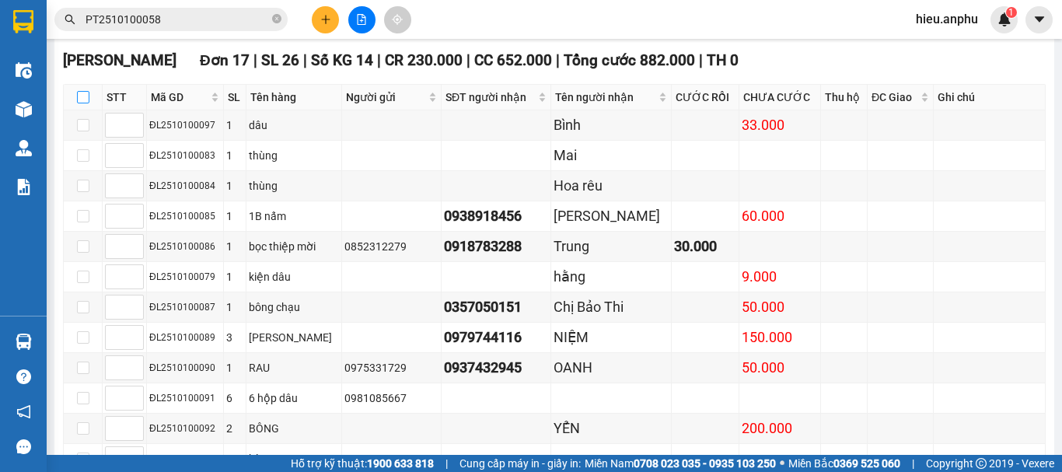
click at [79, 103] on input "checkbox" at bounding box center [83, 97] width 12 height 12
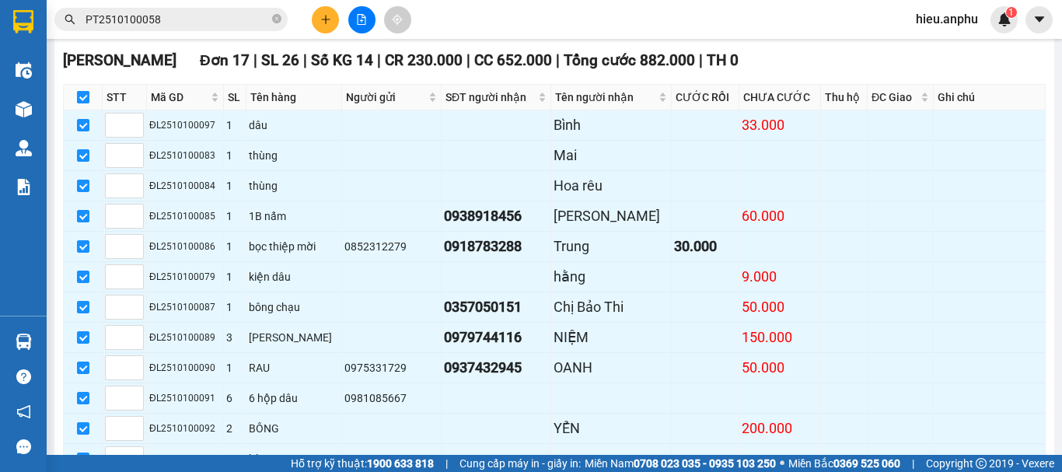
click at [79, 103] on input "checkbox" at bounding box center [83, 97] width 12 height 12
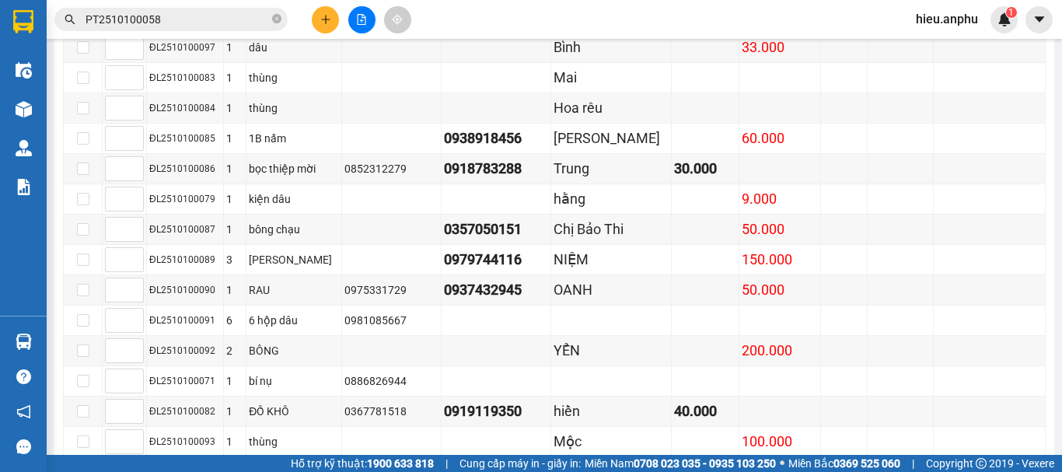
scroll to position [78, 0]
